Goal: Task Accomplishment & Management: Manage account settings

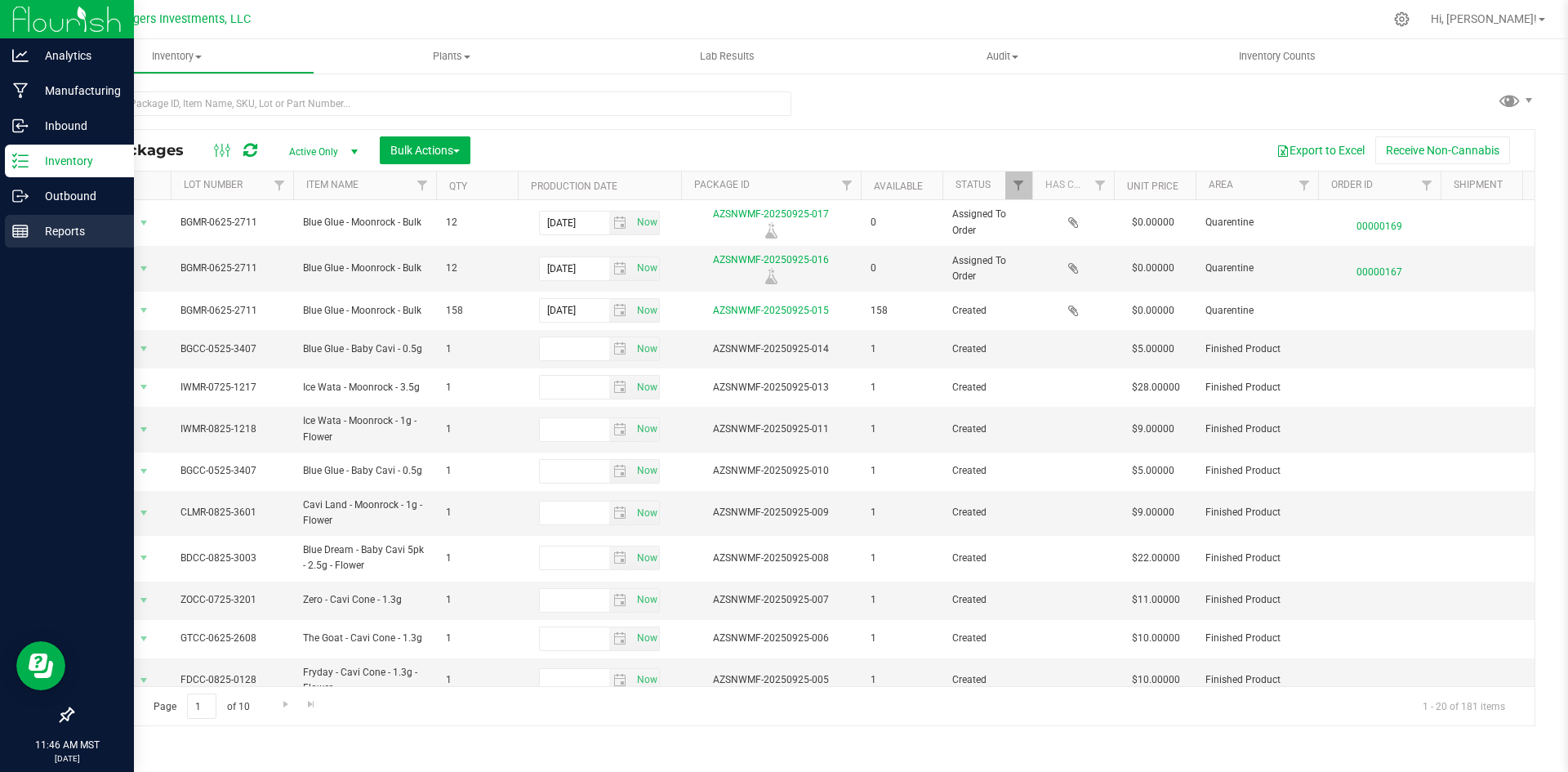
click at [63, 230] on p "Reports" at bounding box center [77, 231] width 98 height 19
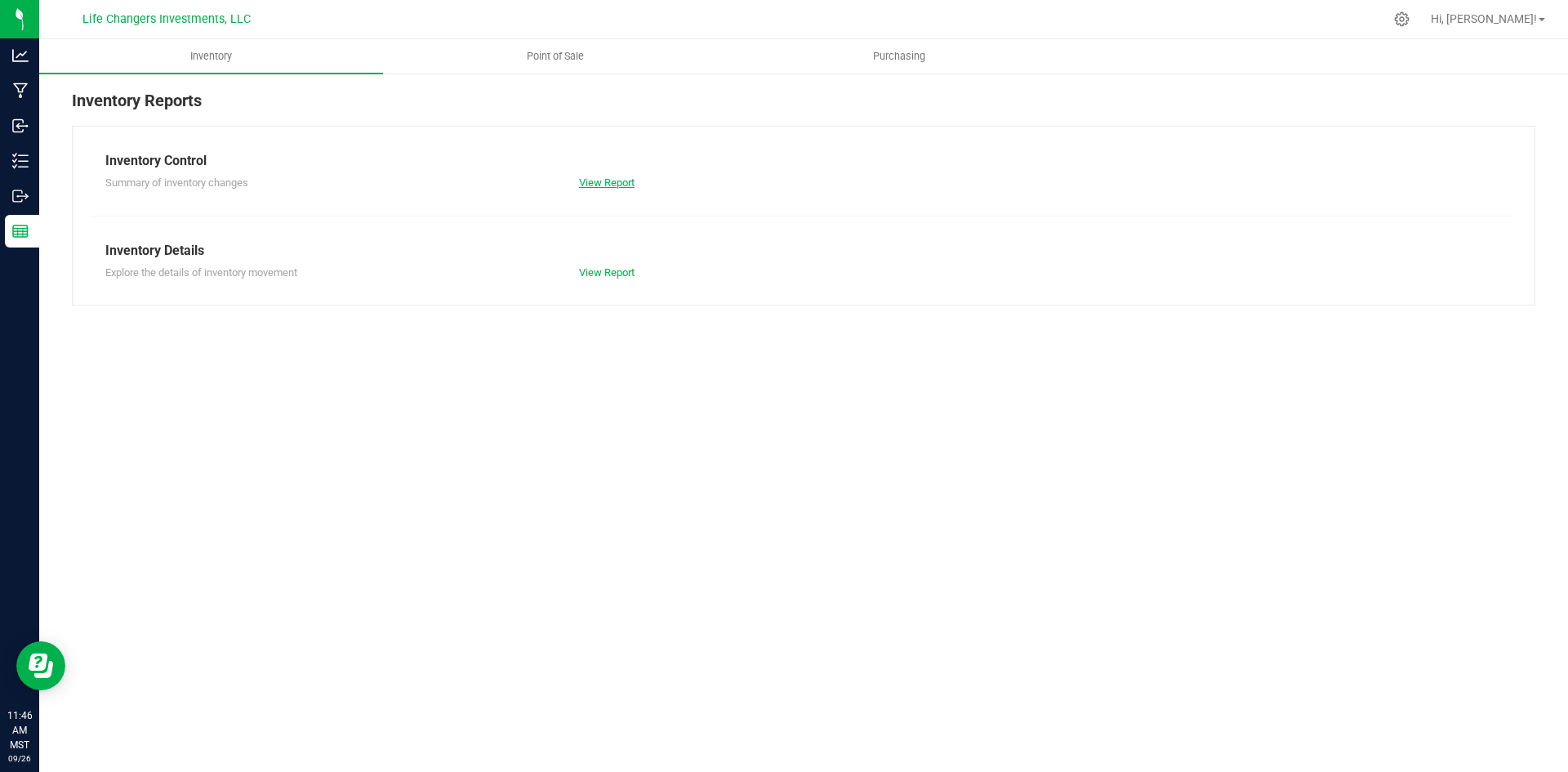
click at [595, 184] on link "View Report" at bounding box center [607, 182] width 56 height 12
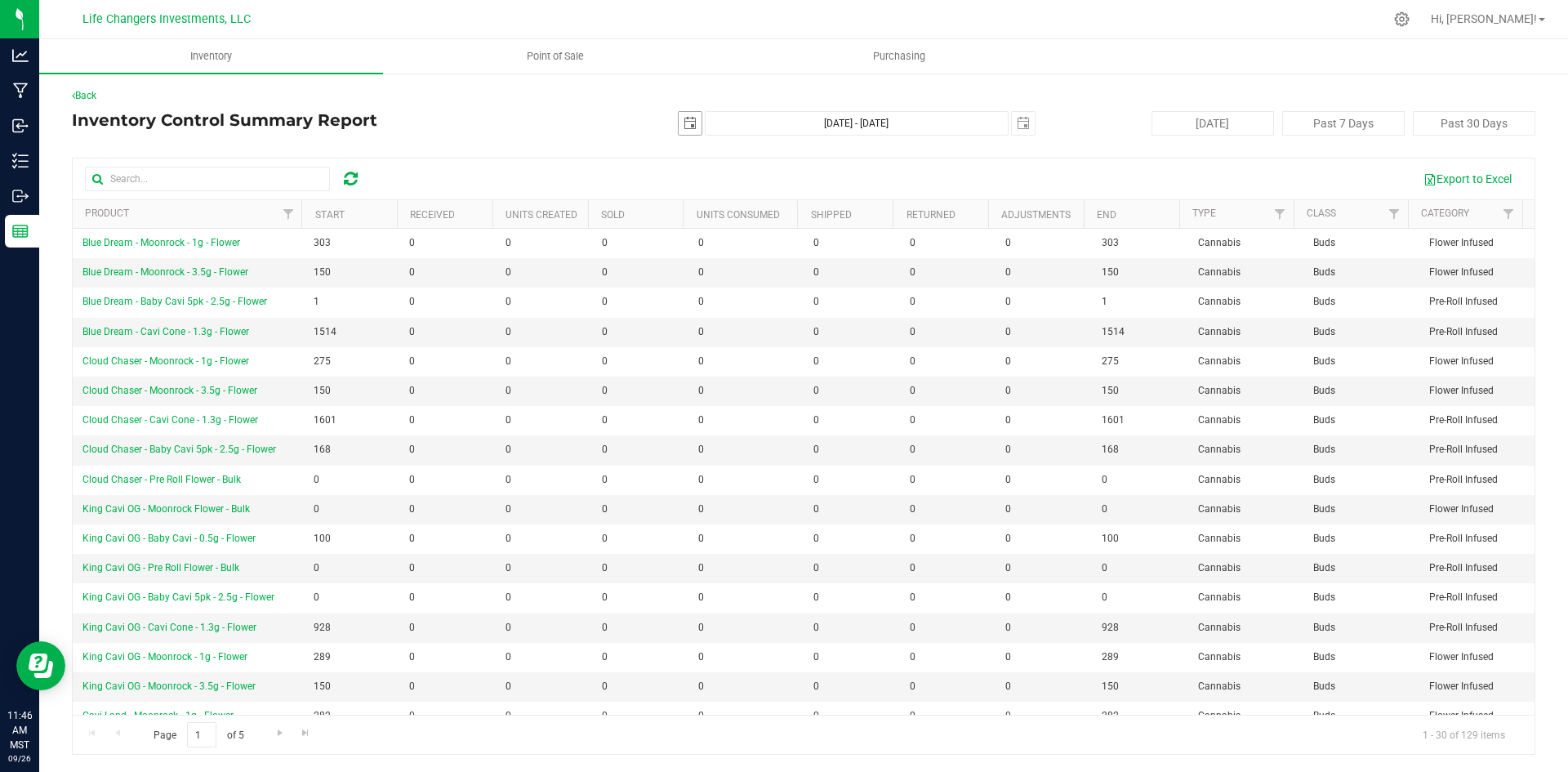
click at [688, 123] on span "select" at bounding box center [690, 123] width 13 height 13
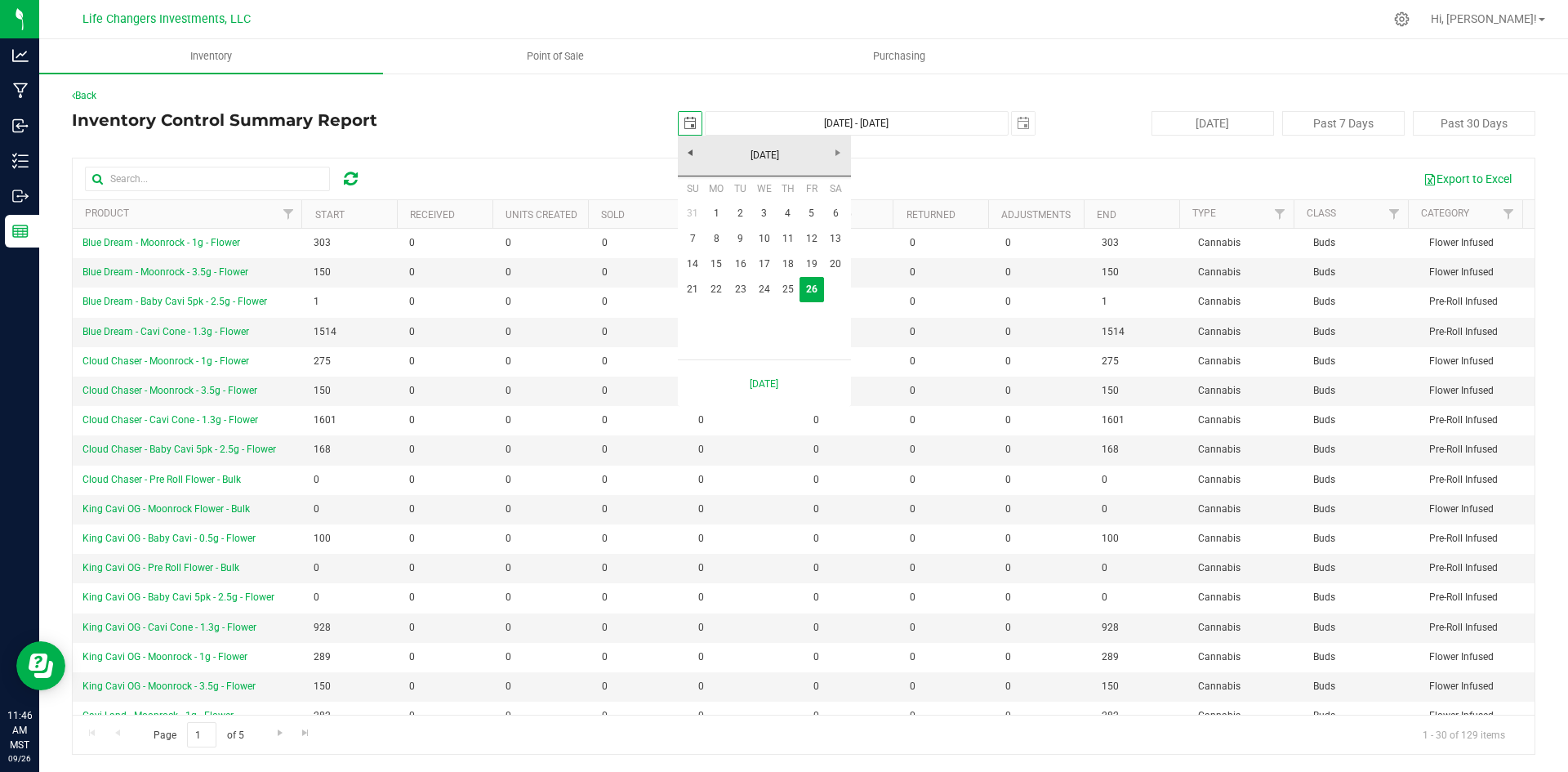
scroll to position [0, 41]
click at [688, 155] on link "[DATE]" at bounding box center [765, 155] width 176 height 26
click at [839, 248] on link "Aug" at bounding box center [827, 246] width 42 height 42
click at [808, 220] on link "1" at bounding box center [811, 214] width 24 height 26
type input "[DATE]"
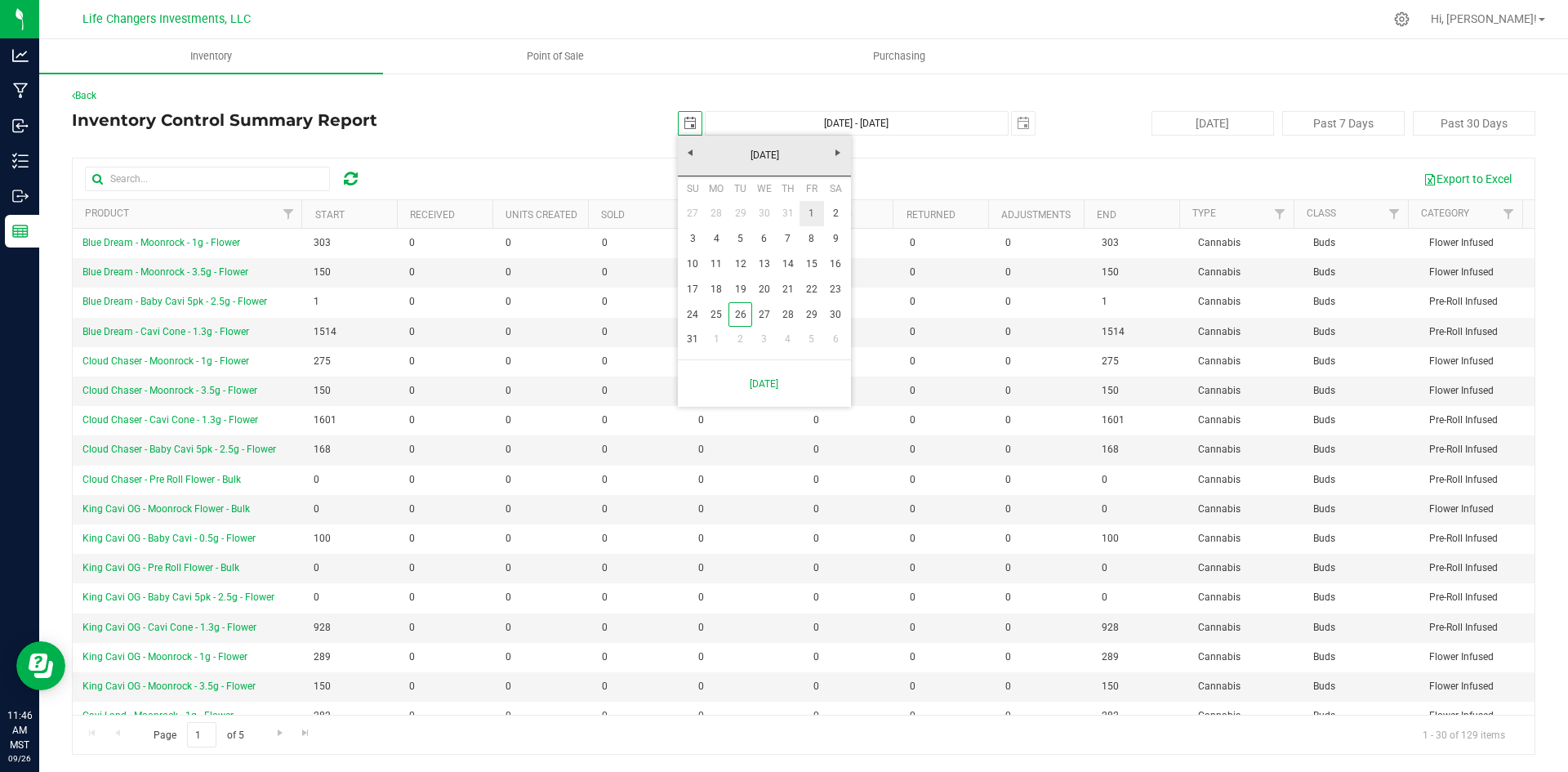
type input "[DATE] - [DATE]"
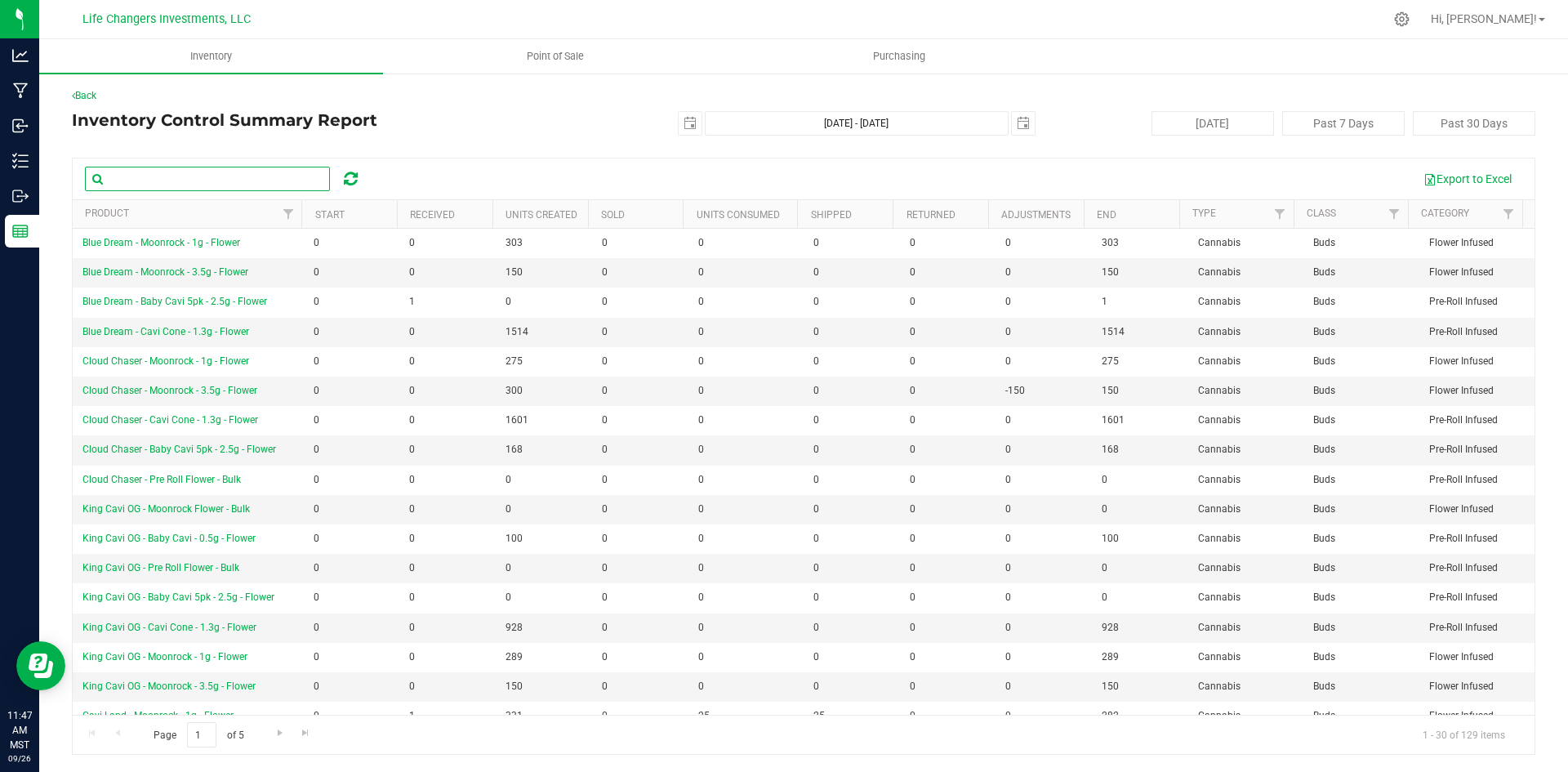
click at [136, 178] on input "text" at bounding box center [208, 178] width 245 height 25
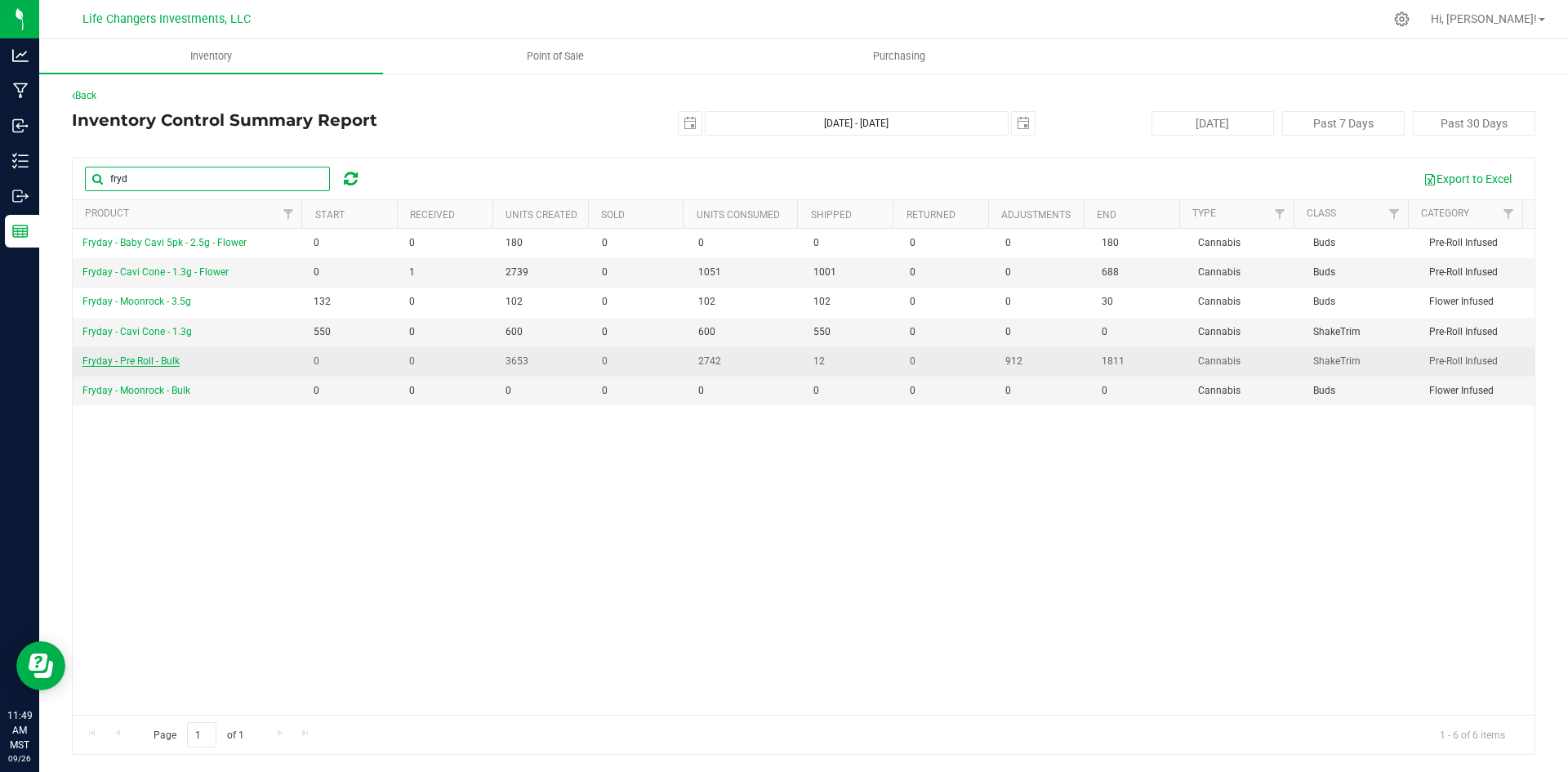
type input "fryd"
click at [145, 361] on span "Fryday - Pre Roll - Bulk" at bounding box center [131, 360] width 97 height 11
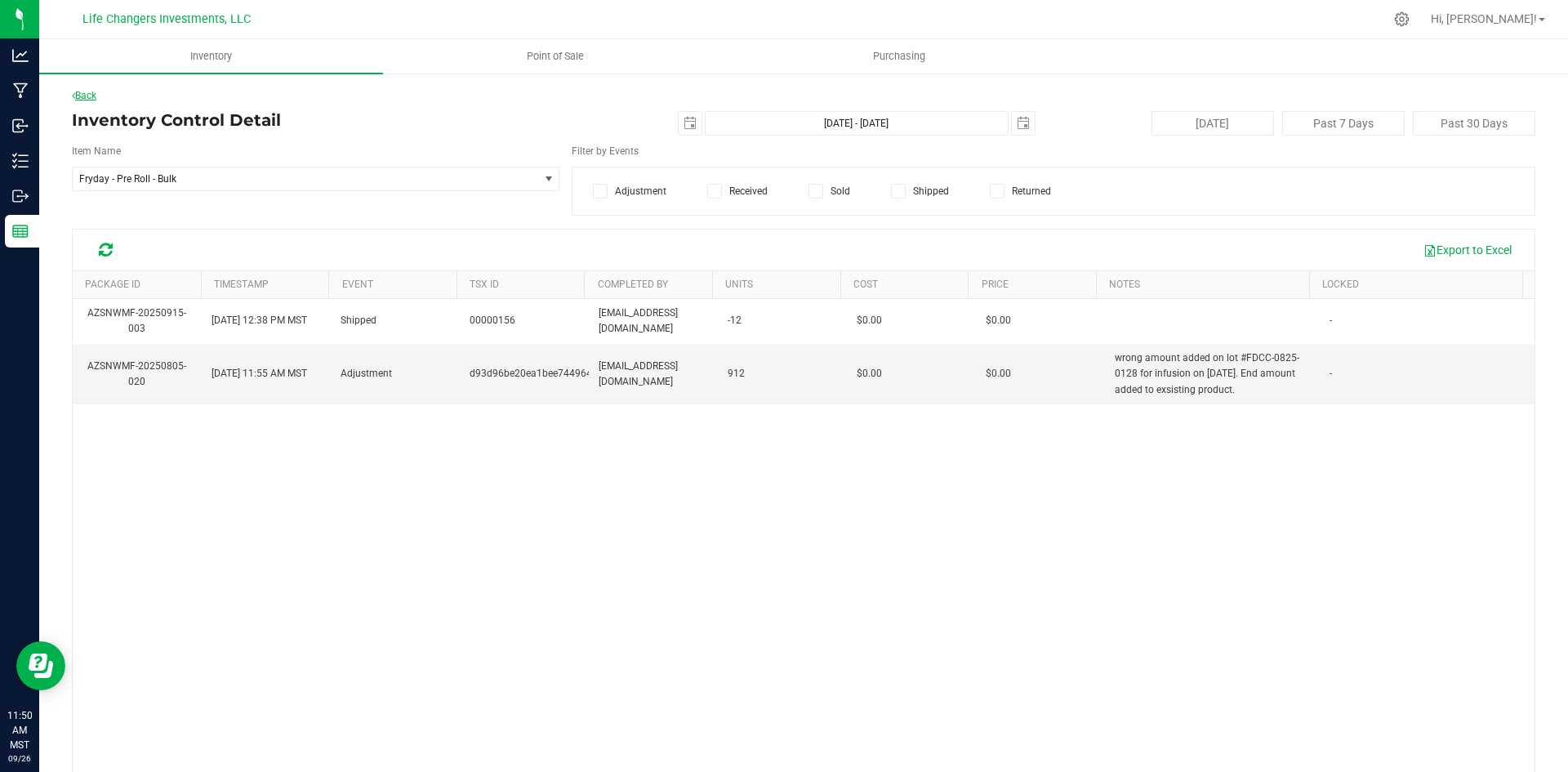
click at [84, 95] on link "Back" at bounding box center [84, 95] width 25 height 11
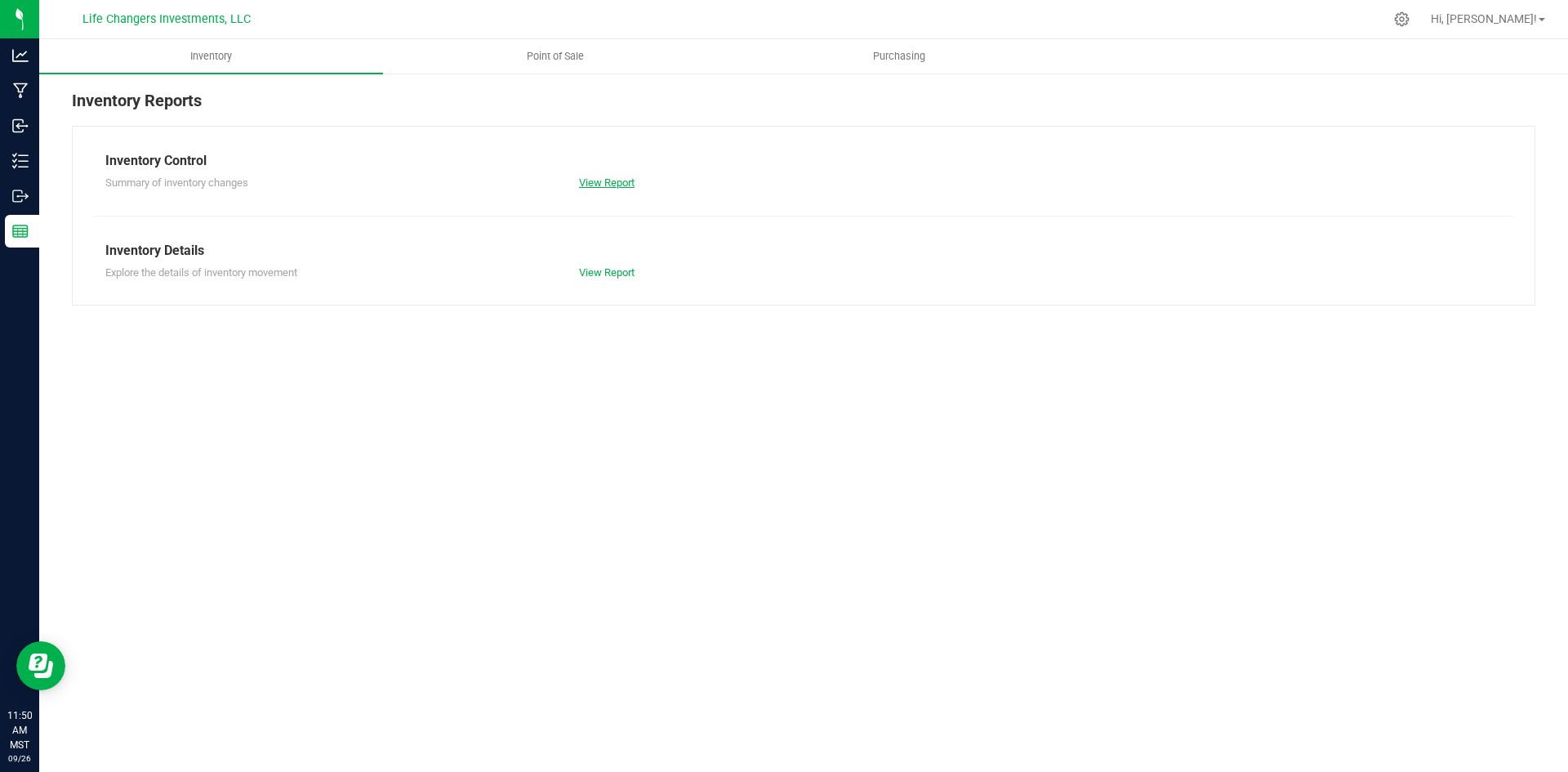
click at [598, 181] on link "View Report" at bounding box center [607, 182] width 56 height 12
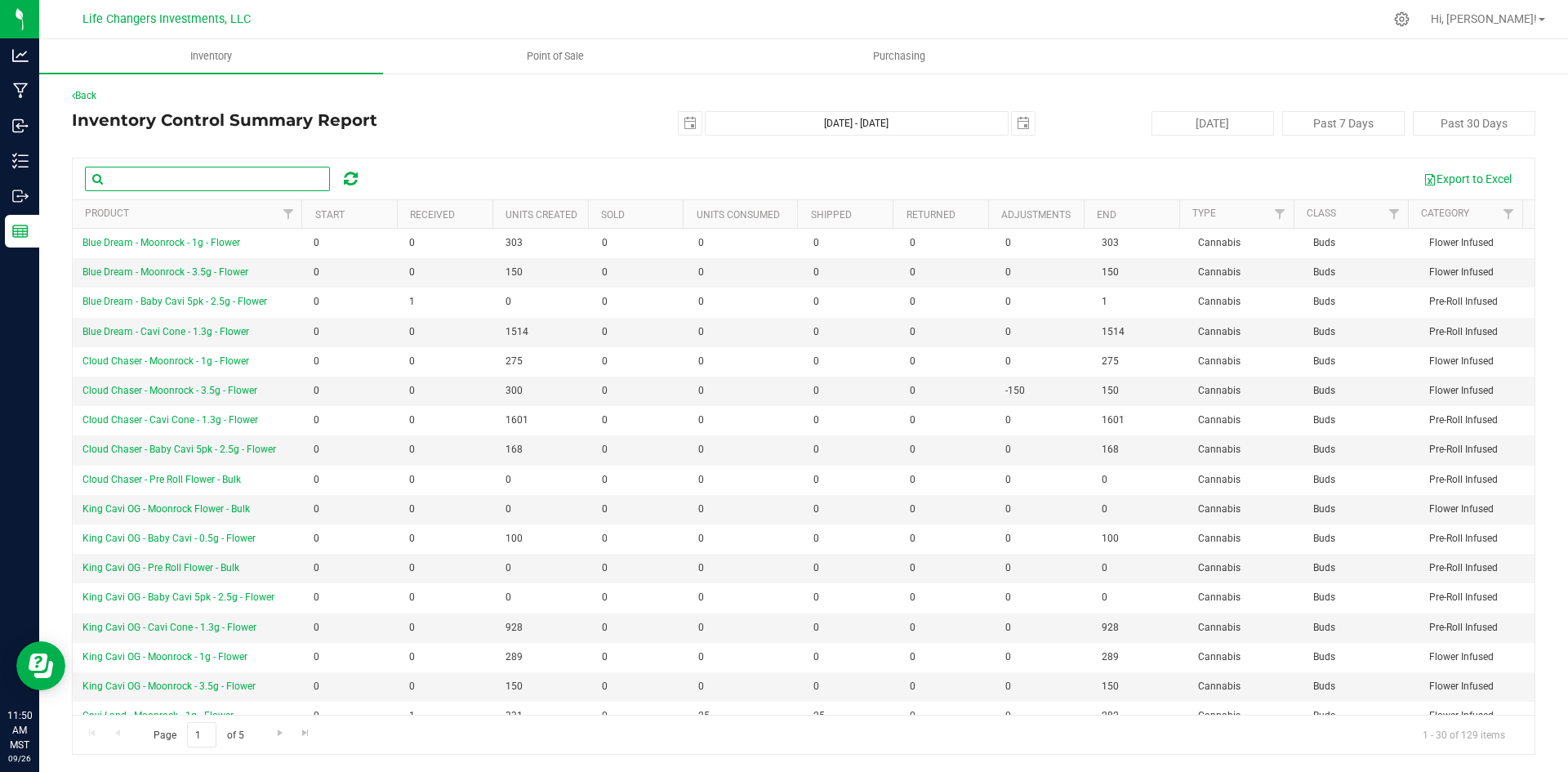
click at [194, 177] on input "text" at bounding box center [208, 178] width 245 height 25
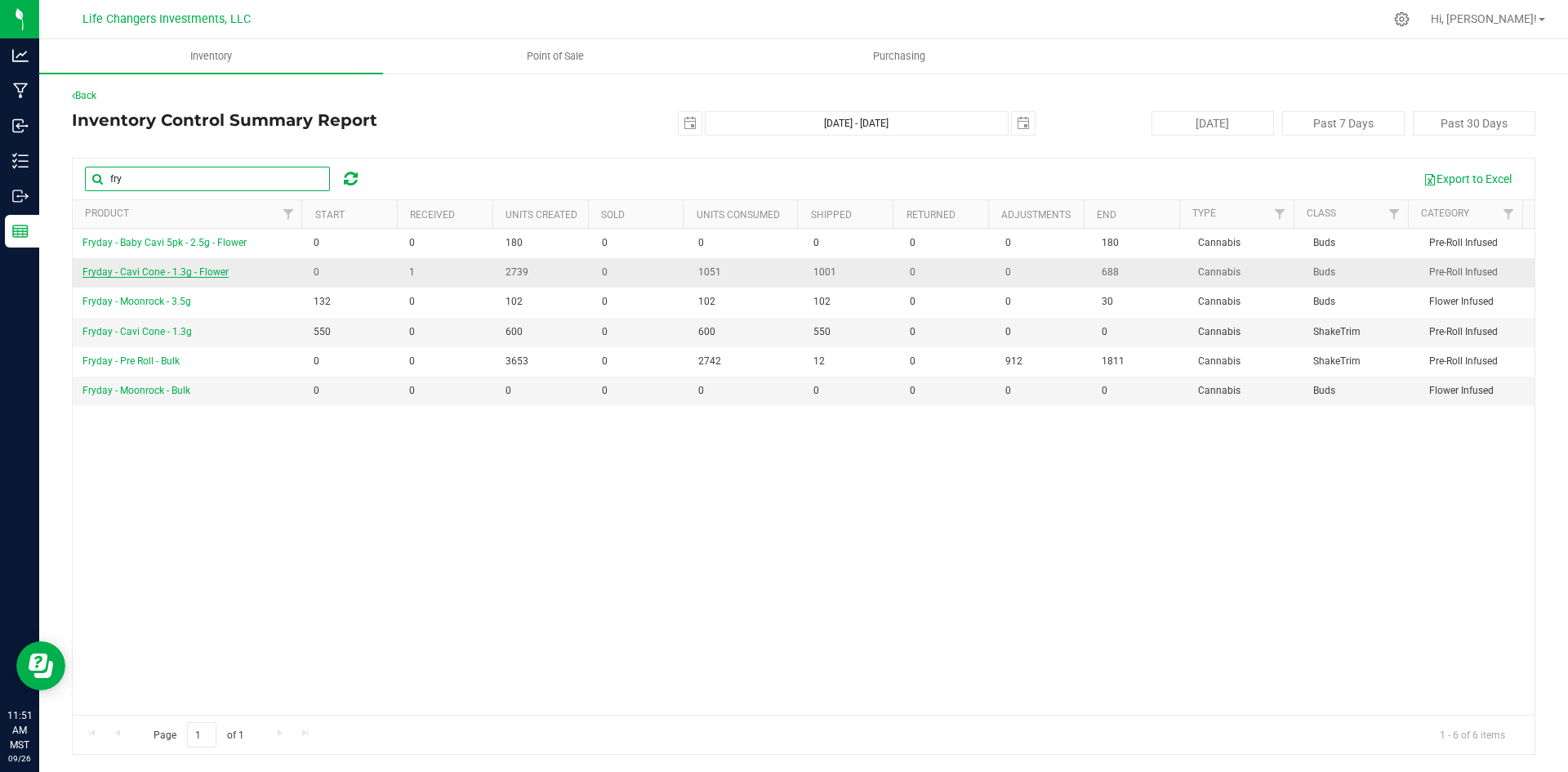
type input "fry"
click at [132, 270] on span "Fryday - Cavi Cone - 1.3g - Flower" at bounding box center [156, 272] width 146 height 11
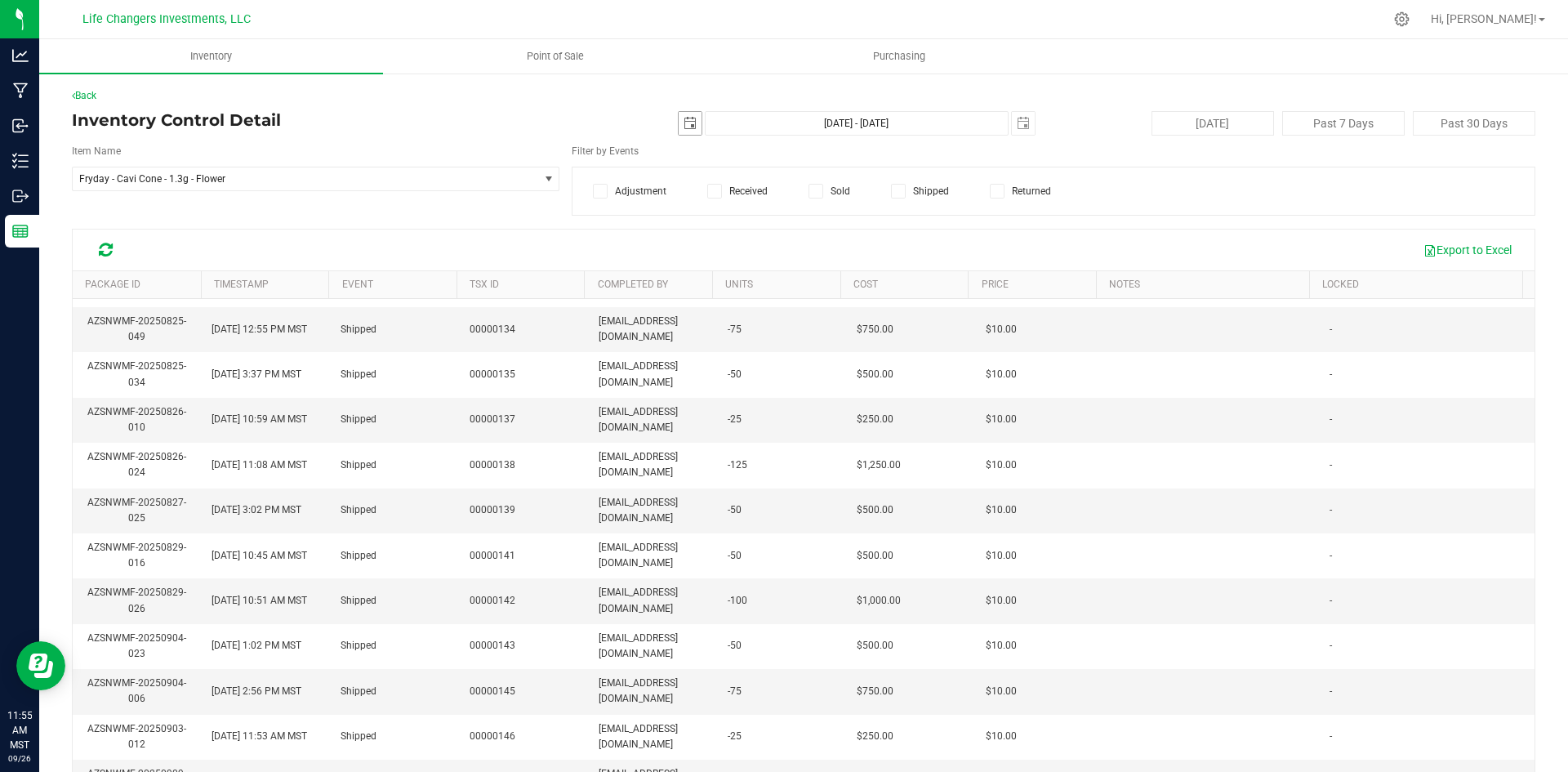
click at [683, 123] on span "select" at bounding box center [690, 123] width 13 height 13
click at [690, 343] on link "31" at bounding box center [685, 339] width 24 height 26
type input "[DATE]"
type input "[DATE] - [DATE]"
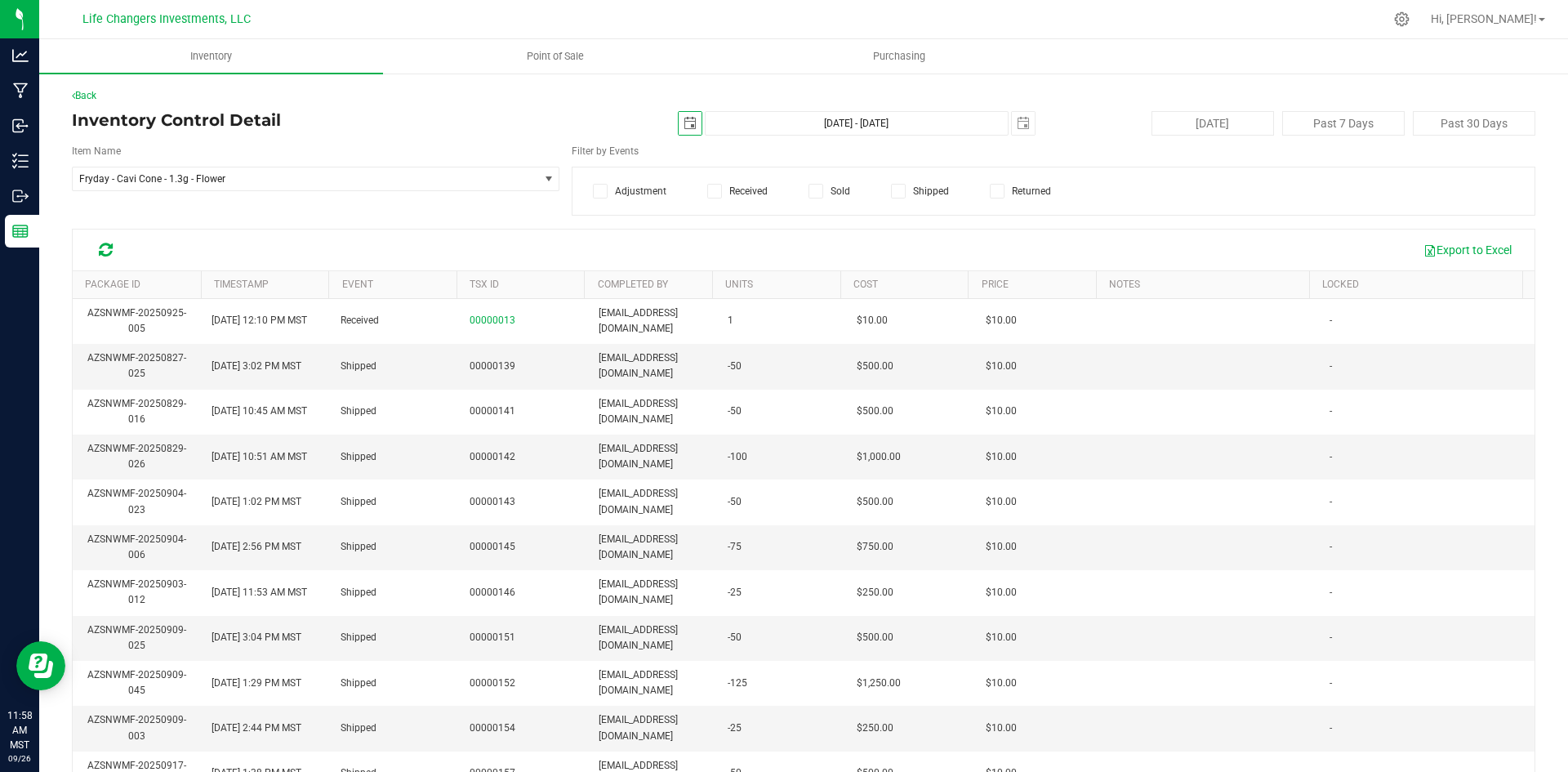
click at [683, 124] on span "select" at bounding box center [690, 123] width 13 height 13
click at [703, 312] on link "25" at bounding box center [708, 315] width 24 height 26
type input "[DATE]"
type input "[DATE] - [DATE]"
click at [687, 127] on span "select" at bounding box center [690, 123] width 13 height 13
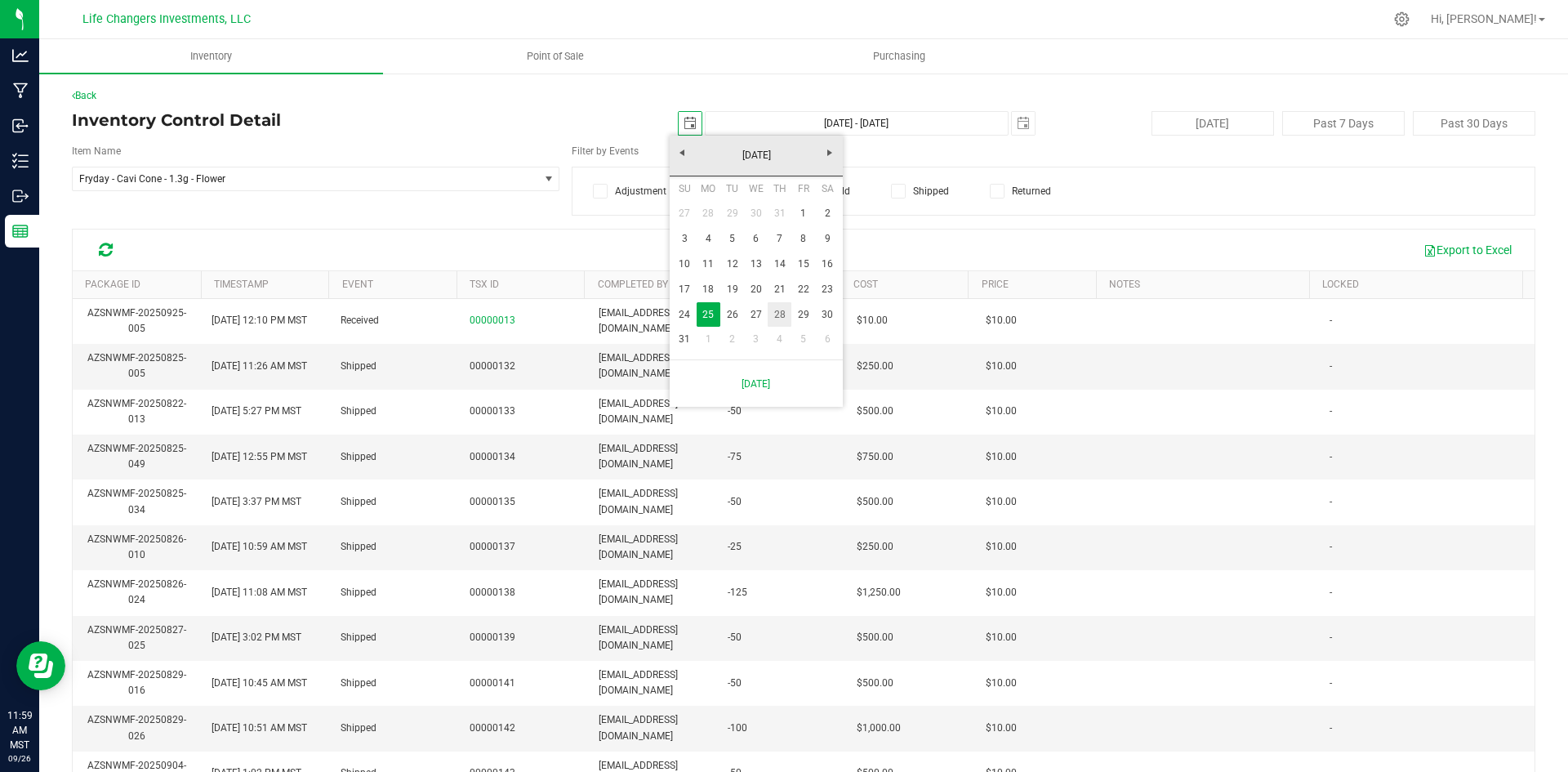
click at [775, 315] on link "28" at bounding box center [779, 315] width 24 height 26
type input "[DATE]"
type input "[DATE] - [DATE]"
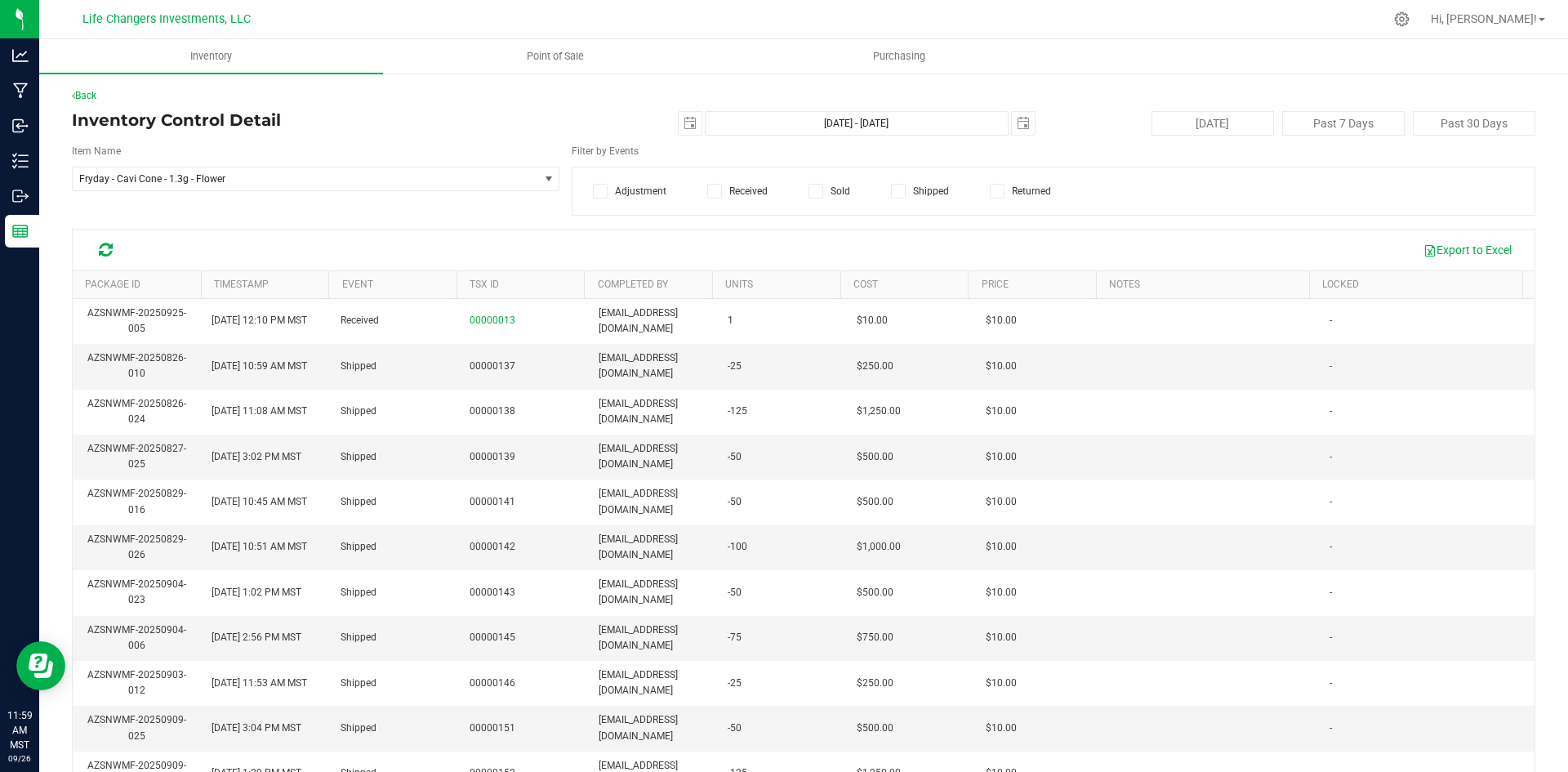
click at [1091, 107] on div "Back Inventory Control Detail [DATE] [DATE] - [DATE] [DATE] [DATE] Past 7 Days …" at bounding box center [804, 456] width 1464 height 736
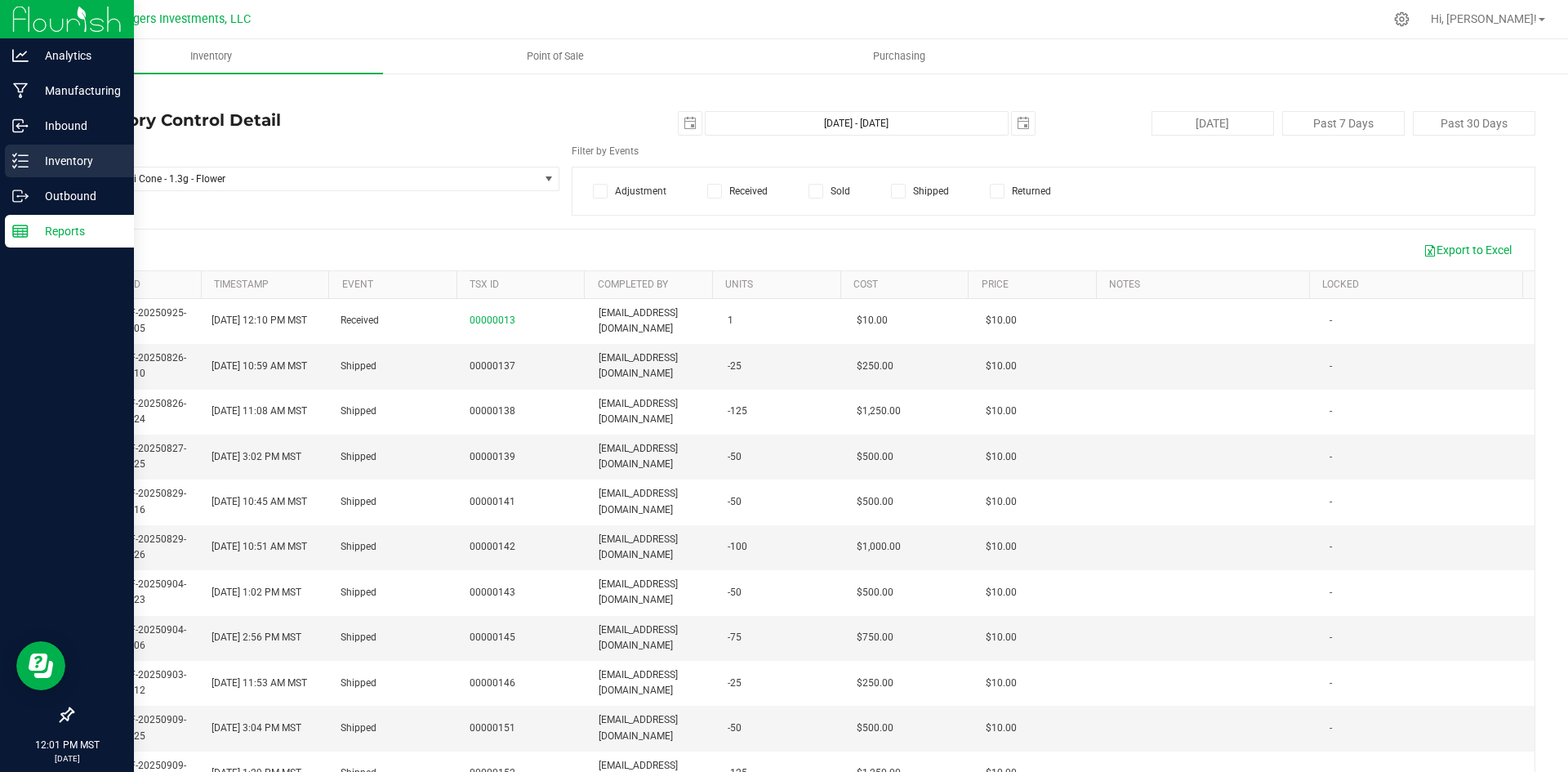
click at [71, 162] on p "Inventory" at bounding box center [77, 160] width 98 height 19
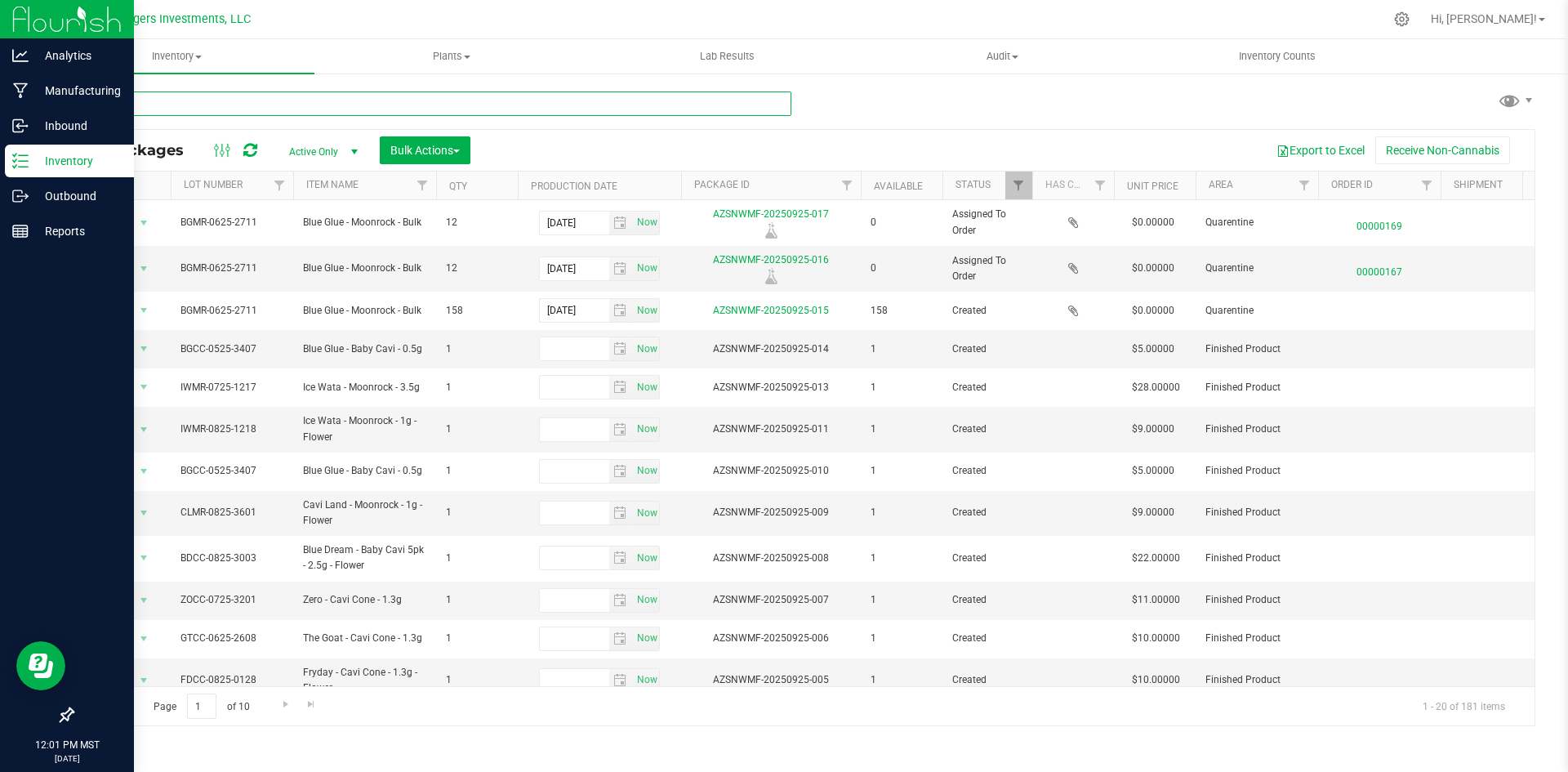
click at [190, 103] on input "text" at bounding box center [432, 103] width 719 height 25
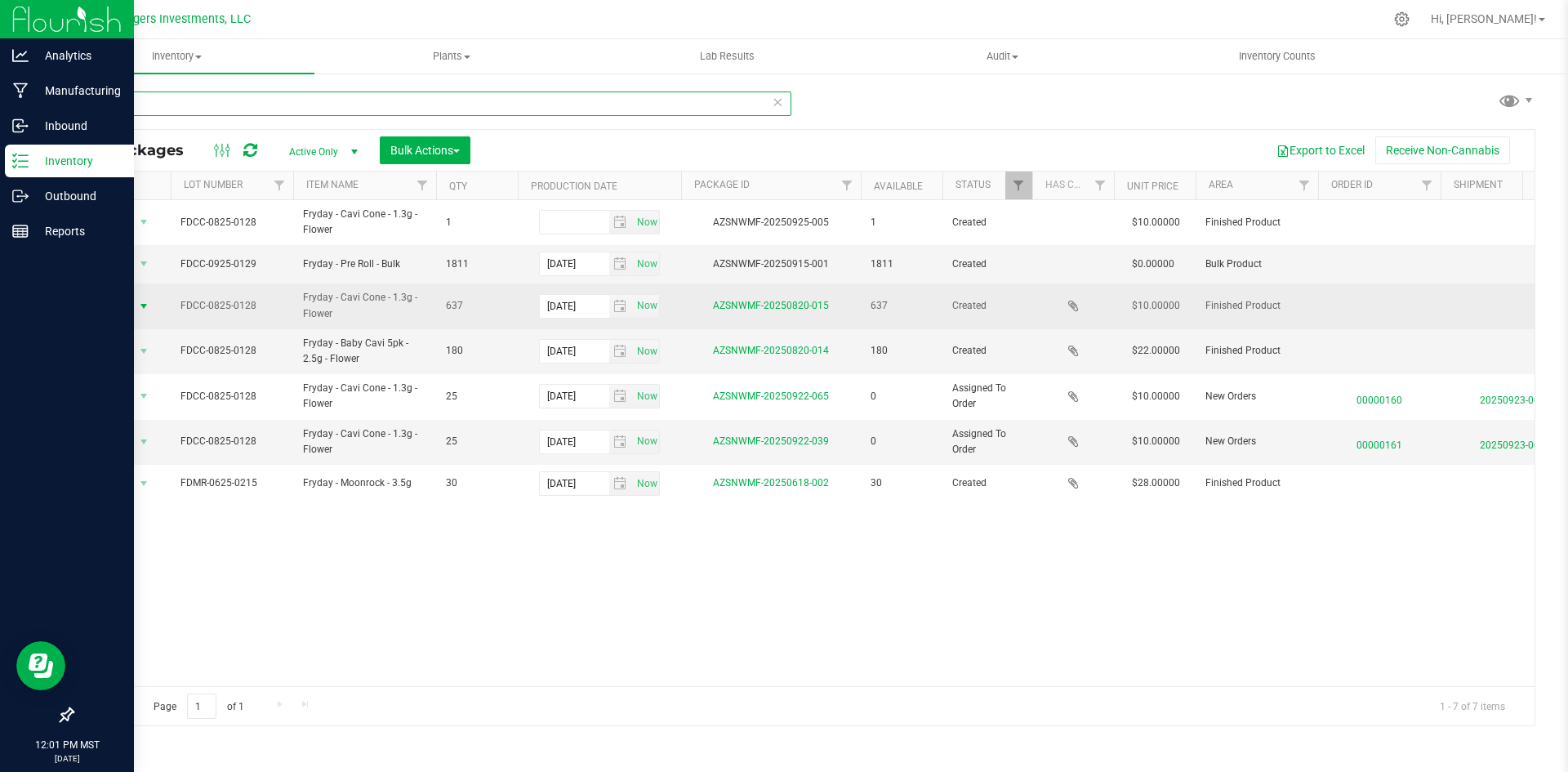
type input "fry"
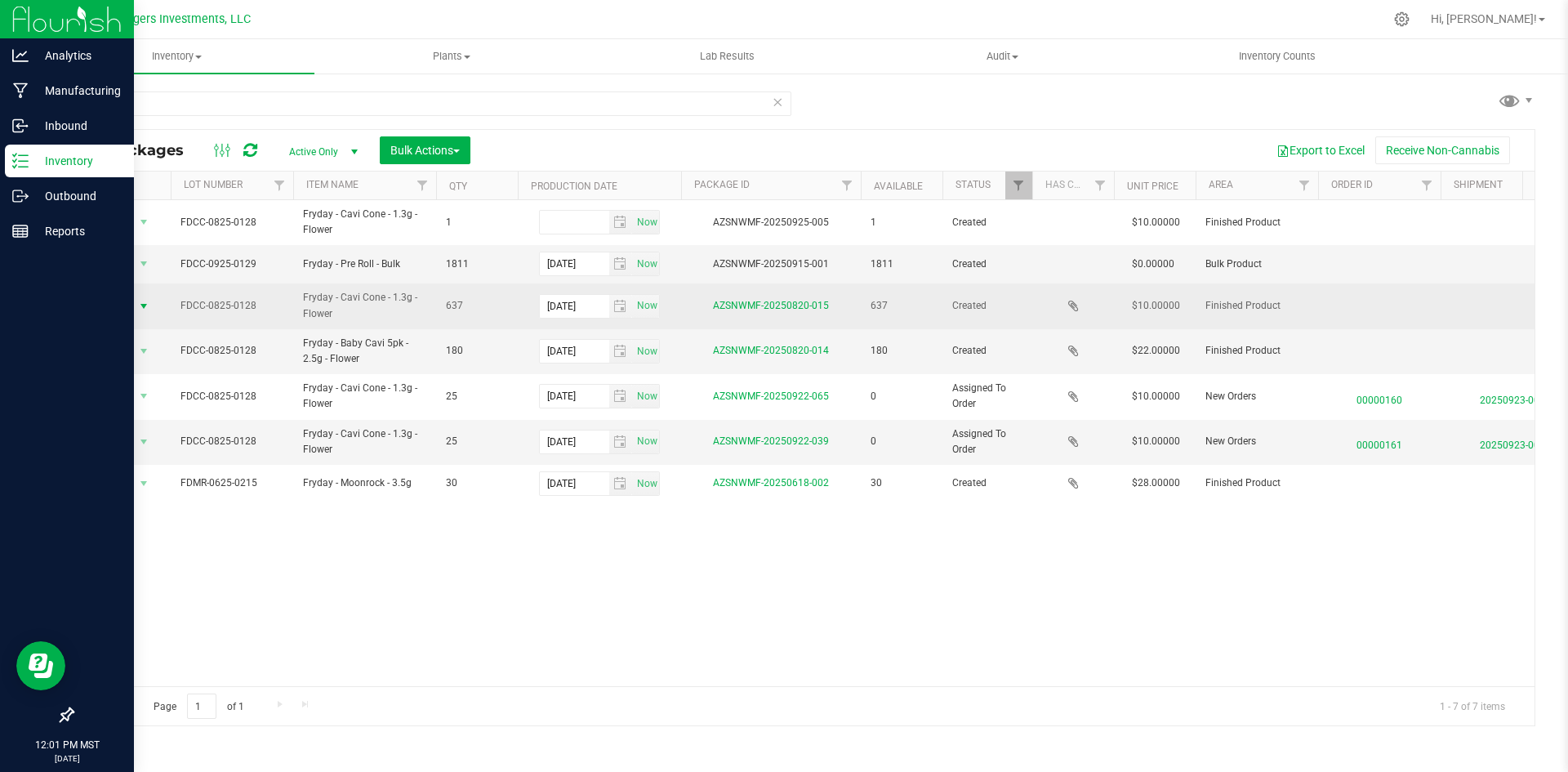
click at [111, 305] on span "Action" at bounding box center [111, 306] width 44 height 23
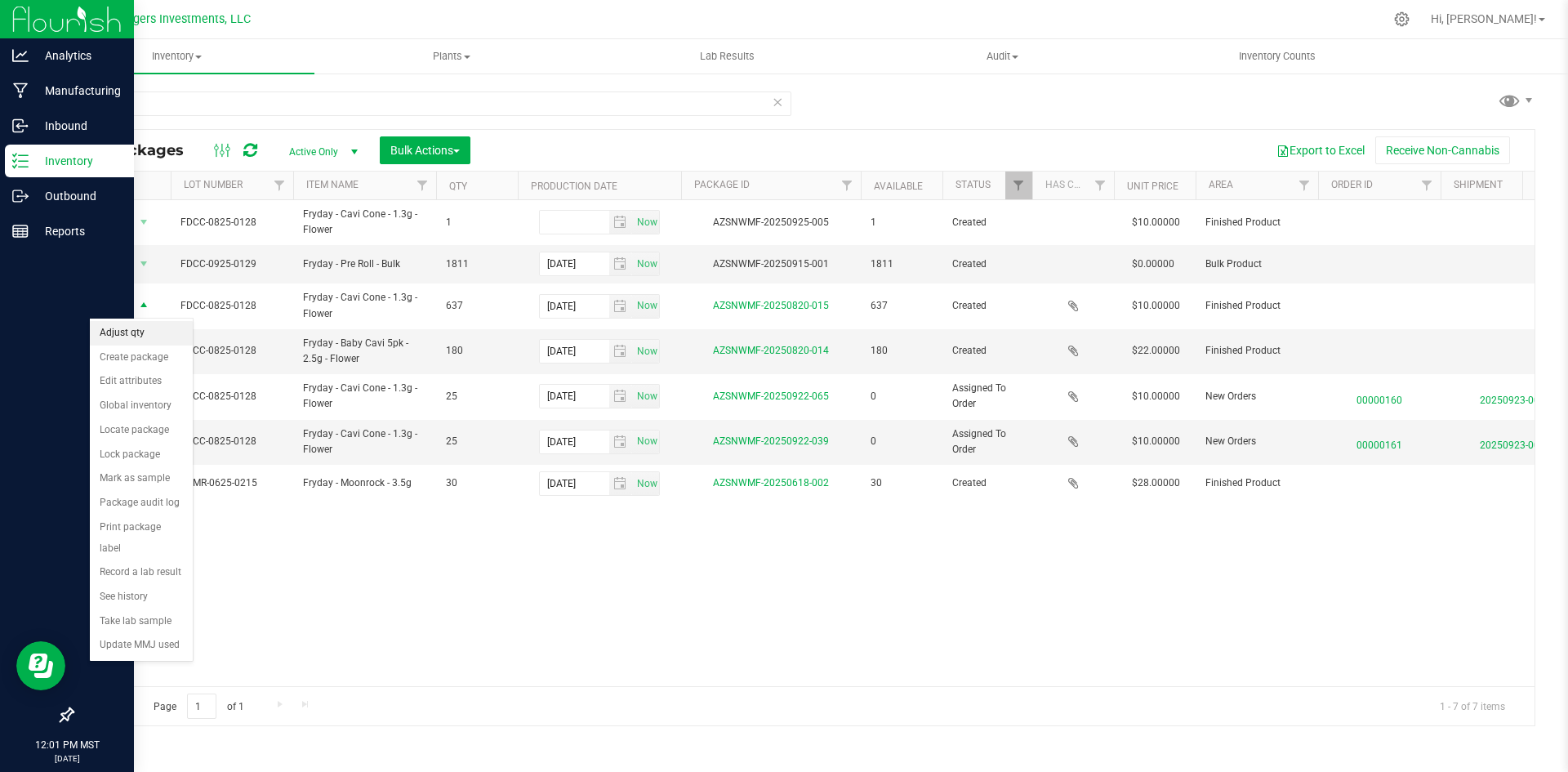
click at [117, 331] on li "Adjust qty" at bounding box center [141, 333] width 102 height 25
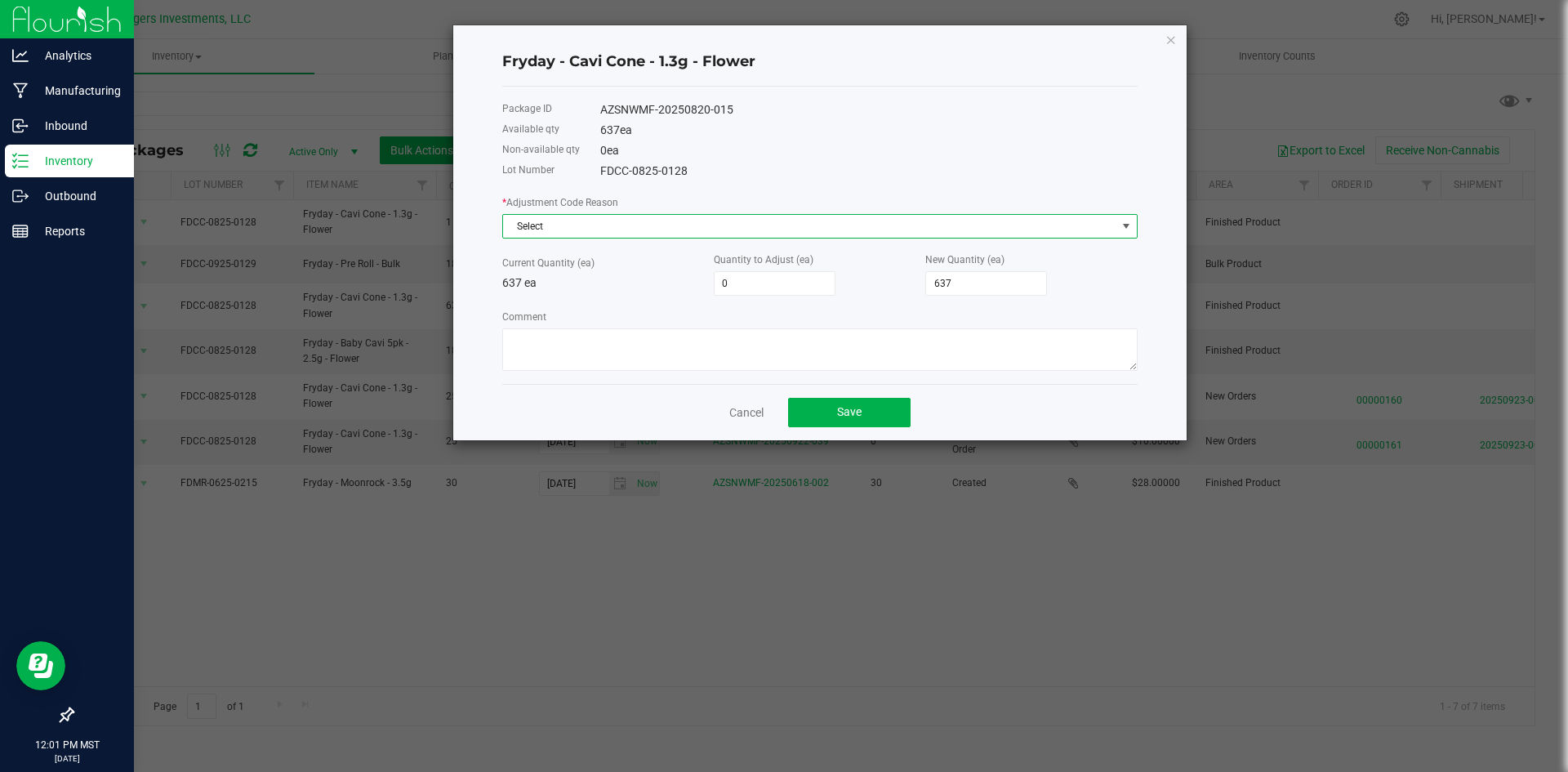
click at [1130, 225] on span at bounding box center [1126, 226] width 13 height 13
click at [843, 231] on span "Select" at bounding box center [810, 226] width 613 height 23
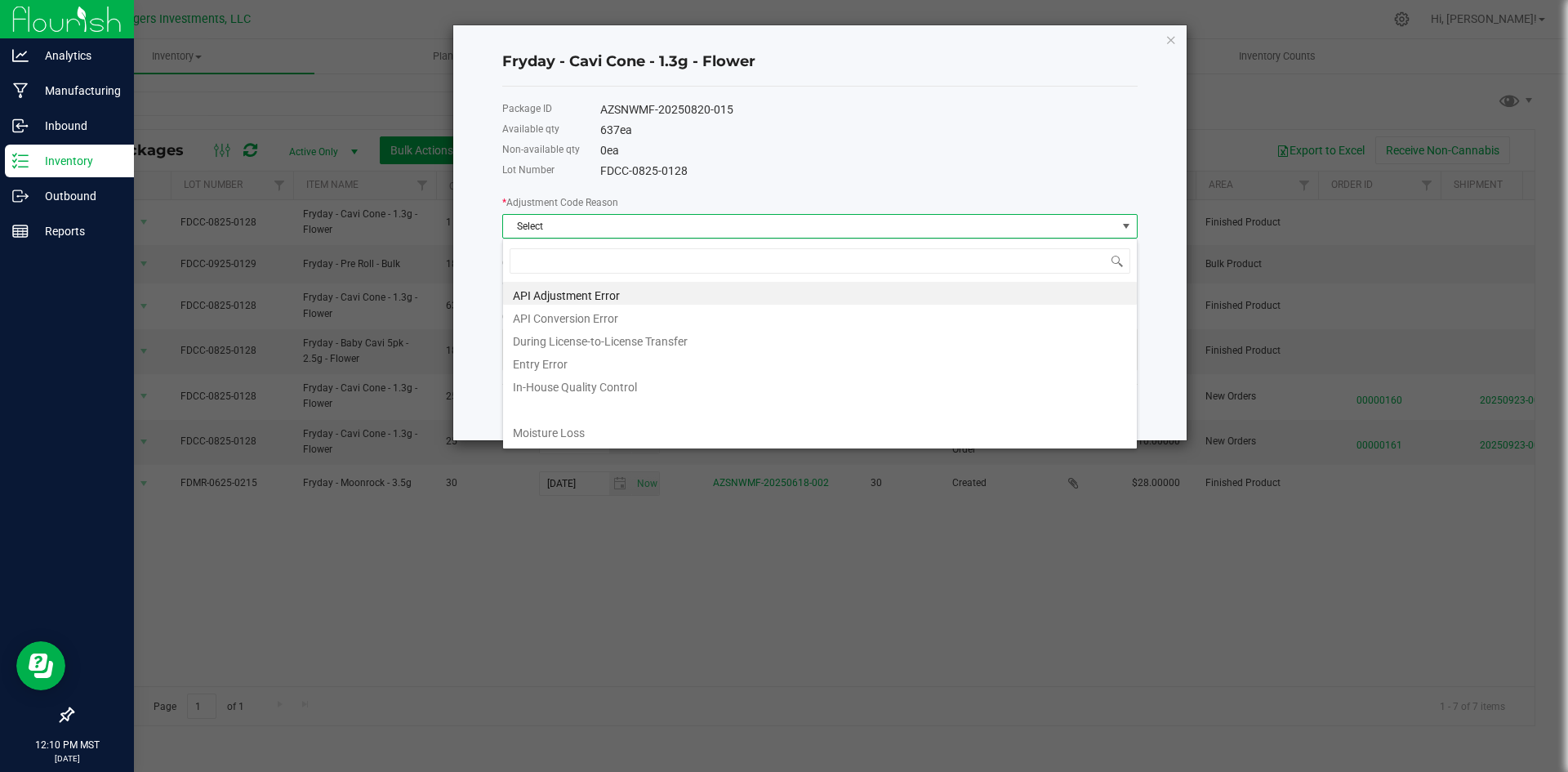
click at [602, 291] on li "API Adjustment Error" at bounding box center [820, 293] width 634 height 23
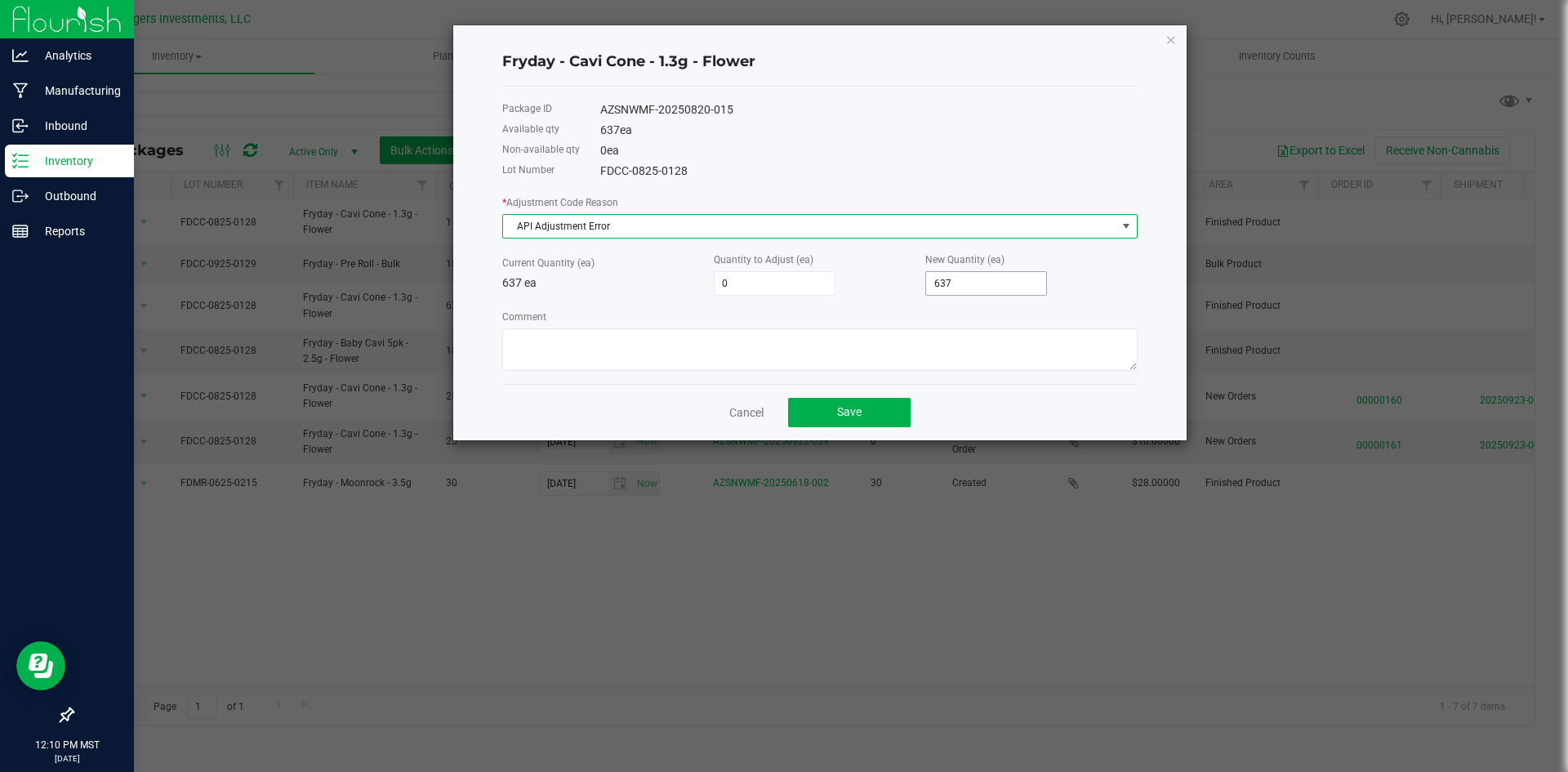
click at [957, 279] on input "637" at bounding box center [985, 283] width 120 height 23
click at [752, 411] on link "Cancel" at bounding box center [746, 413] width 34 height 16
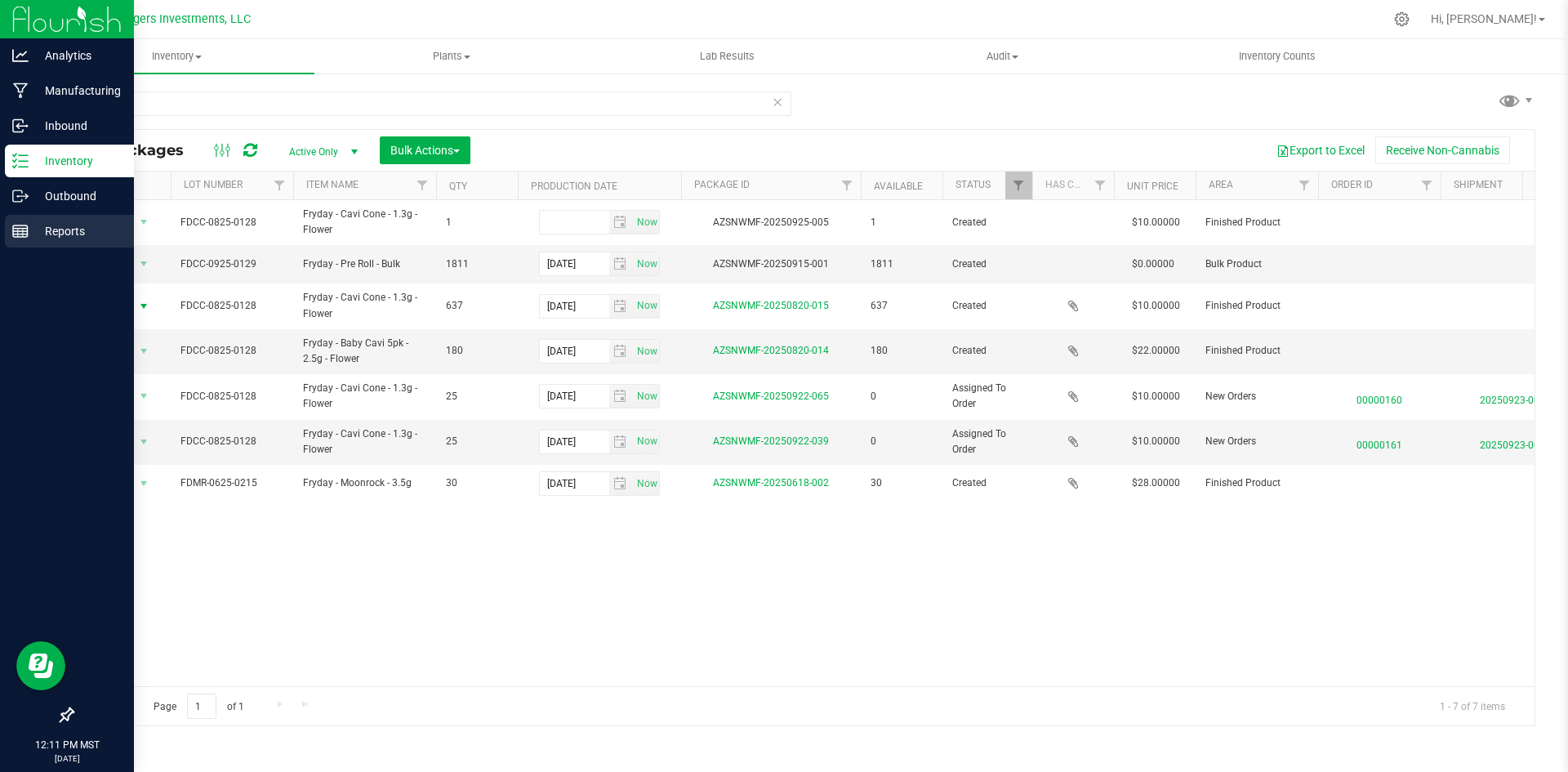
click at [62, 225] on p "Reports" at bounding box center [77, 231] width 98 height 19
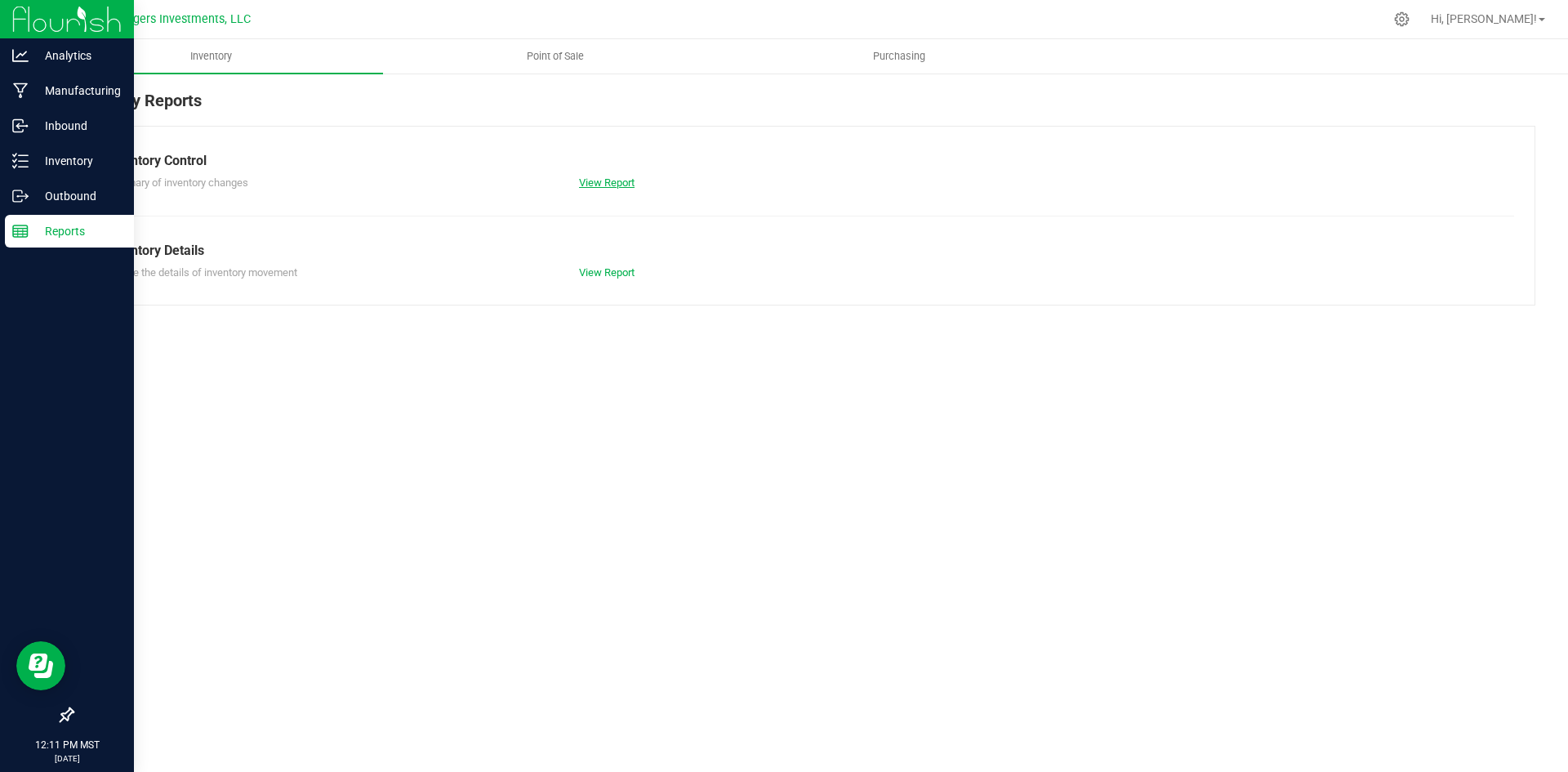
click at [611, 178] on link "View Report" at bounding box center [607, 182] width 56 height 12
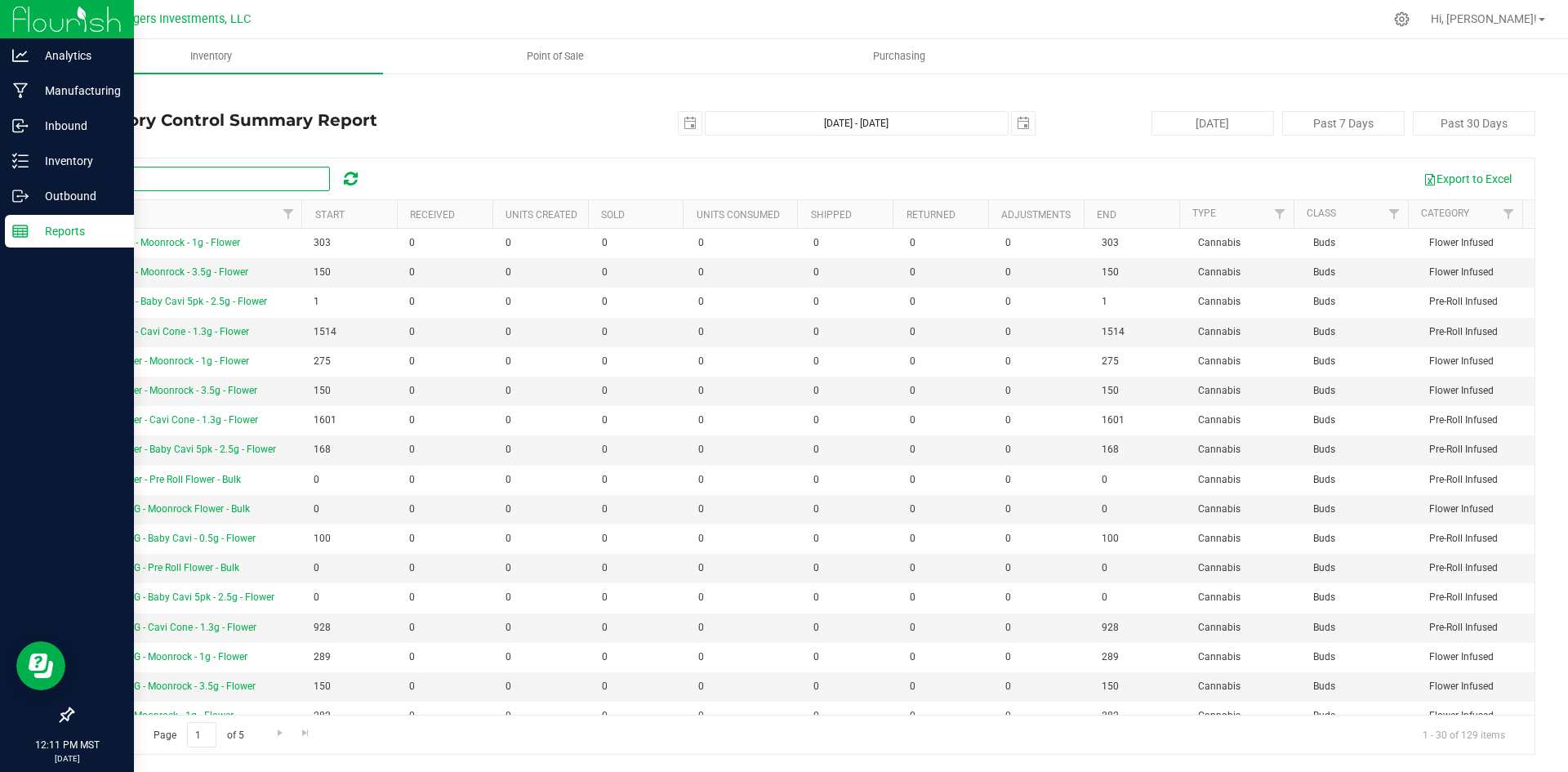
click at [284, 180] on input "text" at bounding box center [208, 178] width 245 height 25
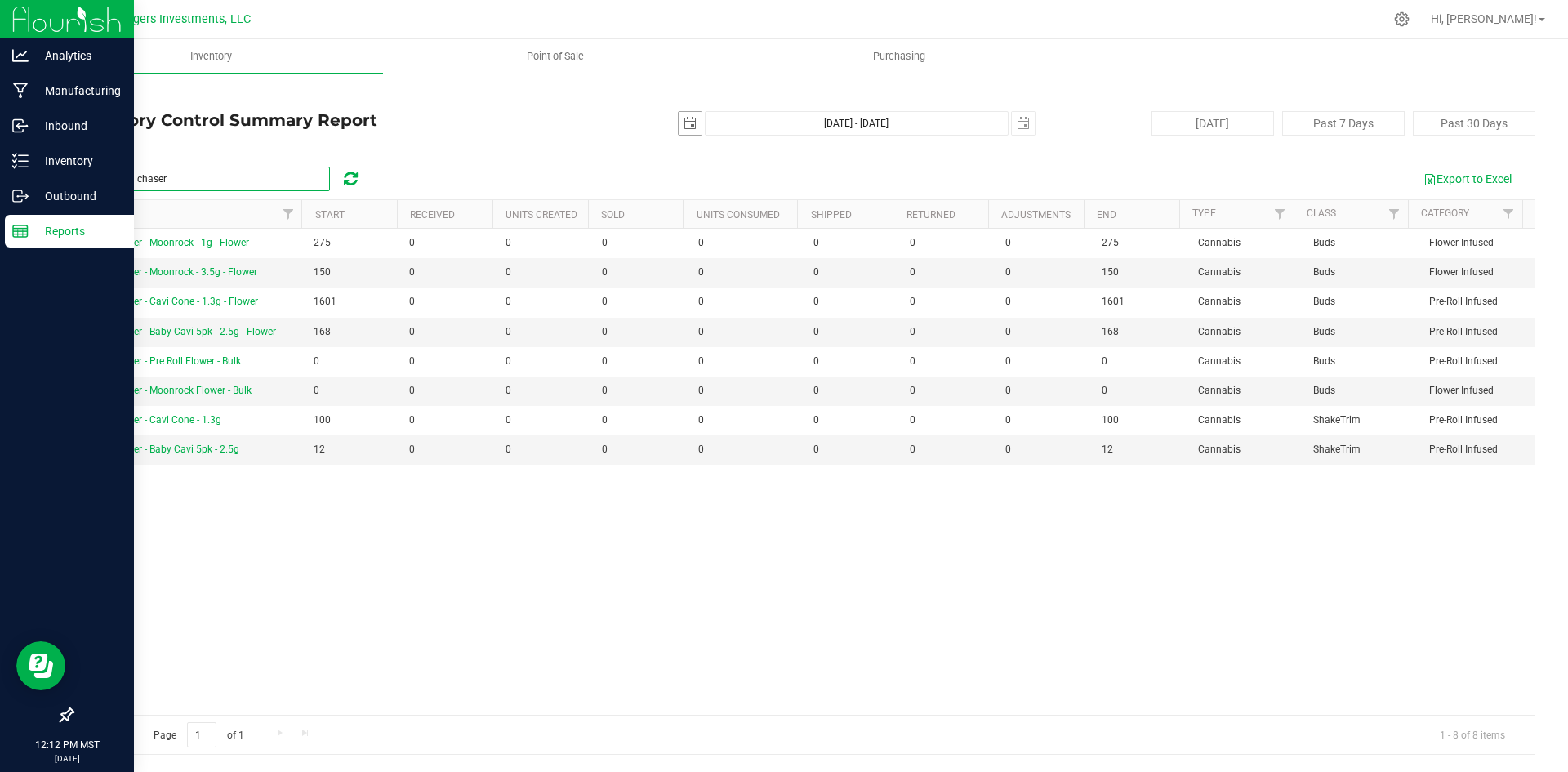
click at [694, 123] on span "select" at bounding box center [690, 123] width 13 height 13
type input "cloud chaser"
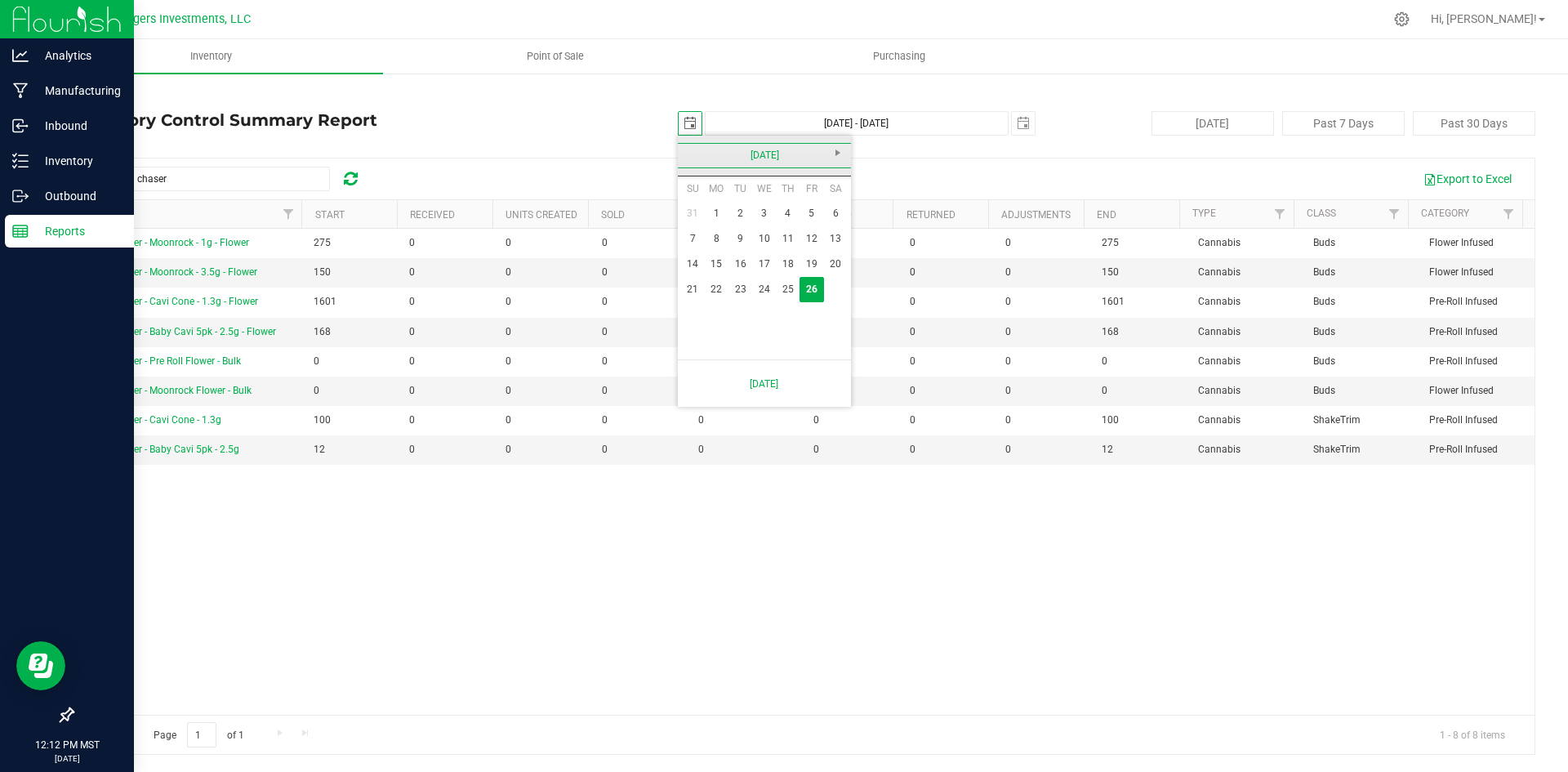
click at [692, 155] on link "[DATE]" at bounding box center [765, 155] width 176 height 26
click at [820, 250] on link "Aug" at bounding box center [827, 246] width 42 height 42
click at [787, 318] on link "28" at bounding box center [788, 315] width 24 height 26
type input "[DATE]"
type input "[DATE] - [DATE]"
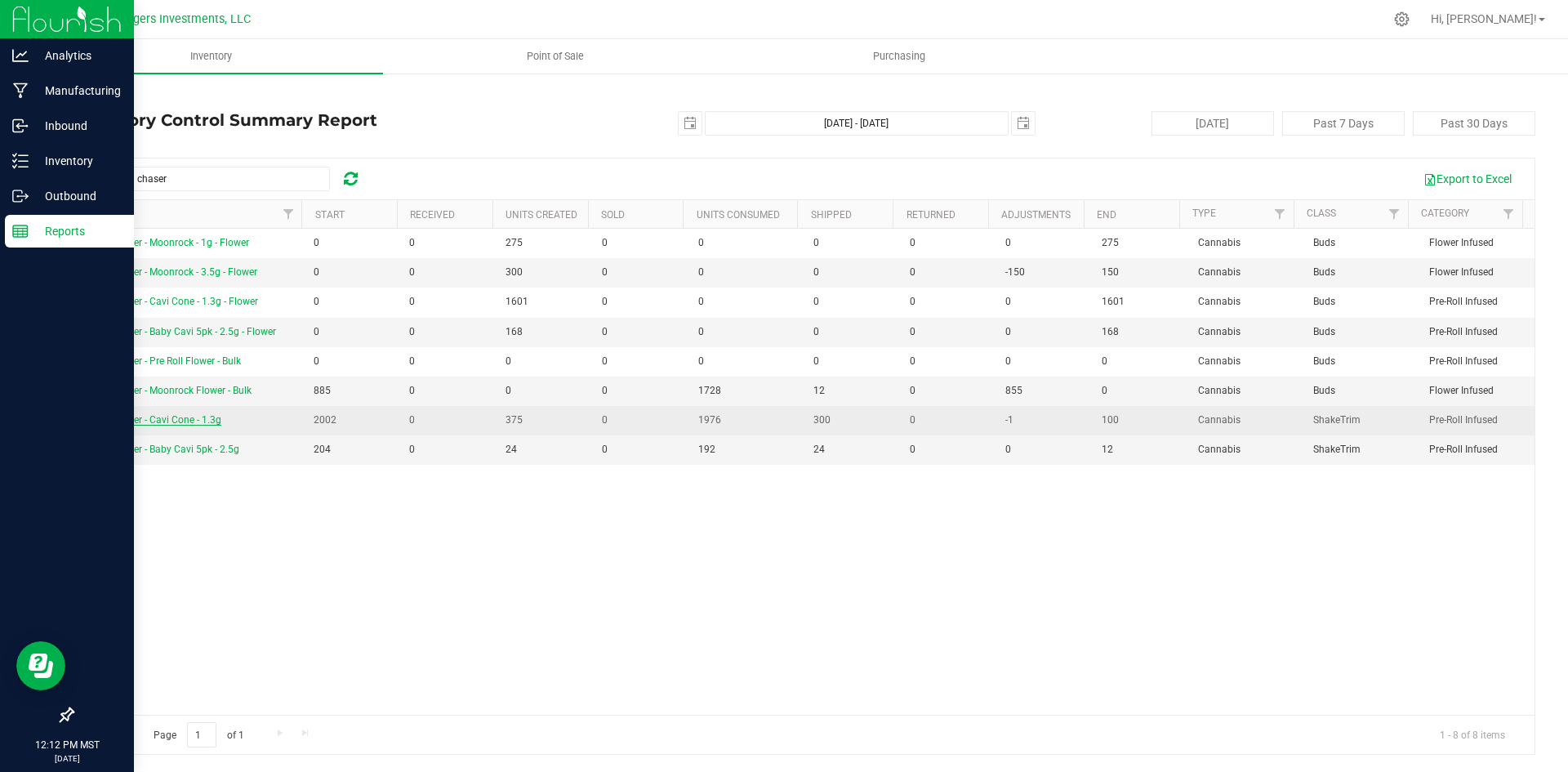
click at [149, 419] on span "Cloud Chaser - Cavi Cone - 1.3g" at bounding box center [152, 420] width 139 height 11
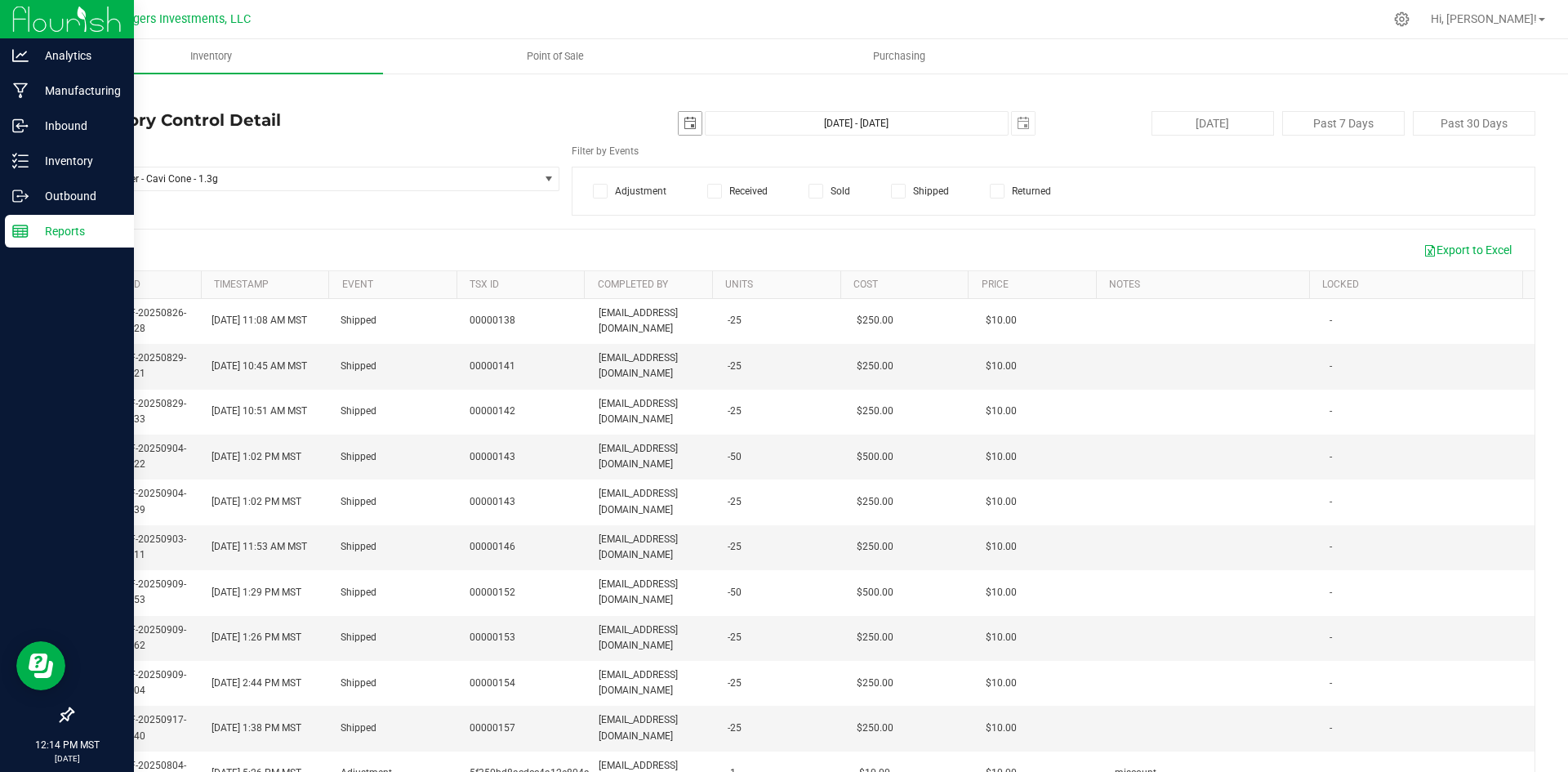
click at [683, 123] on span "select" at bounding box center [690, 123] width 13 height 13
click at [757, 315] on link "27" at bounding box center [756, 315] width 24 height 26
type input "[DATE]"
type input "[DATE] - [DATE]"
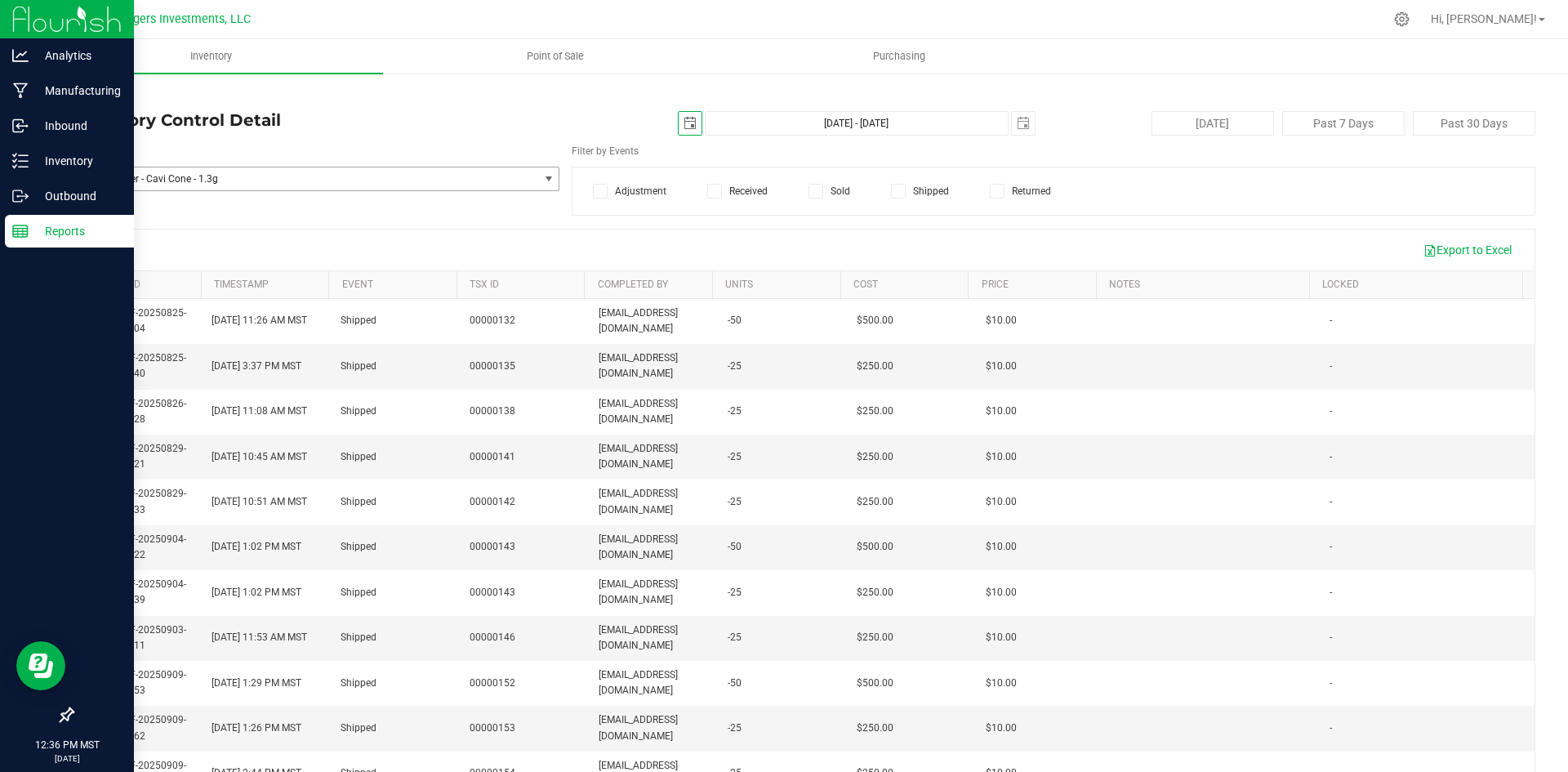
click at [283, 174] on span "Cloud Chaser - Cavi Cone - 1.3g" at bounding box center [296, 178] width 435 height 11
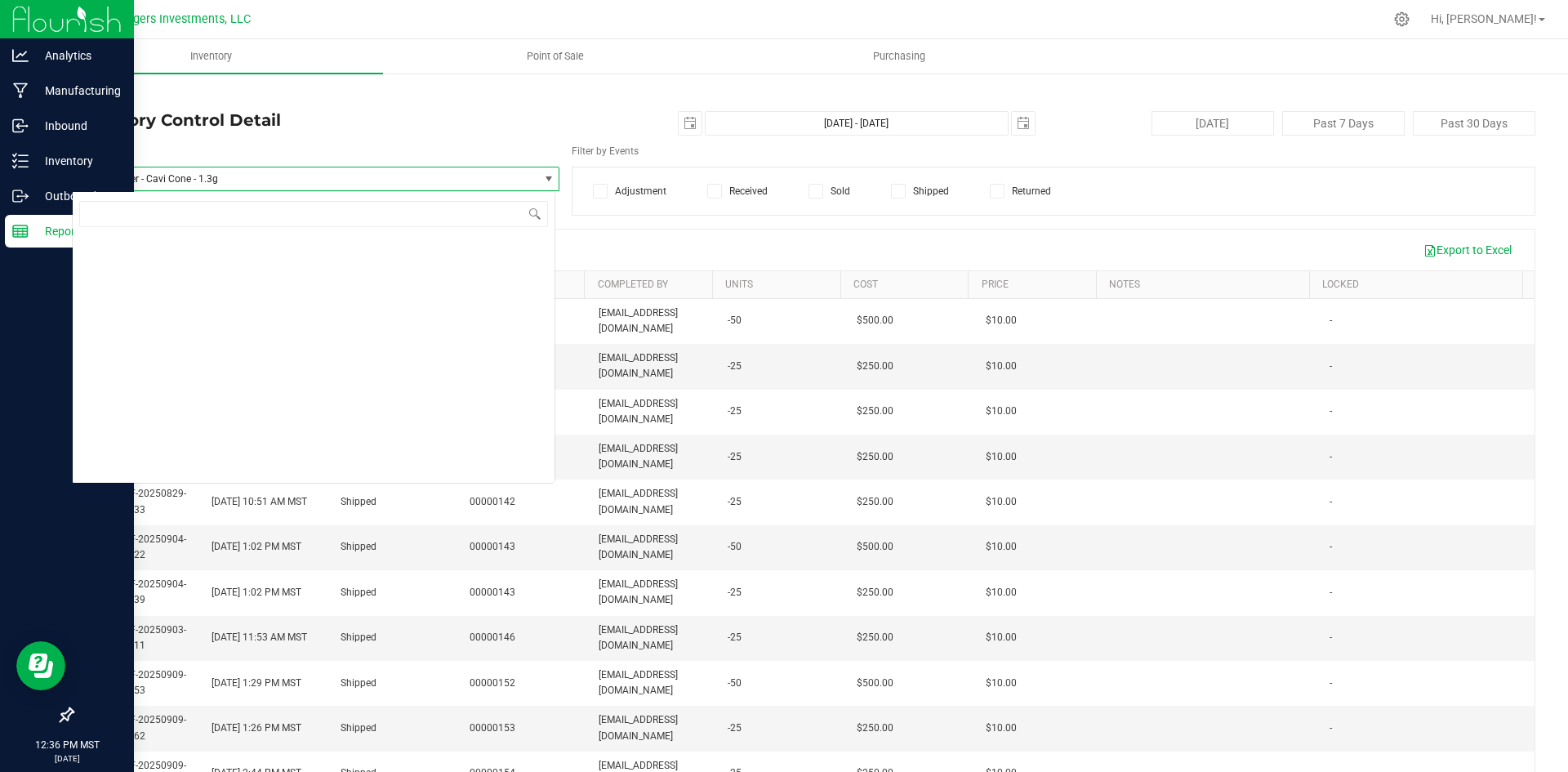
scroll to position [915, 0]
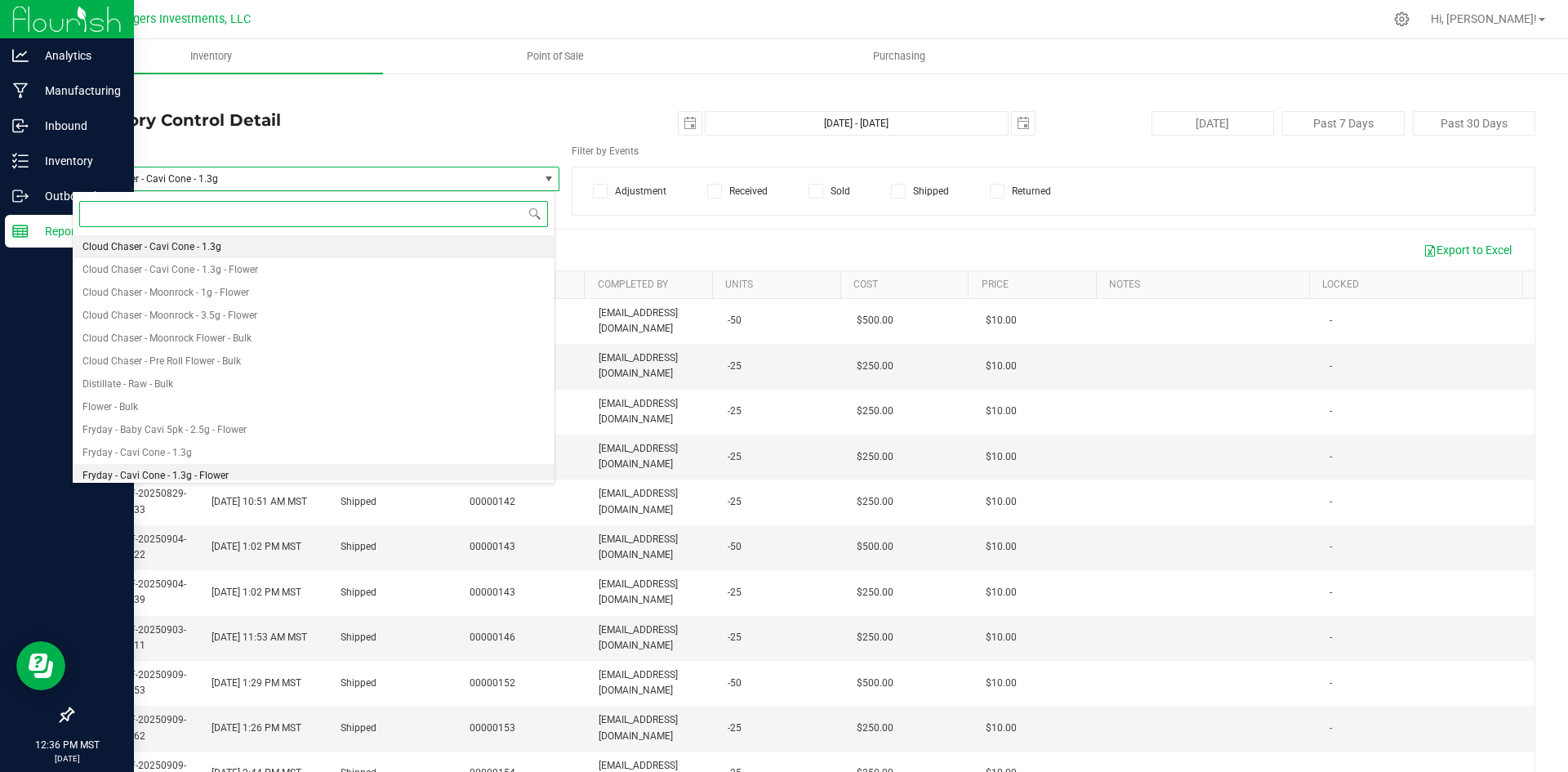
click at [259, 469] on li "Fryday - Cavi Cone - 1.3g - Flower" at bounding box center [313, 475] width 482 height 23
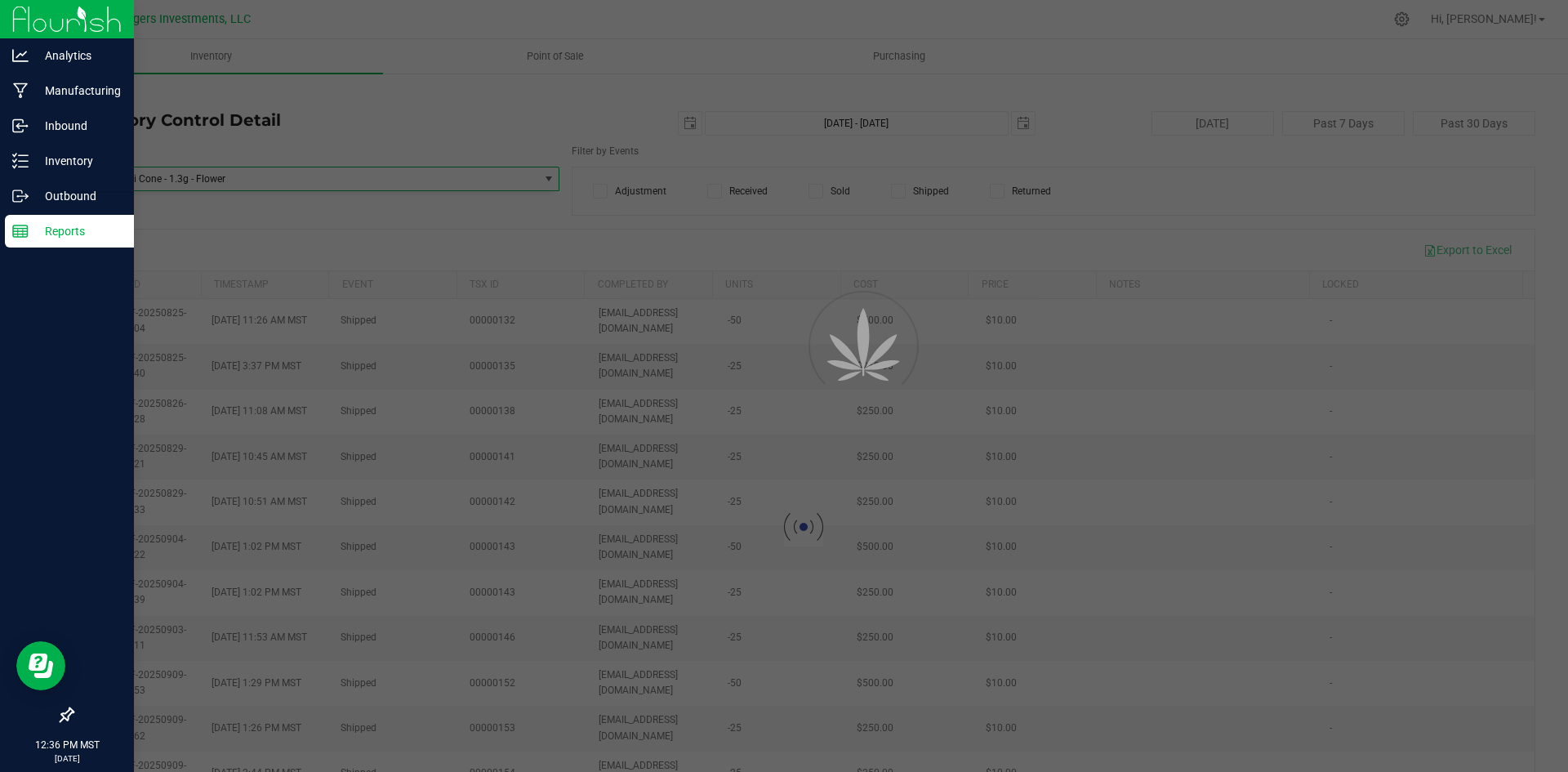
scroll to position [921, 0]
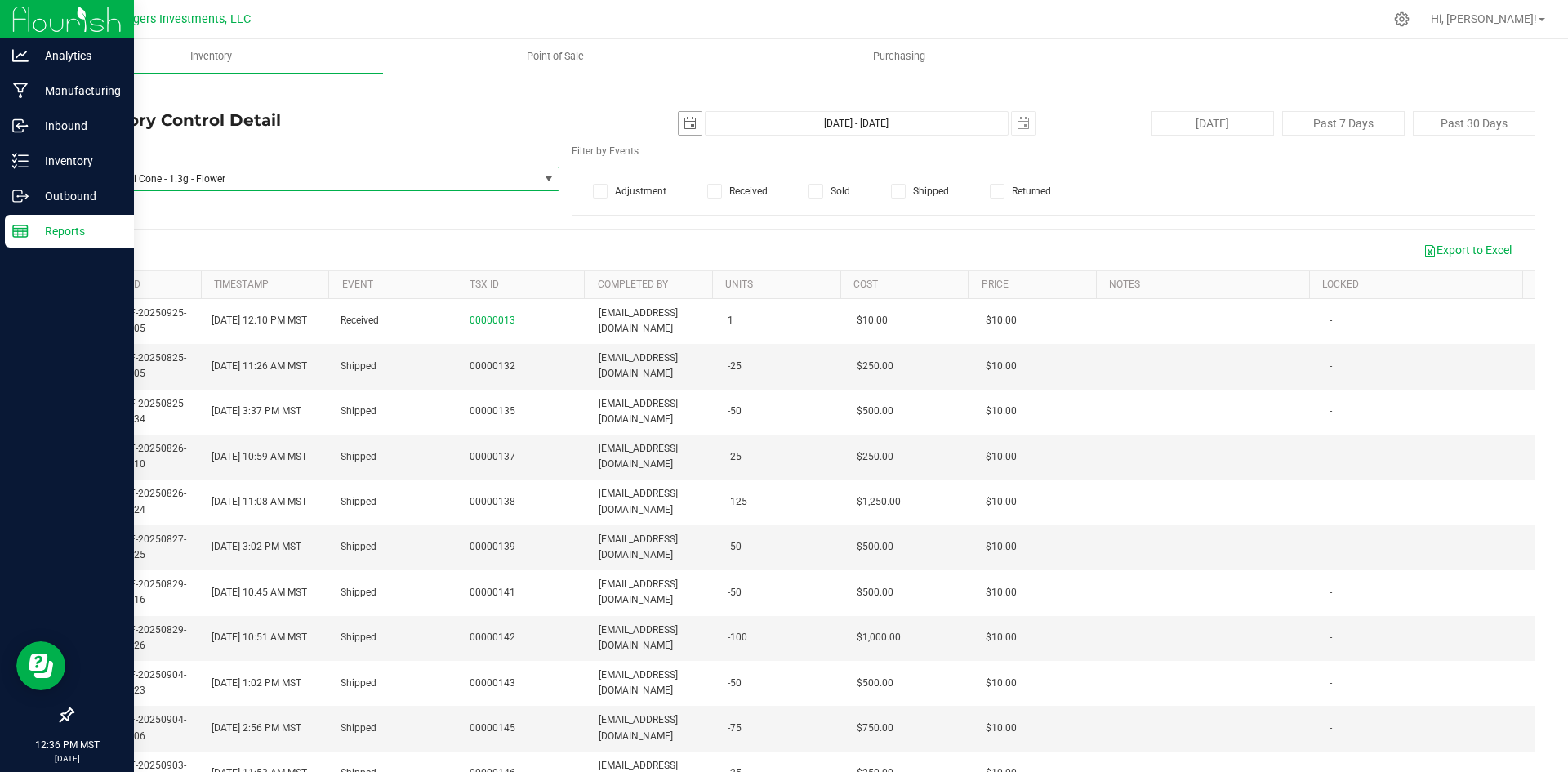
click at [683, 123] on span "select" at bounding box center [690, 123] width 13 height 13
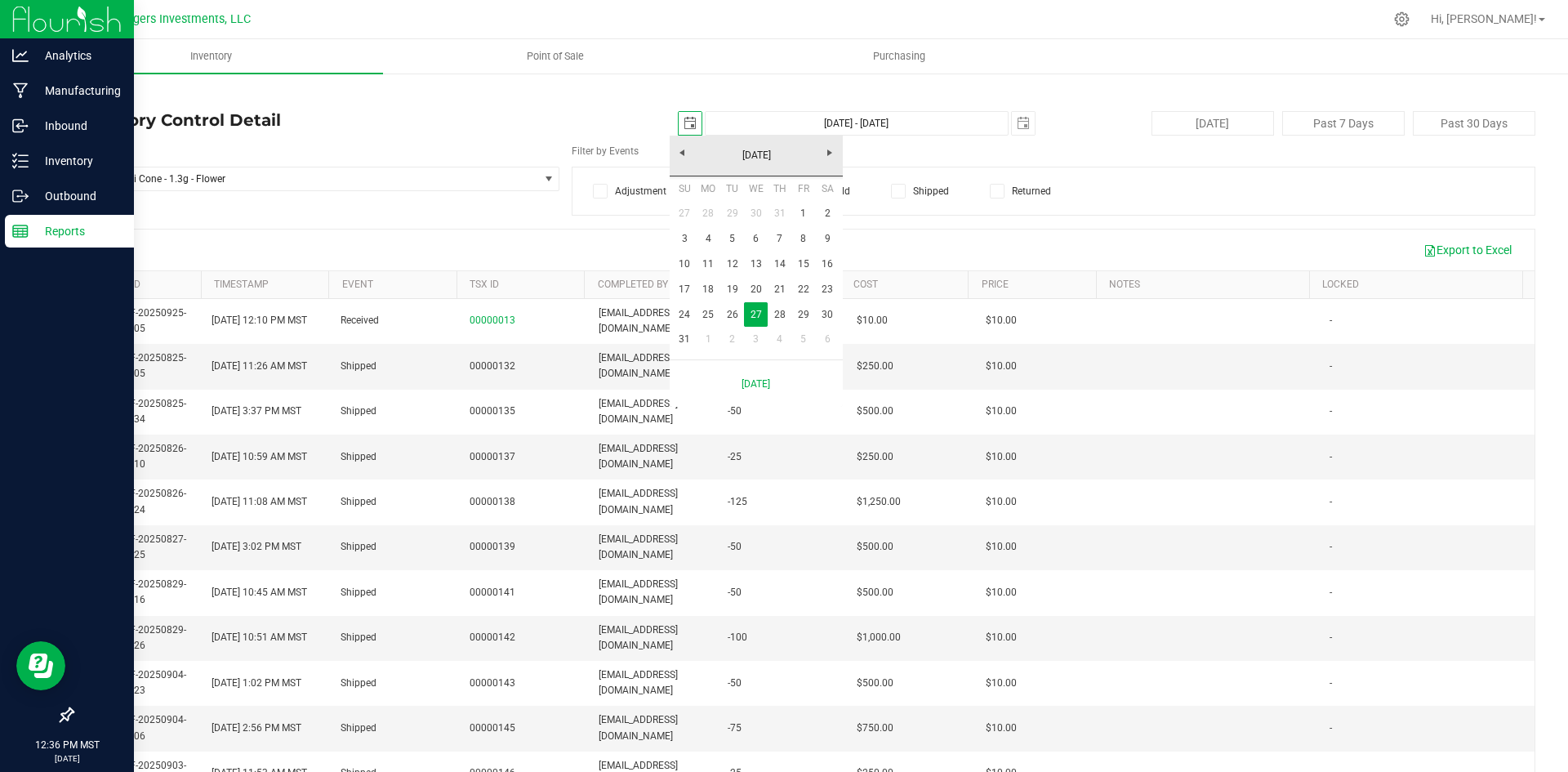
scroll to position [0, 41]
click at [726, 231] on link "5" at bounding box center [732, 239] width 24 height 26
type input "[DATE]"
type input "[DATE] - [DATE]"
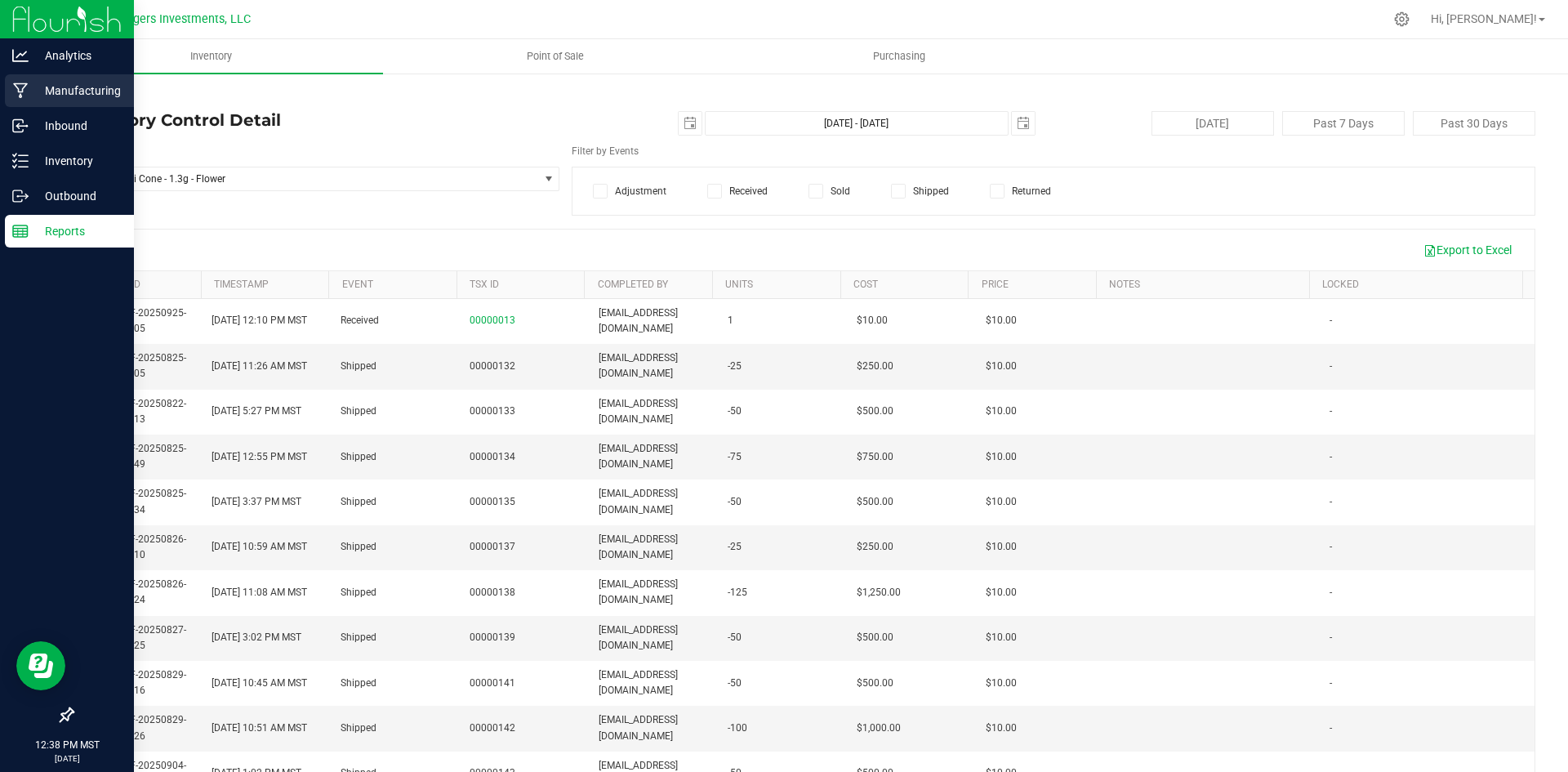
click at [74, 89] on p "Manufacturing" at bounding box center [77, 90] width 98 height 19
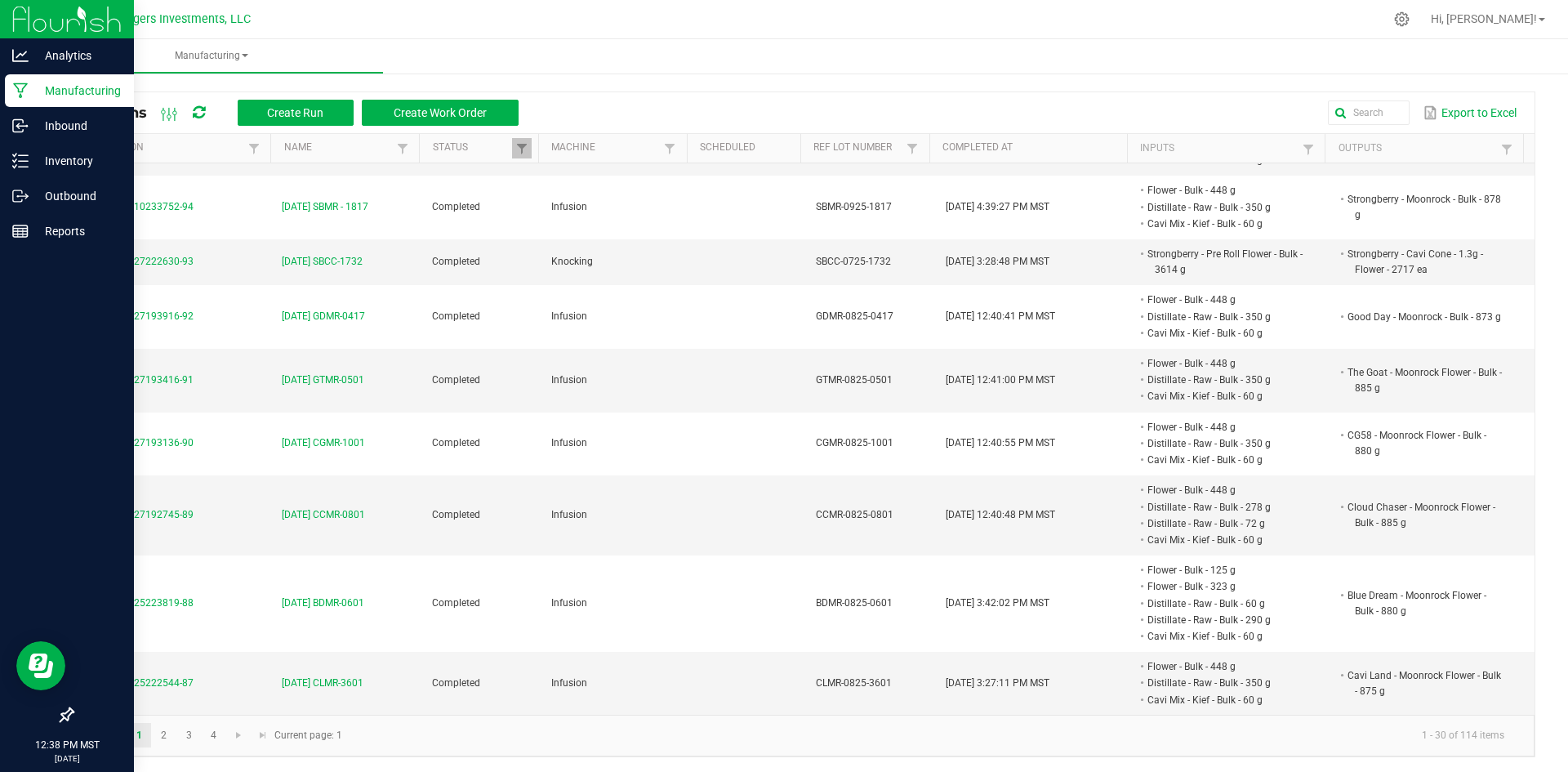
scroll to position [4, 0]
click at [159, 734] on link "2" at bounding box center [164, 733] width 24 height 25
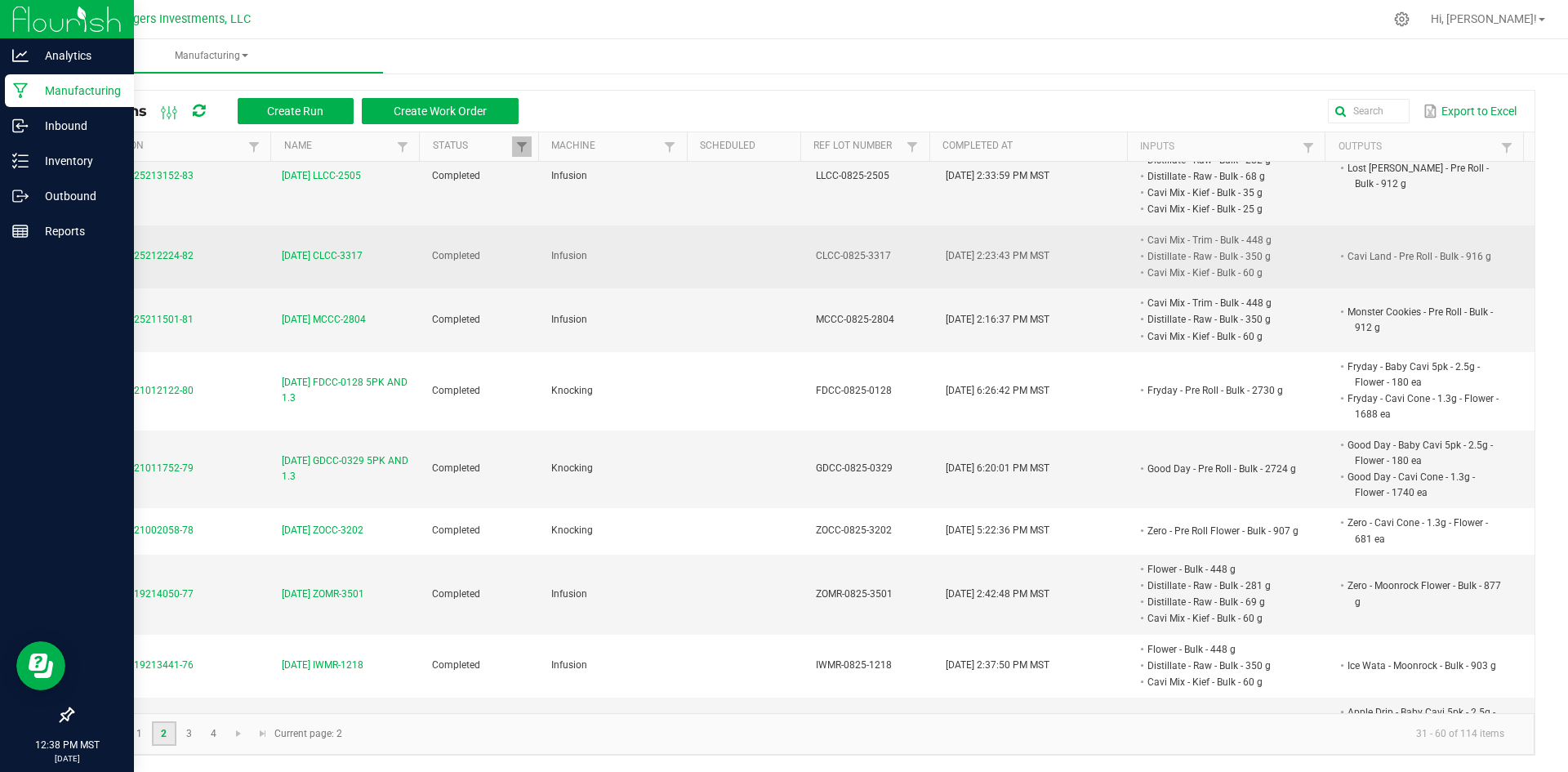
scroll to position [327, 0]
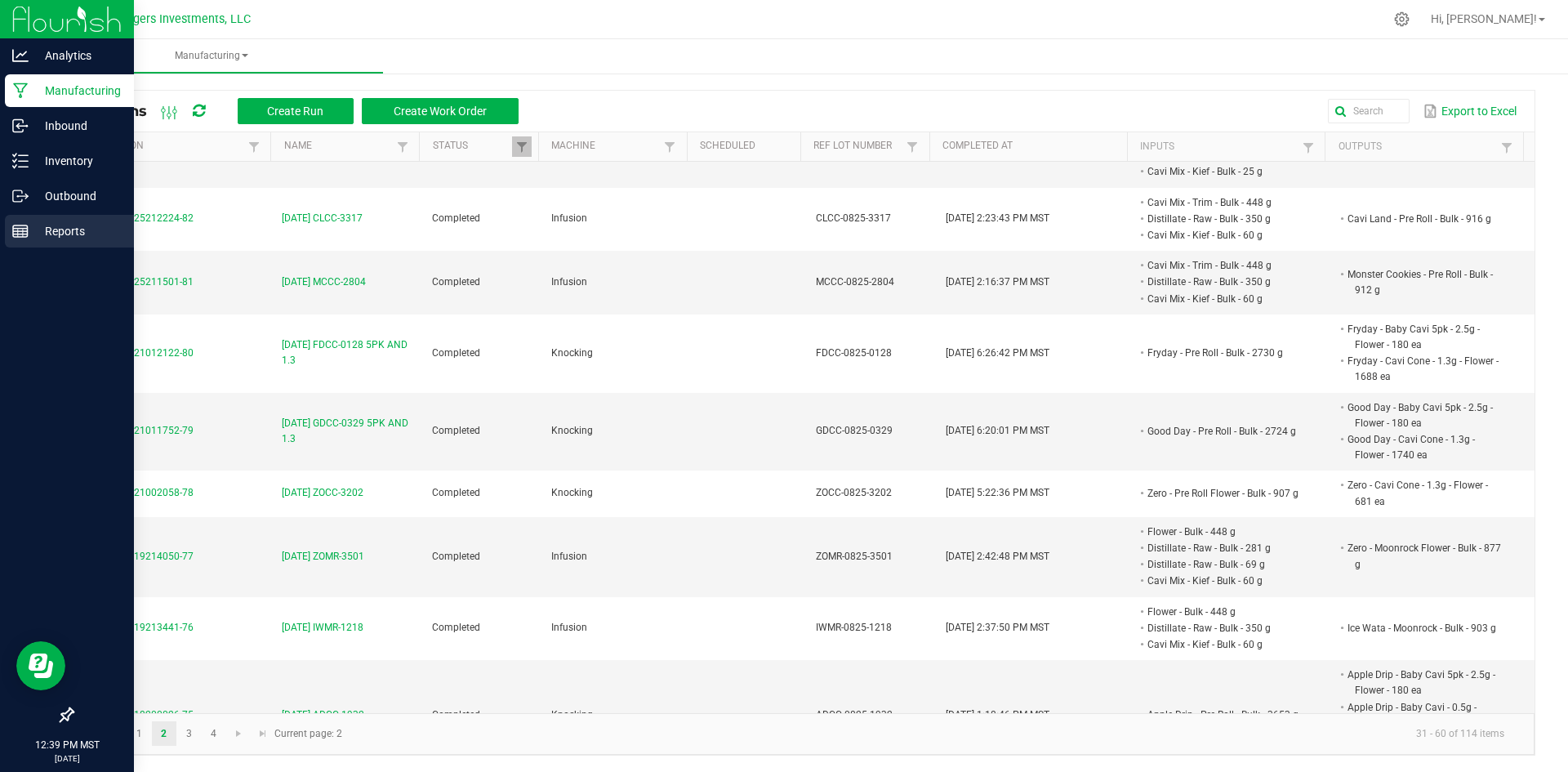
click at [63, 227] on p "Reports" at bounding box center [77, 231] width 98 height 19
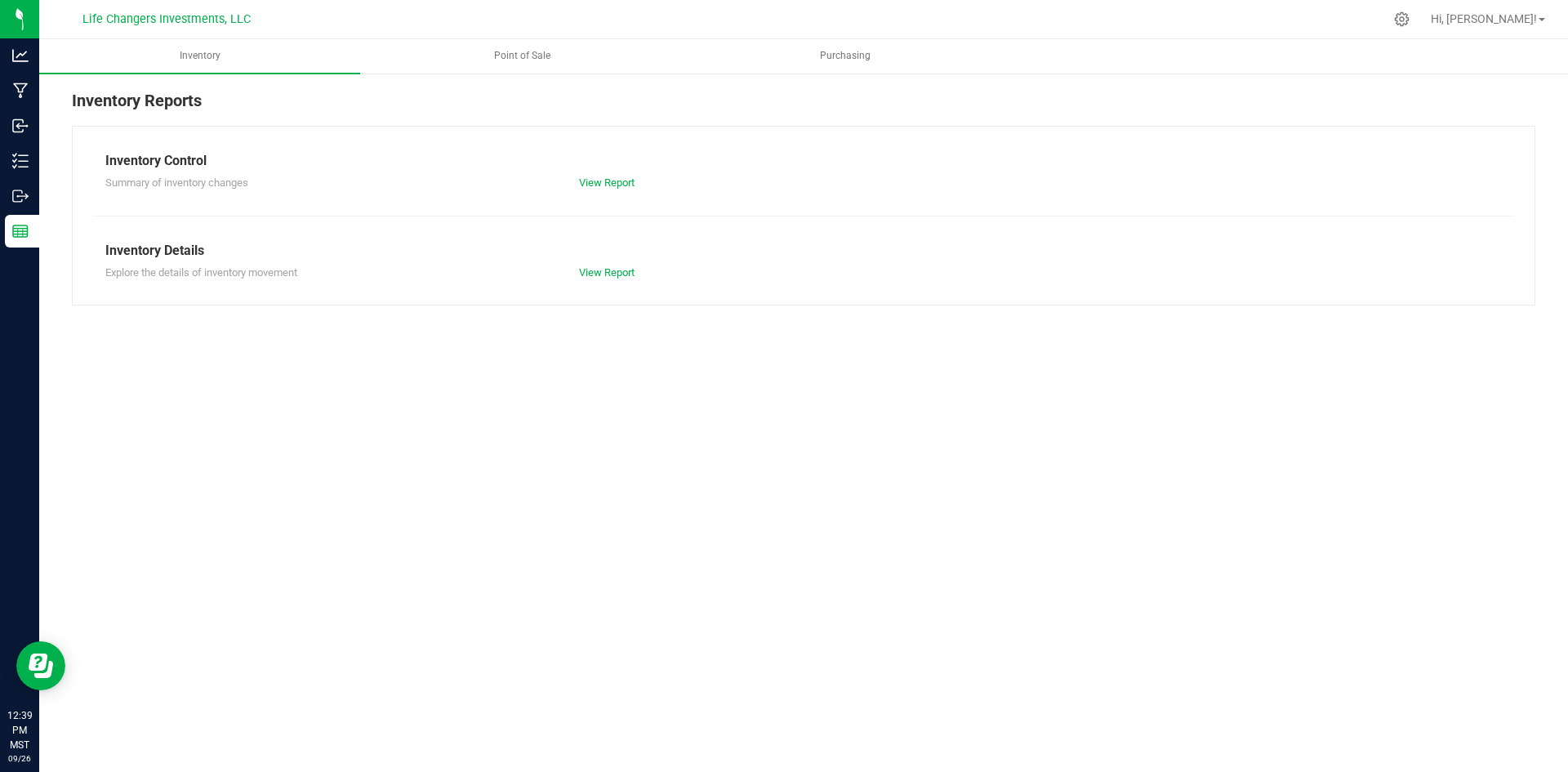
click at [168, 155] on div "Inventory Control" at bounding box center [803, 160] width 1396 height 19
click at [606, 177] on link "View Report" at bounding box center [607, 182] width 56 height 12
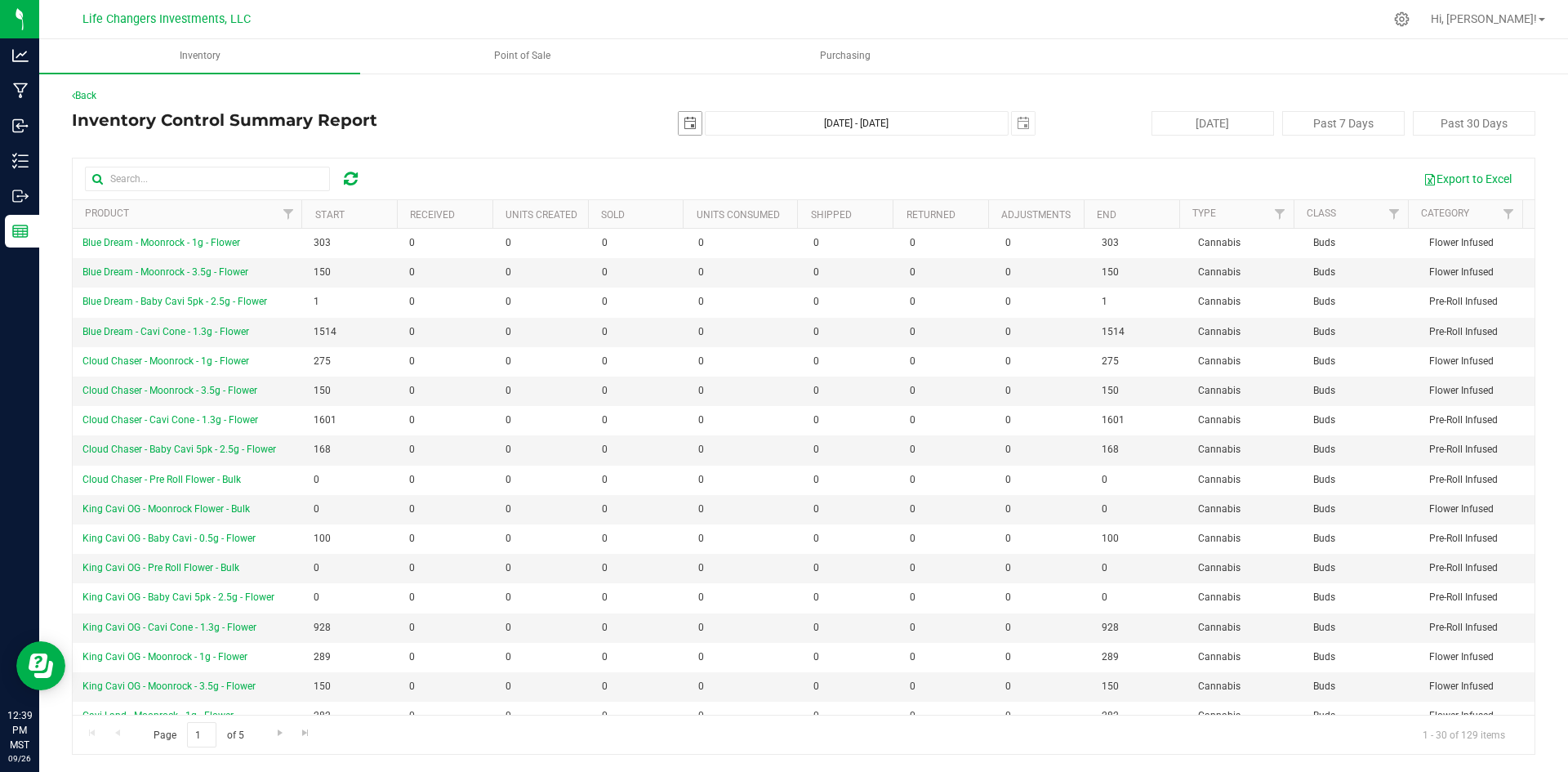
click at [686, 126] on span "select" at bounding box center [690, 123] width 13 height 13
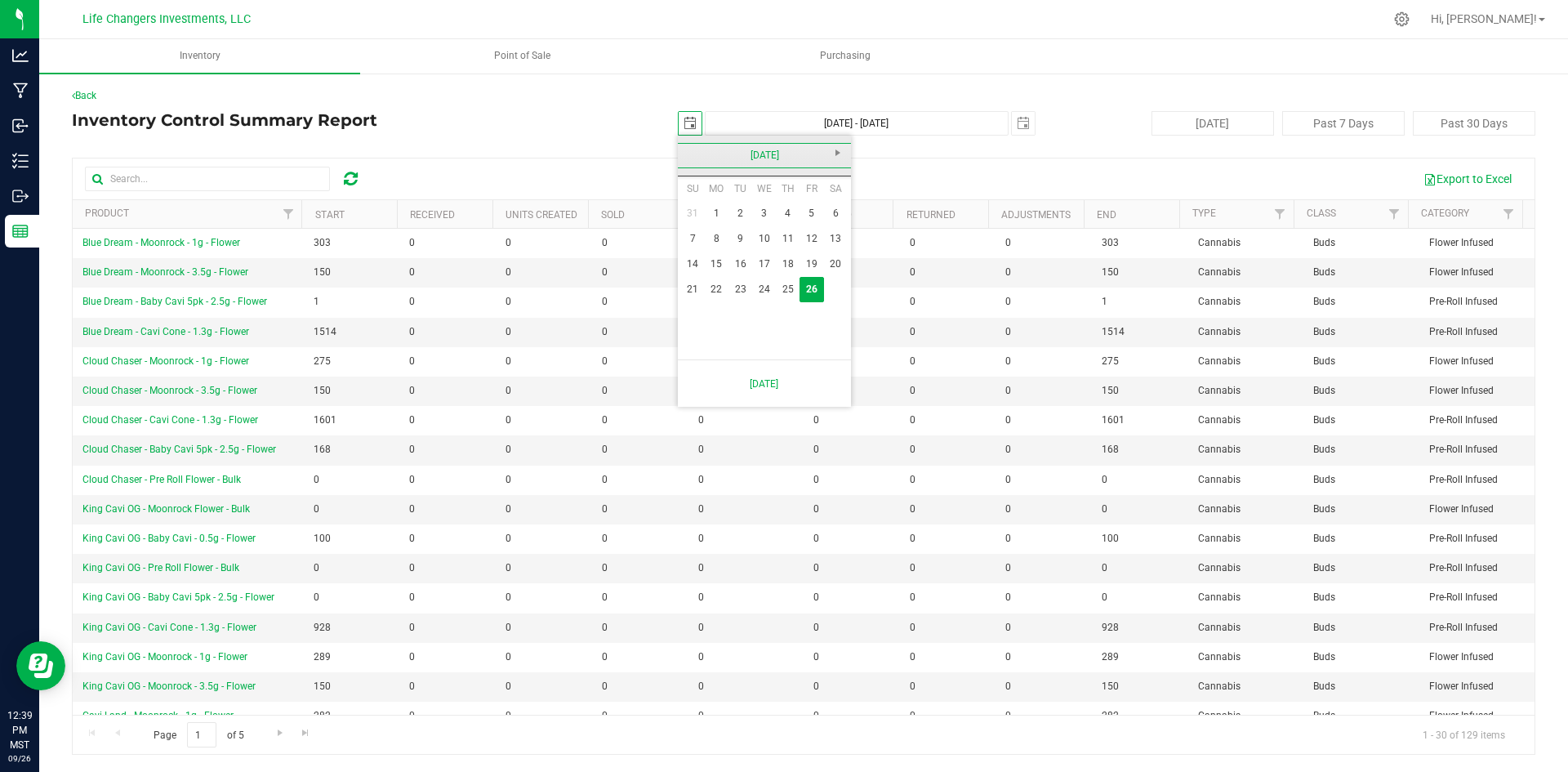
click at [696, 153] on link "[DATE]" at bounding box center [765, 155] width 176 height 26
click at [822, 250] on link "Aug" at bounding box center [827, 246] width 42 height 42
click at [764, 291] on link "20" at bounding box center [764, 290] width 24 height 26
type input "[DATE]"
type input "[DATE] - [DATE]"
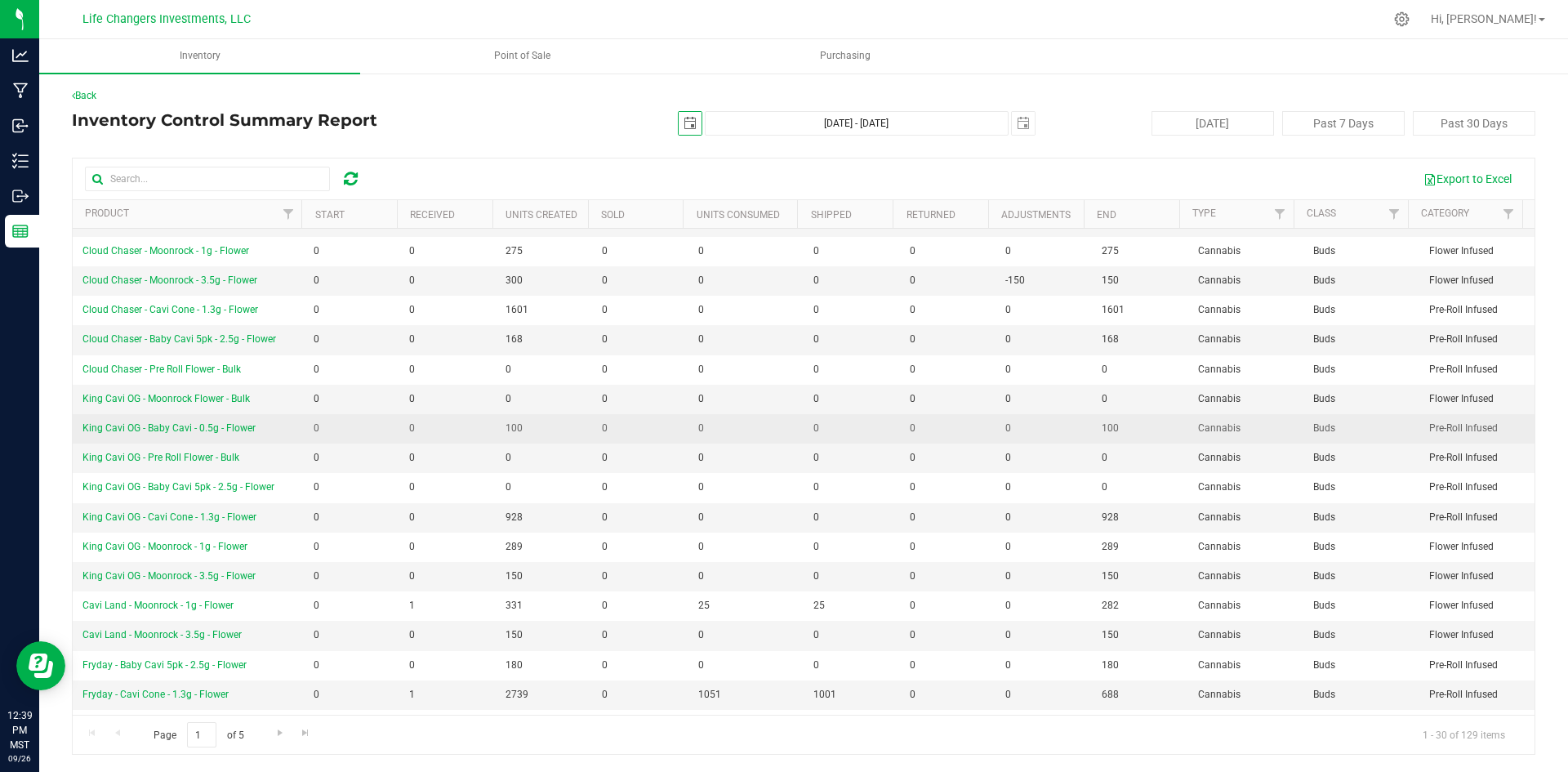
scroll to position [245, 0]
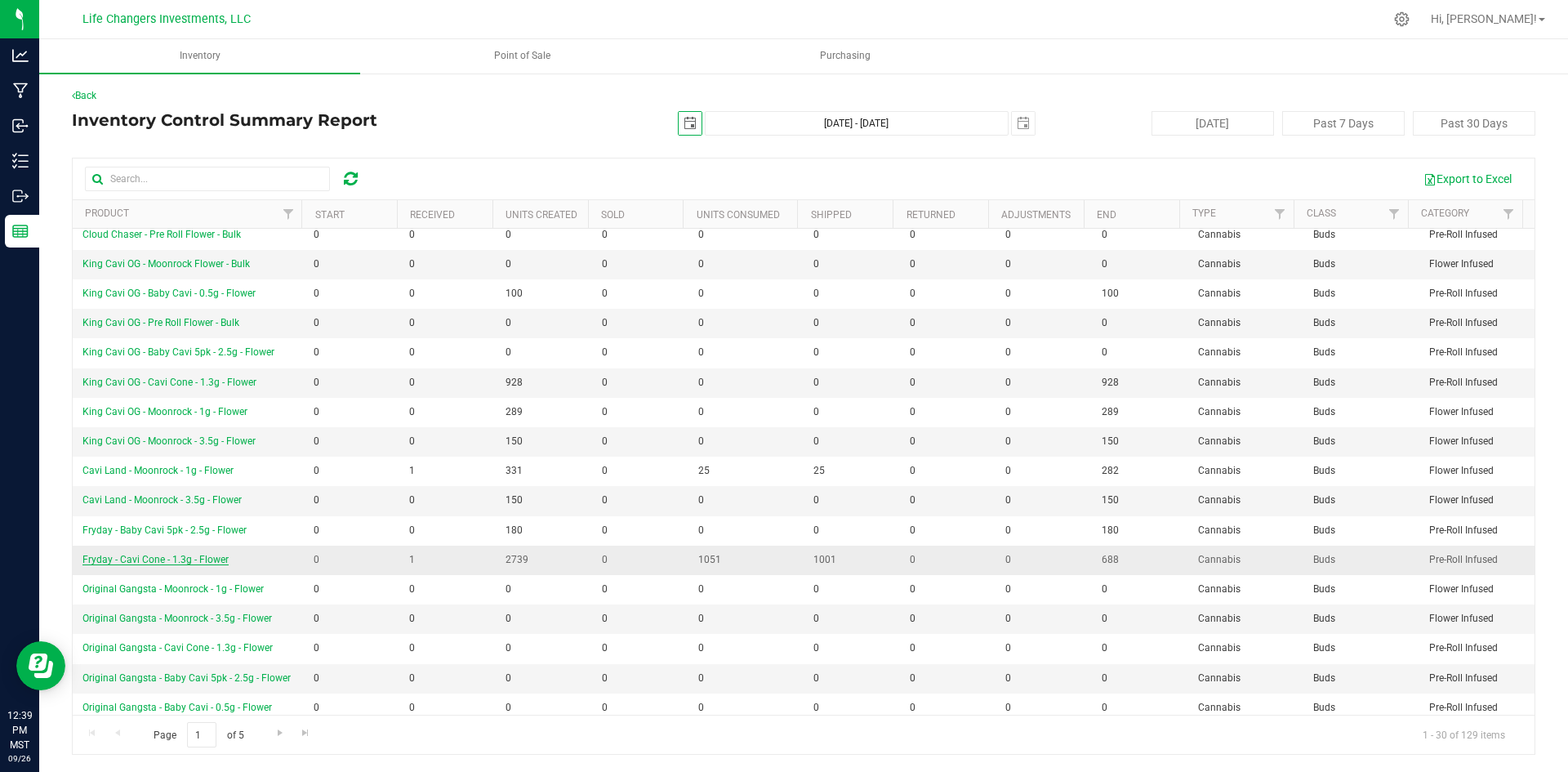
click at [155, 559] on span "Fryday - Cavi Cone - 1.3g - Flower" at bounding box center [156, 559] width 146 height 11
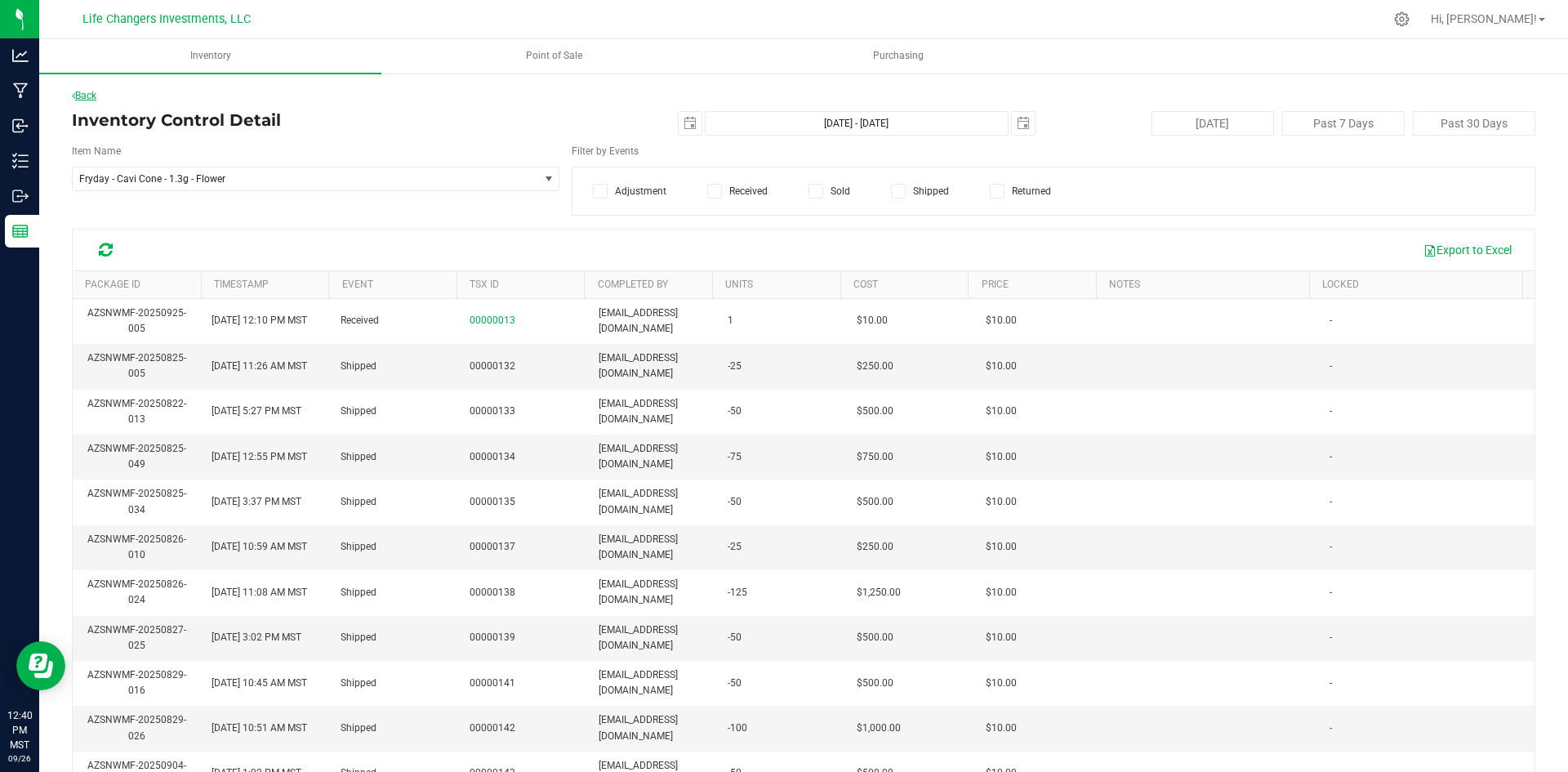
click at [88, 96] on link "Back" at bounding box center [84, 95] width 25 height 11
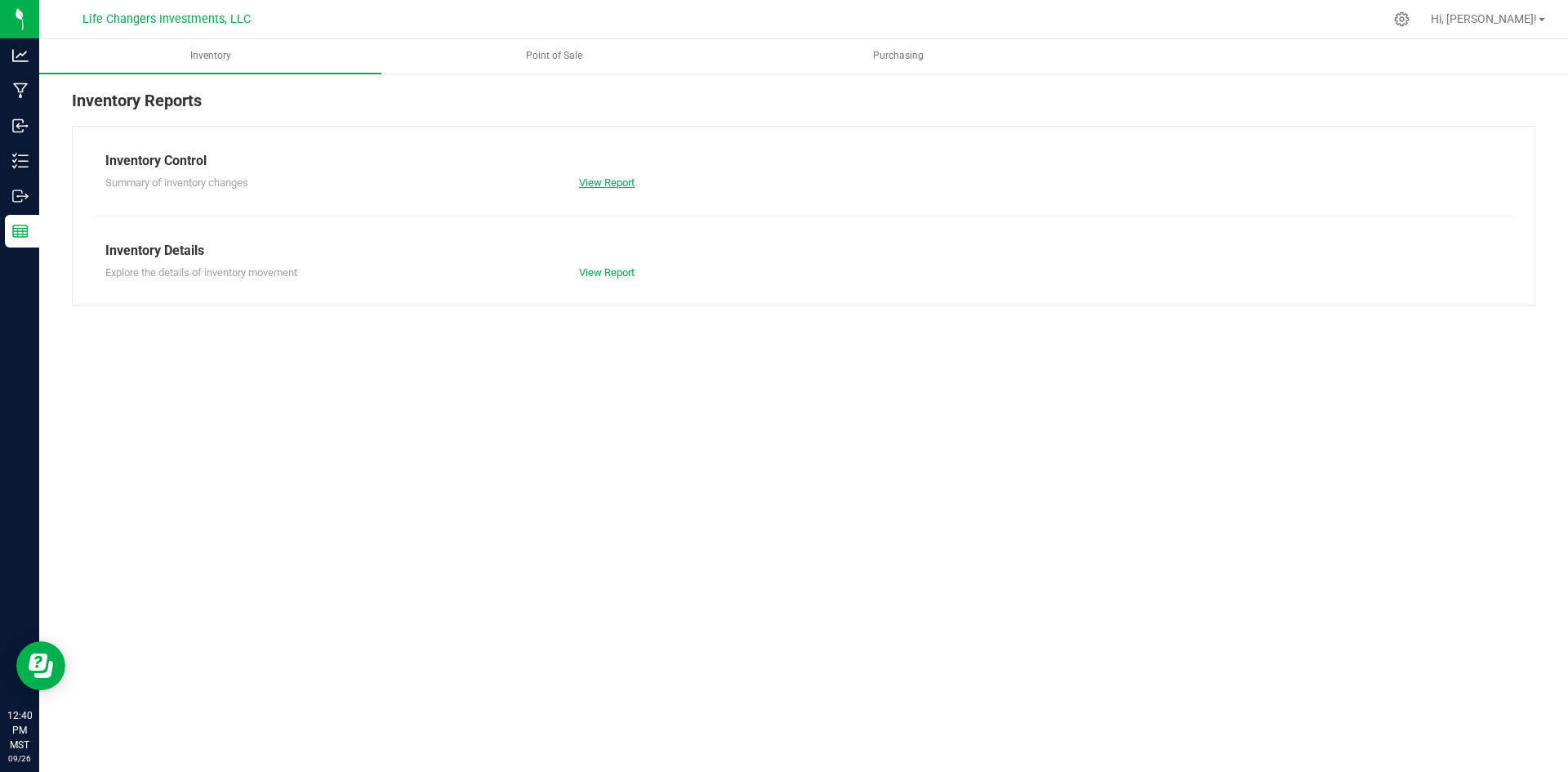
click at [605, 177] on link "View Report" at bounding box center [607, 182] width 56 height 12
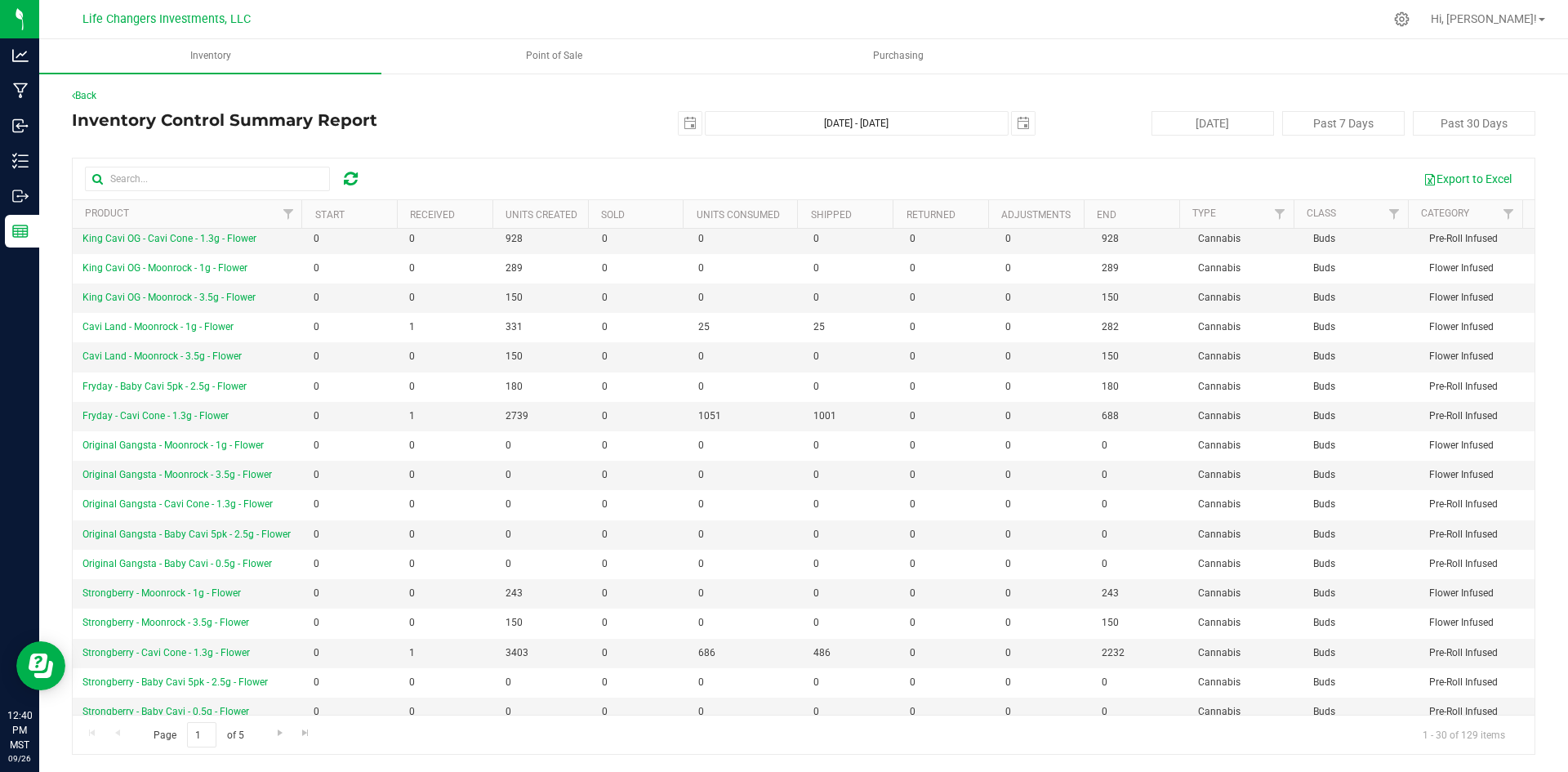
scroll to position [400, 0]
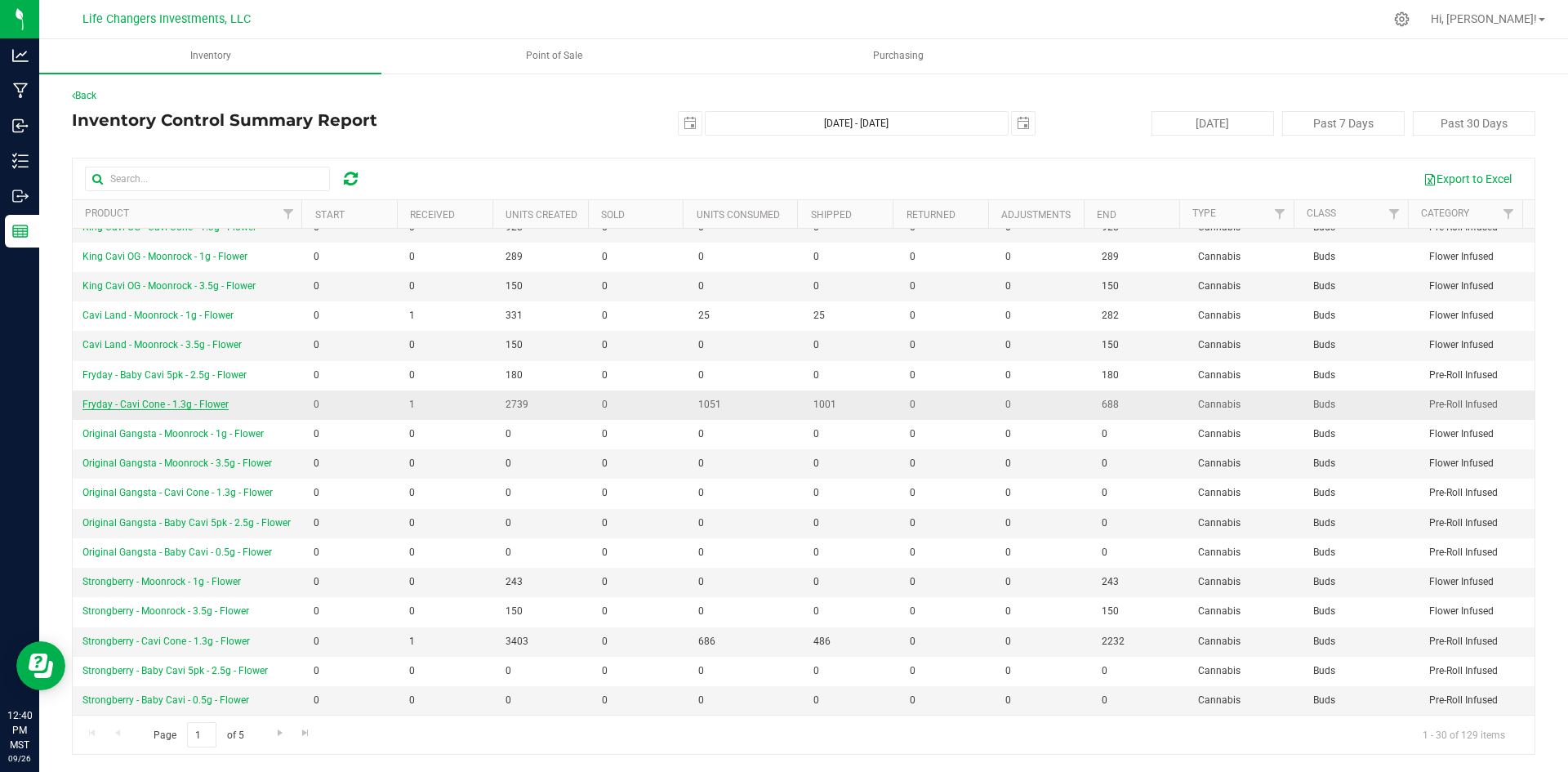
click at [187, 402] on span "Fryday - Cavi Cone - 1.3g - Flower" at bounding box center [156, 404] width 146 height 11
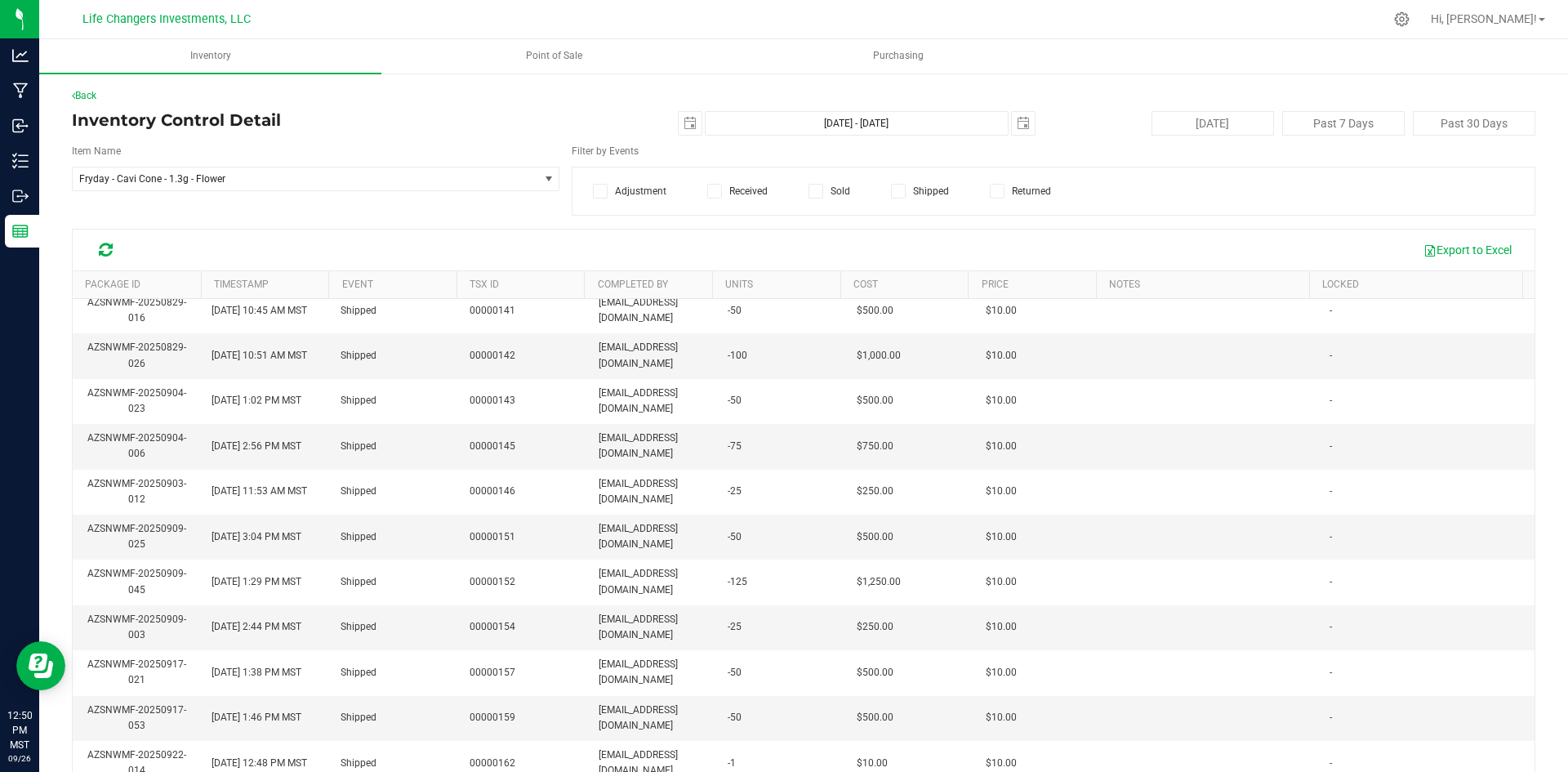
click at [90, 89] on div "Back" at bounding box center [804, 95] width 1464 height 15
click at [91, 94] on link "Back" at bounding box center [84, 95] width 25 height 11
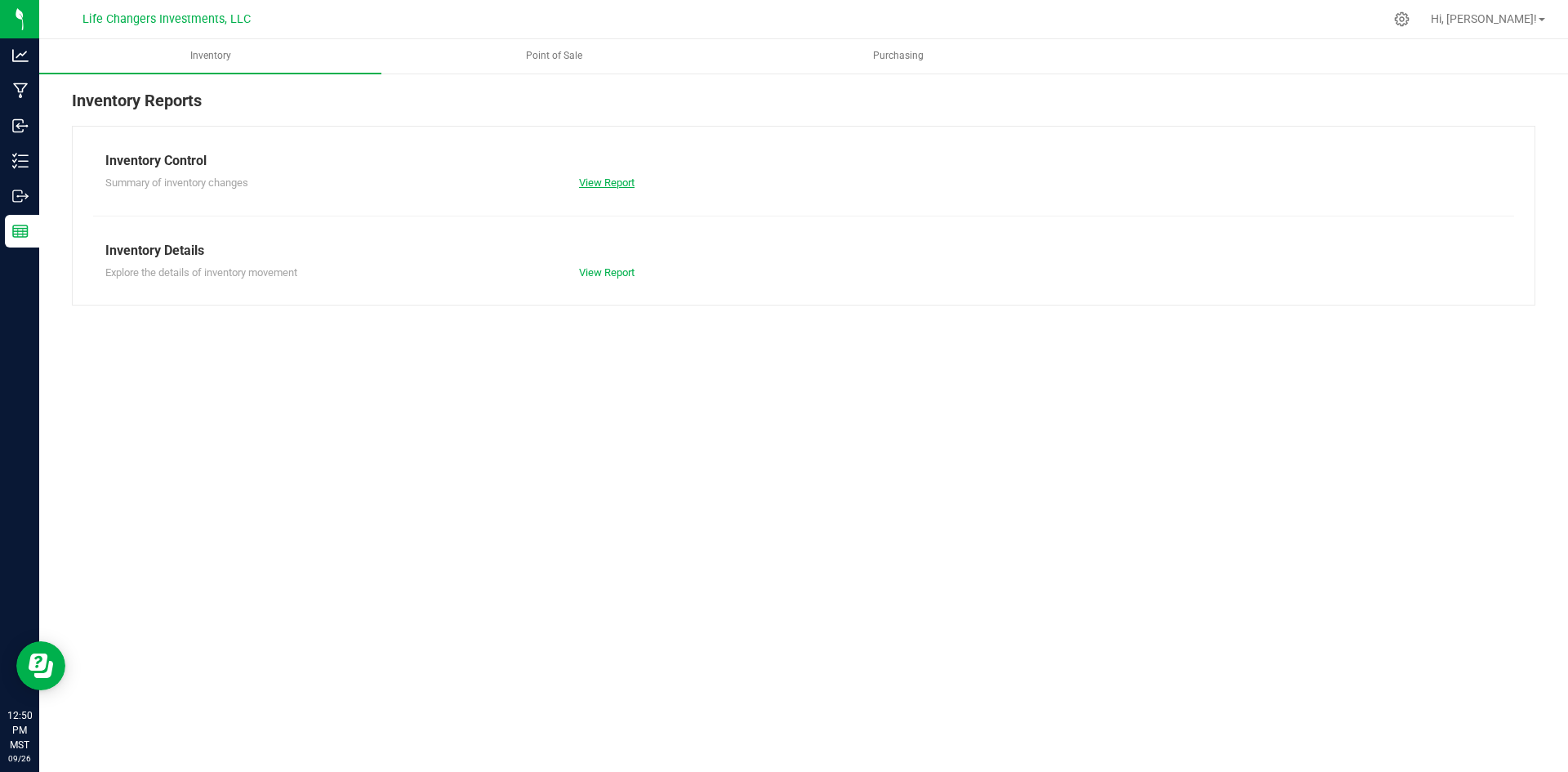
click at [628, 185] on link "View Report" at bounding box center [607, 182] width 56 height 12
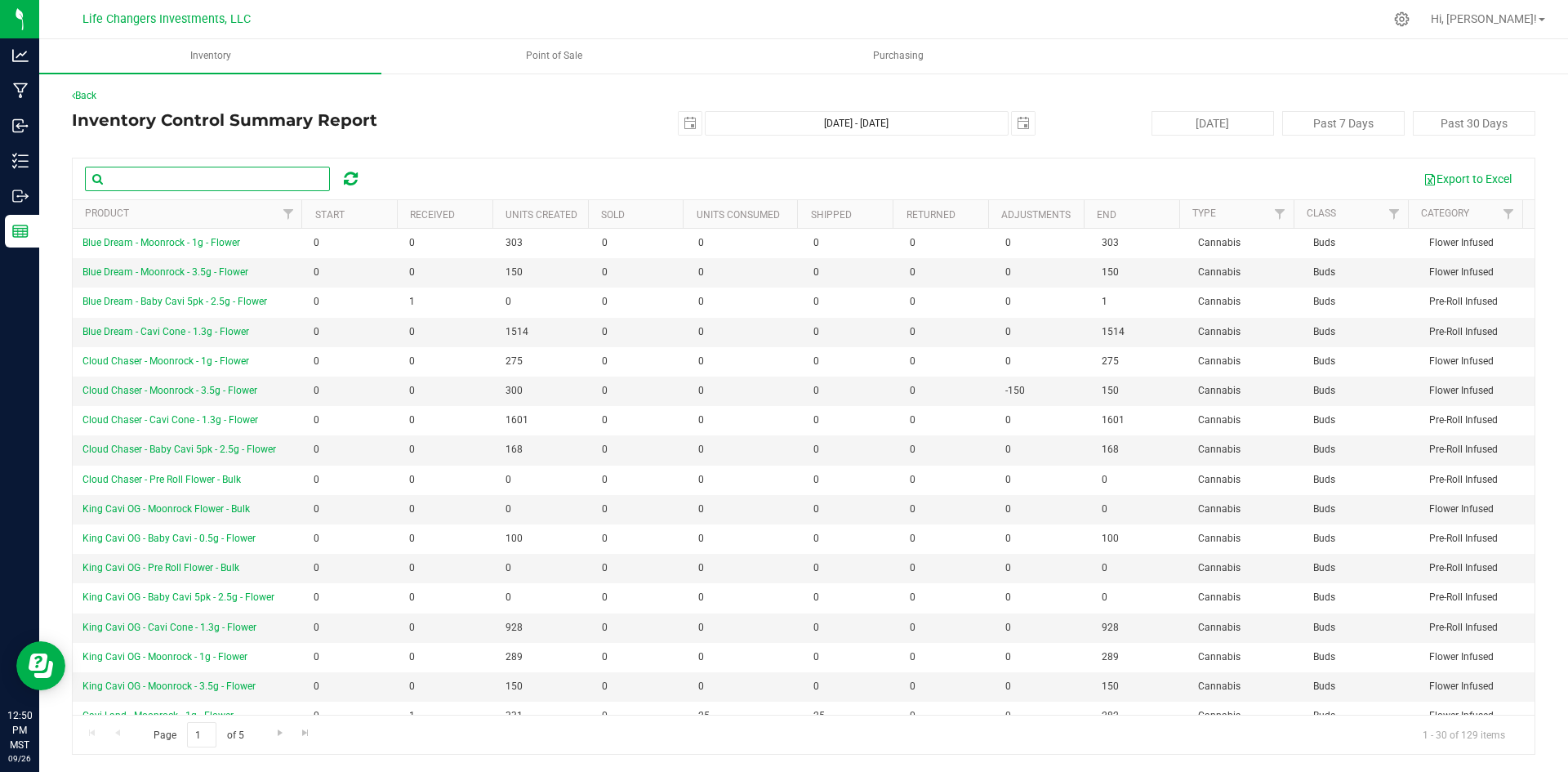
click at [188, 180] on input "text" at bounding box center [208, 178] width 245 height 25
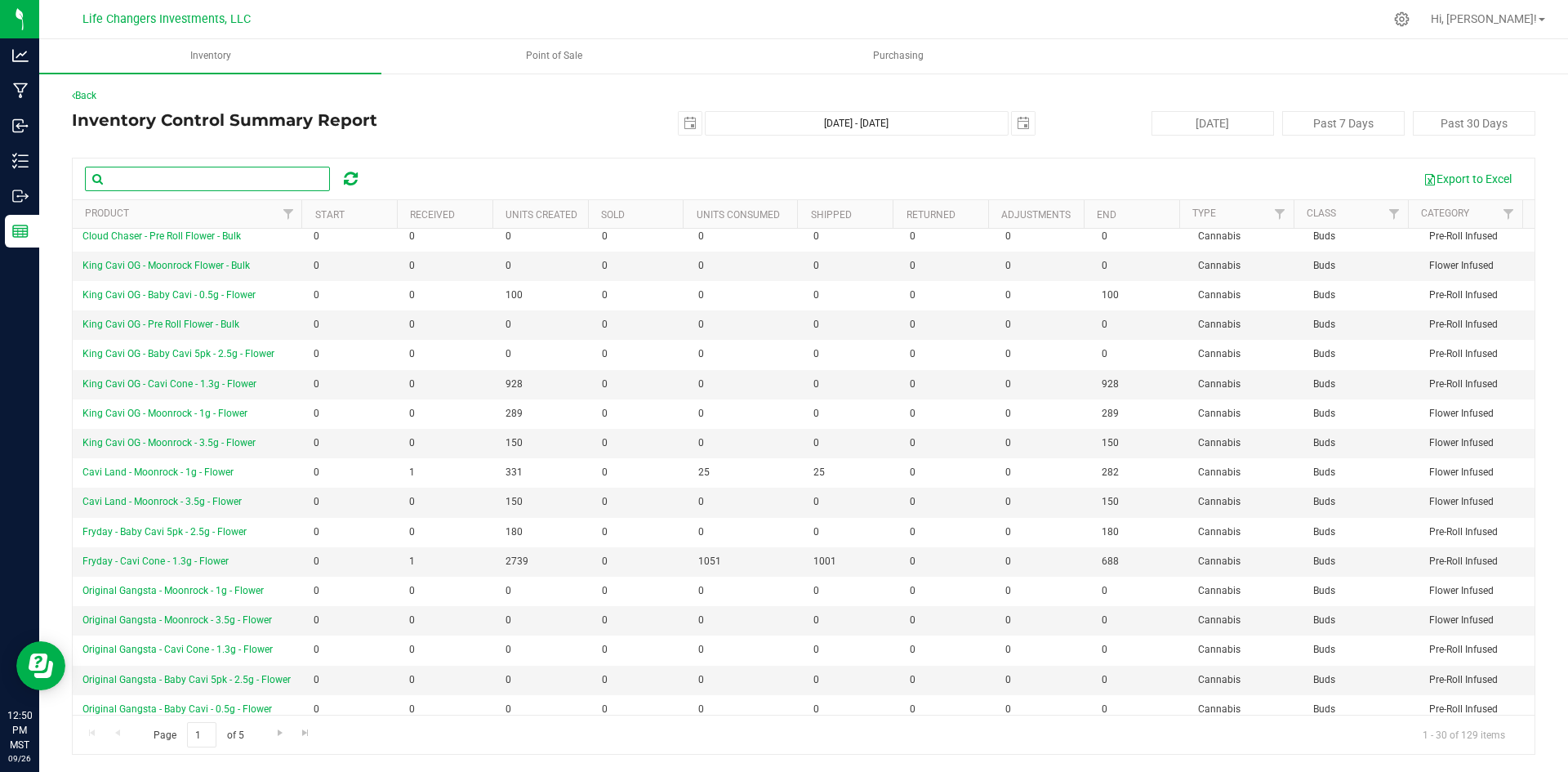
scroll to position [245, 0]
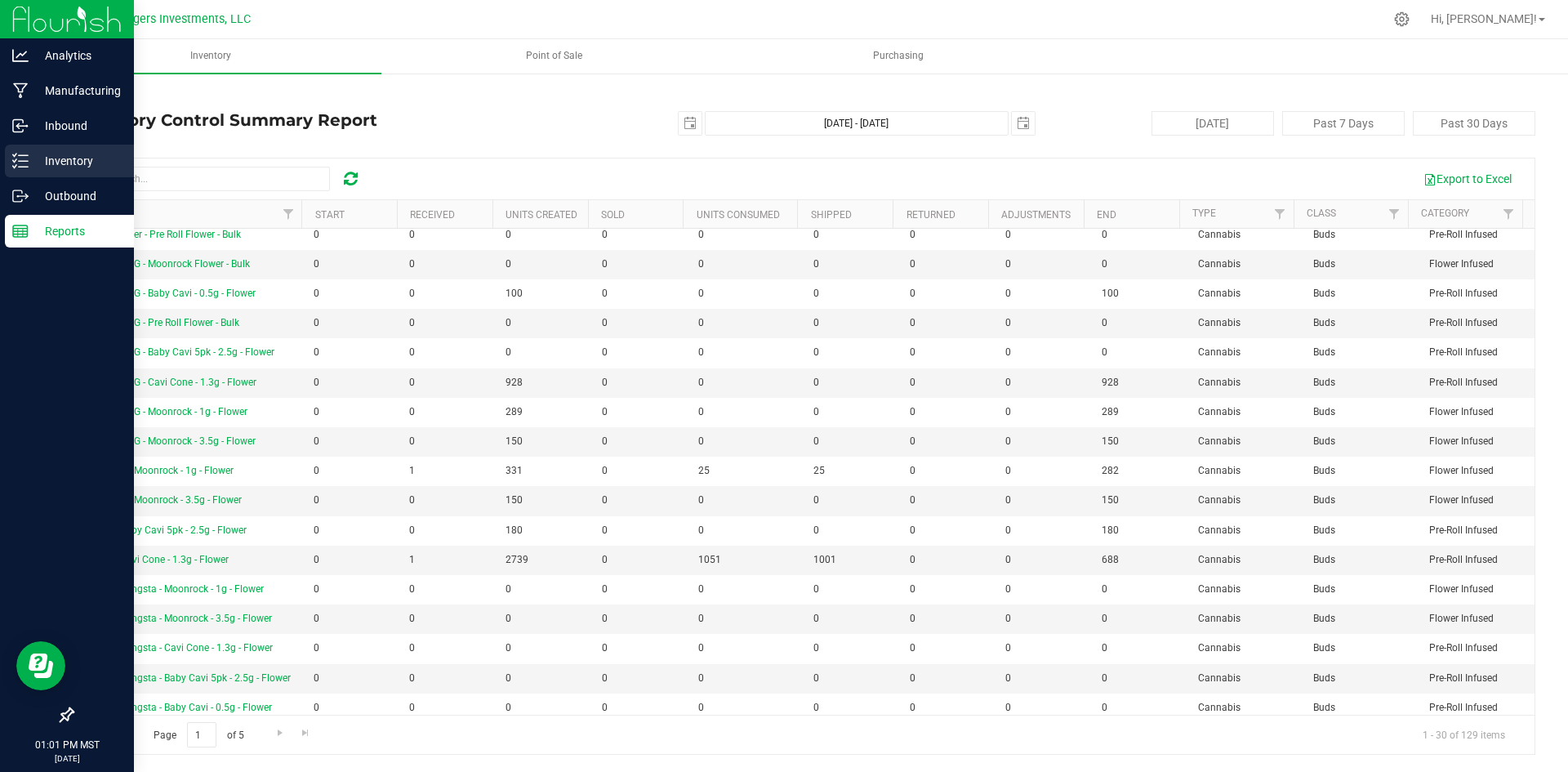
click at [62, 164] on p "Inventory" at bounding box center [77, 160] width 98 height 19
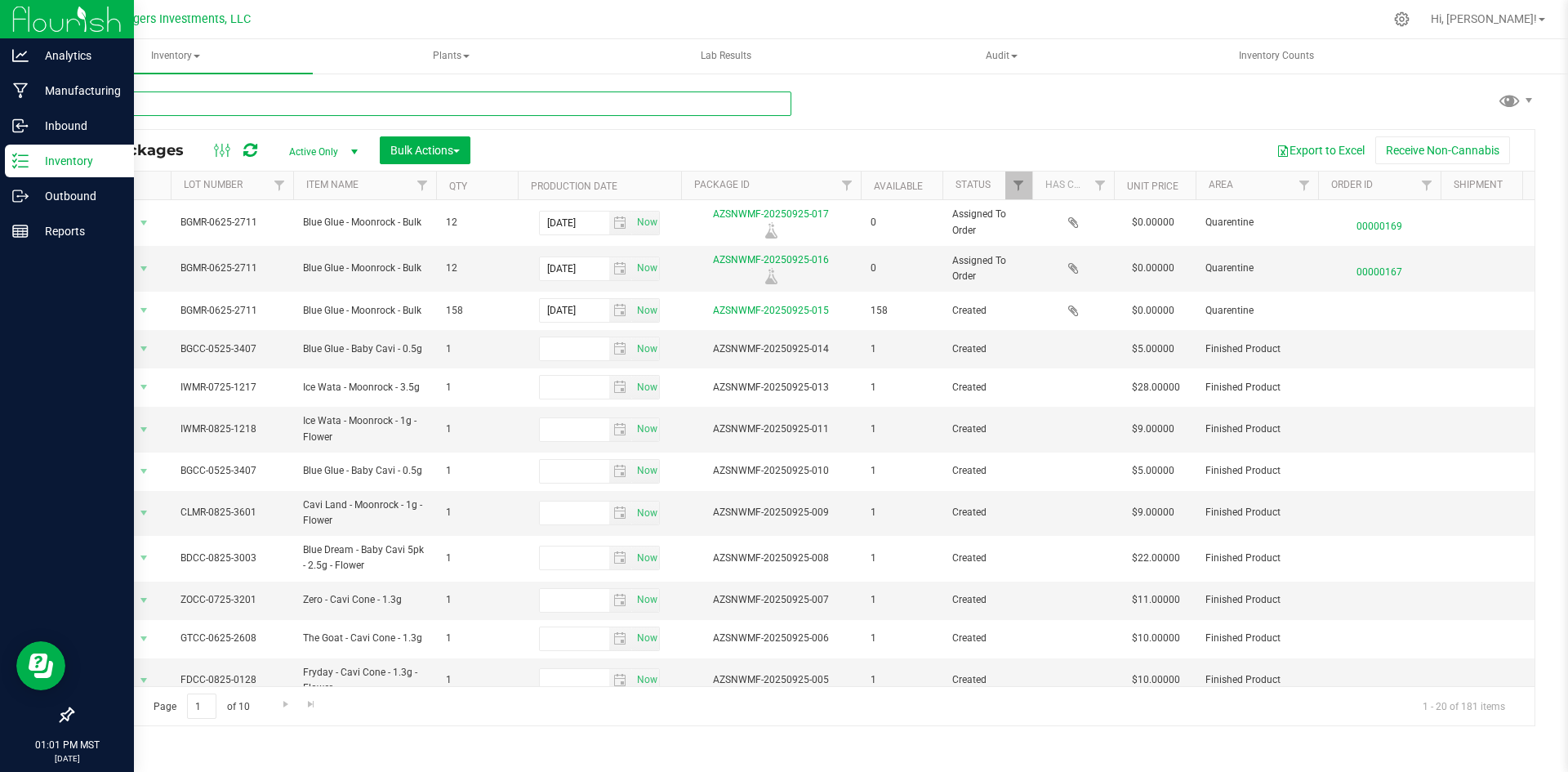
click at [152, 106] on input "text" at bounding box center [432, 103] width 719 height 25
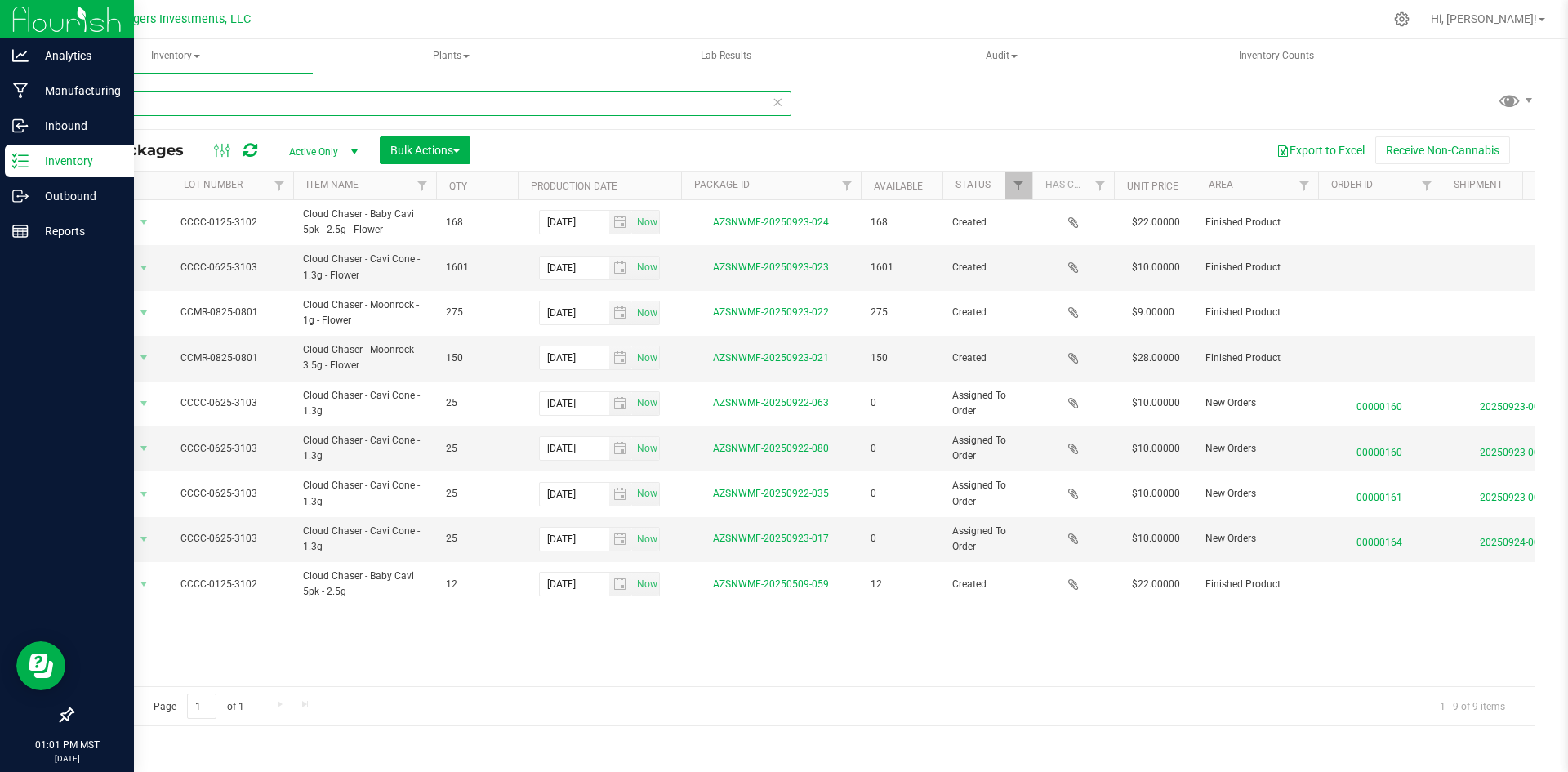
type input "cloud"
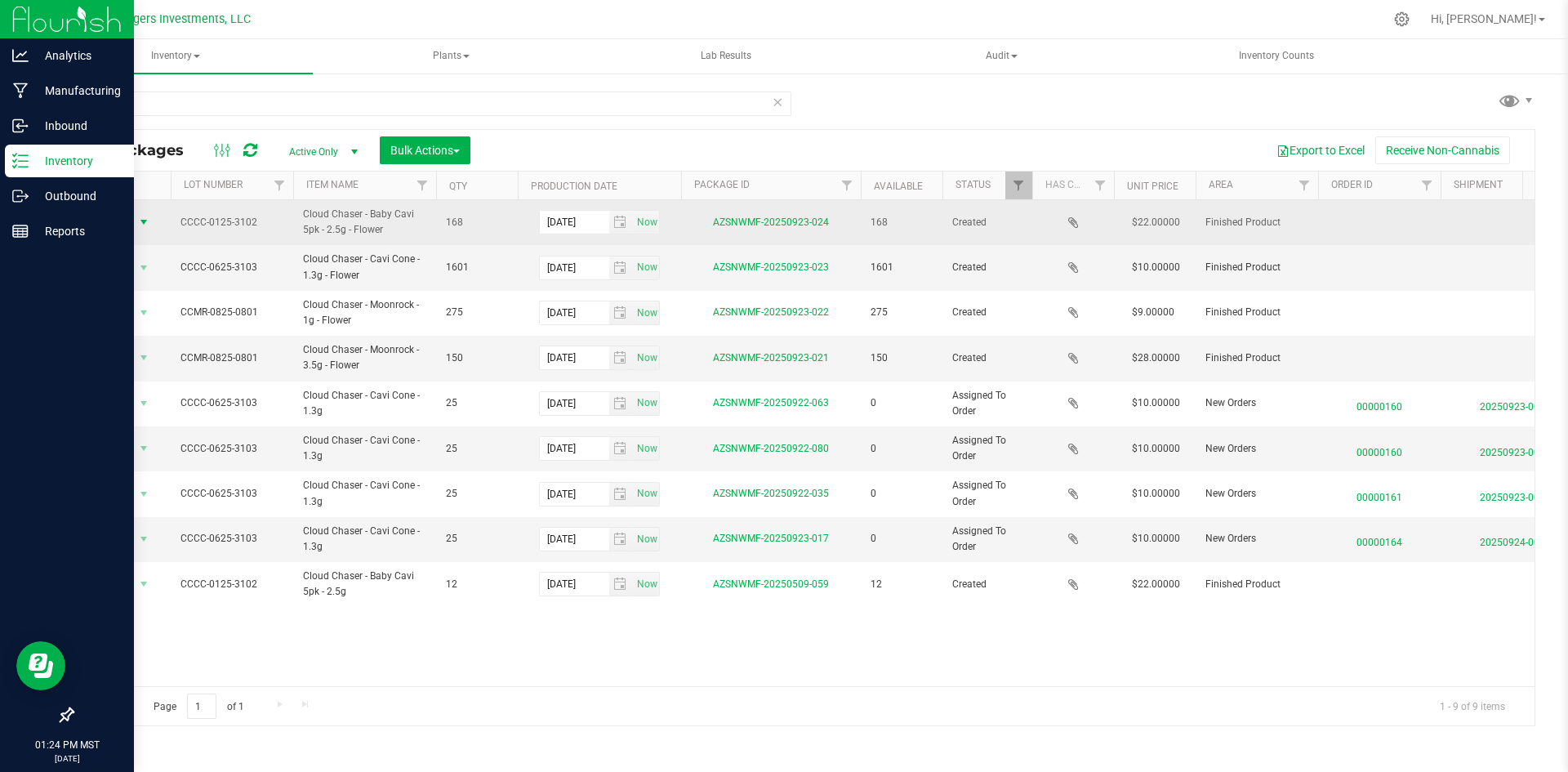
click at [118, 221] on span "Action" at bounding box center [111, 221] width 44 height 23
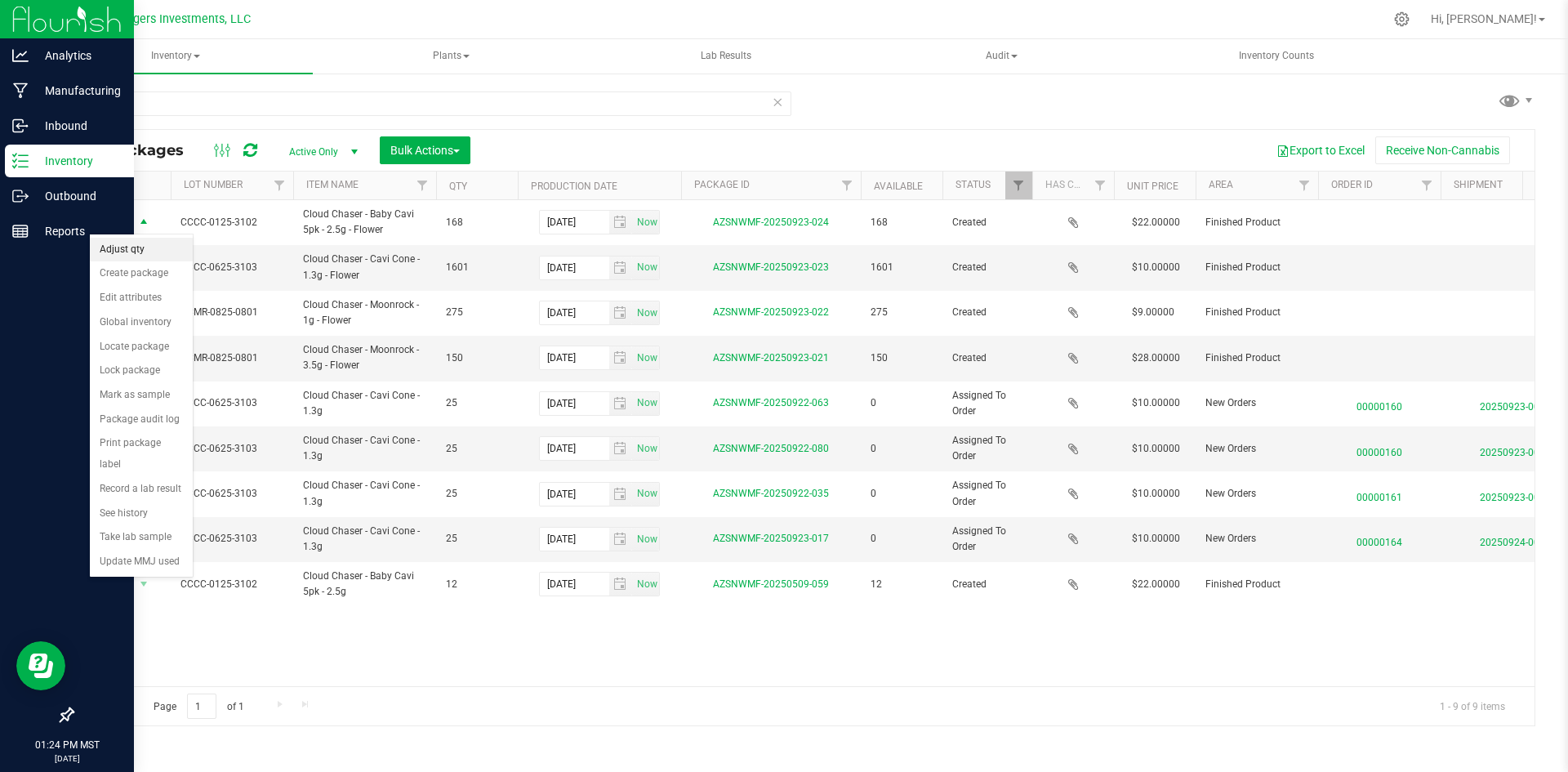
click at [118, 249] on li "Adjust qty" at bounding box center [141, 250] width 102 height 25
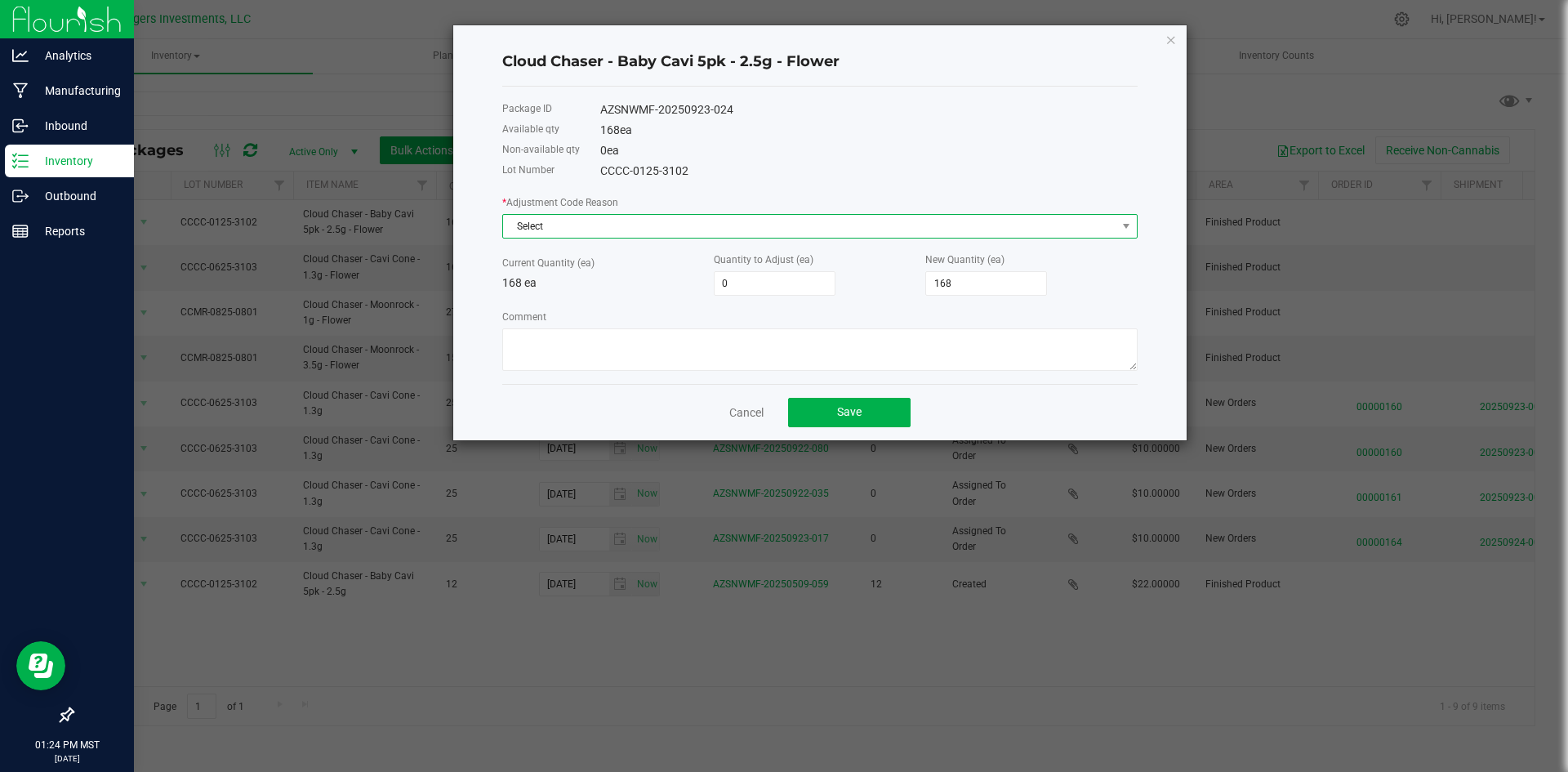
click at [550, 219] on span "Select" at bounding box center [810, 226] width 613 height 23
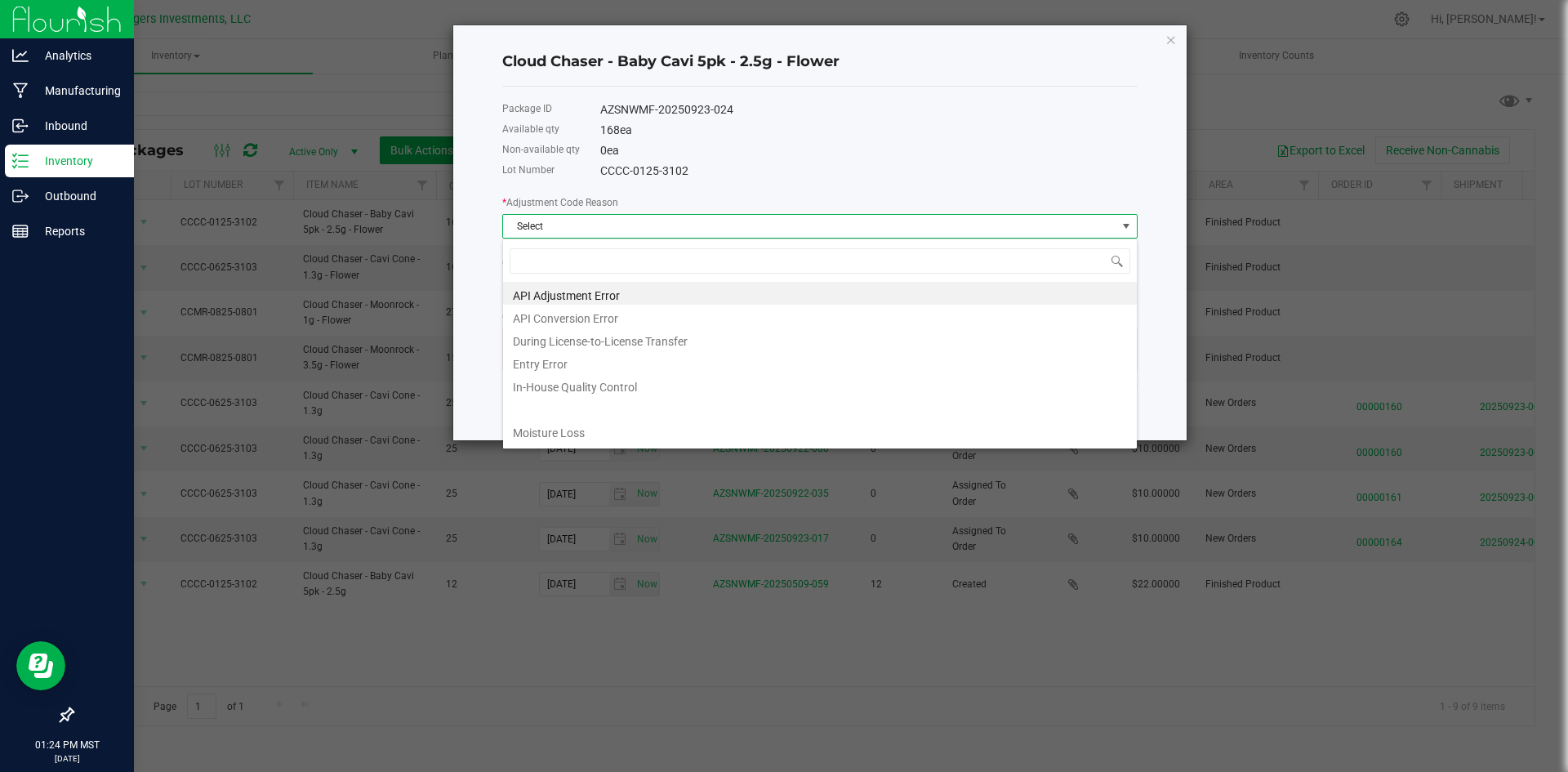
scroll to position [25, 635]
